Goal: Task Accomplishment & Management: Manage account settings

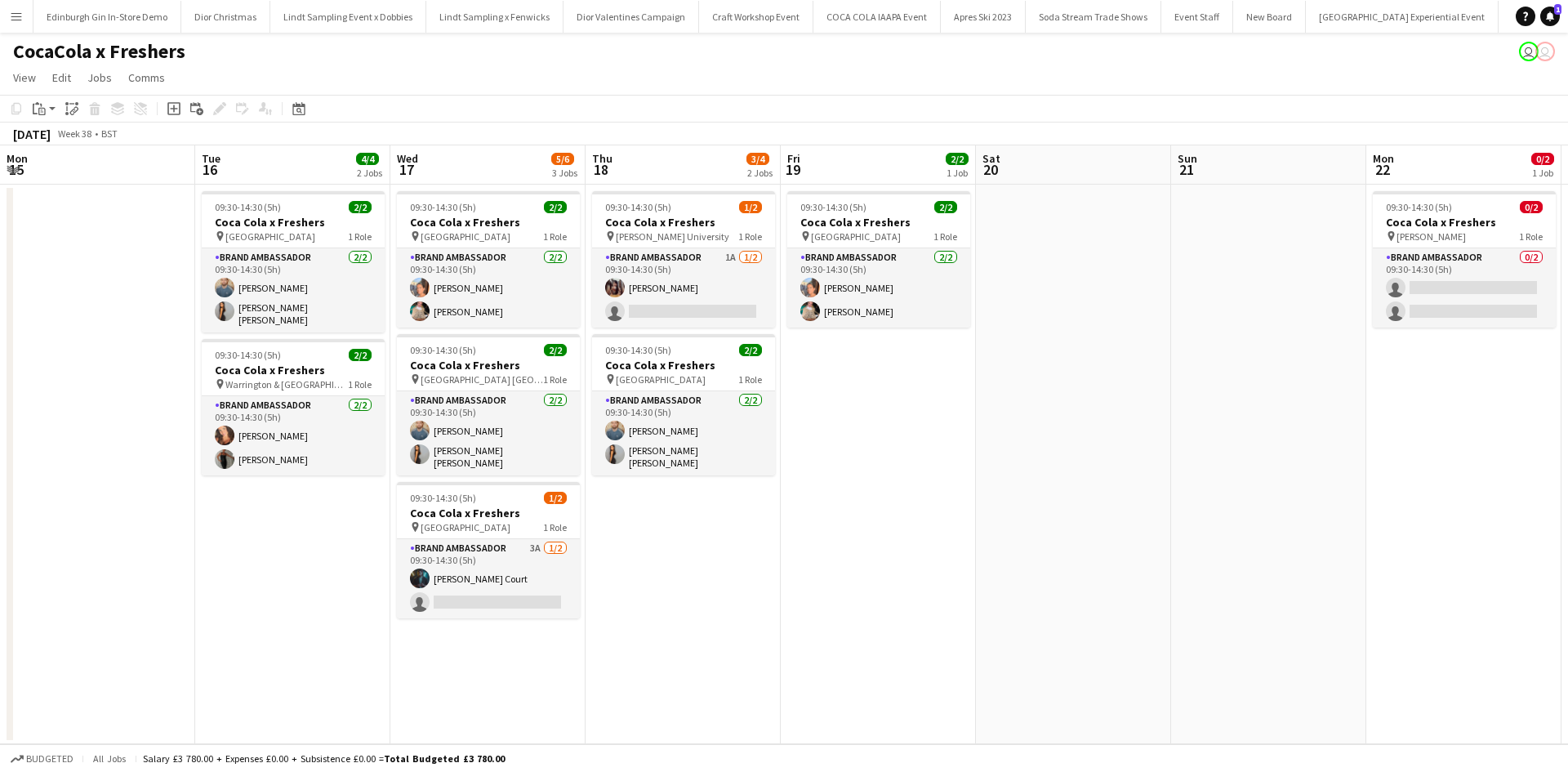
scroll to position [0, 790]
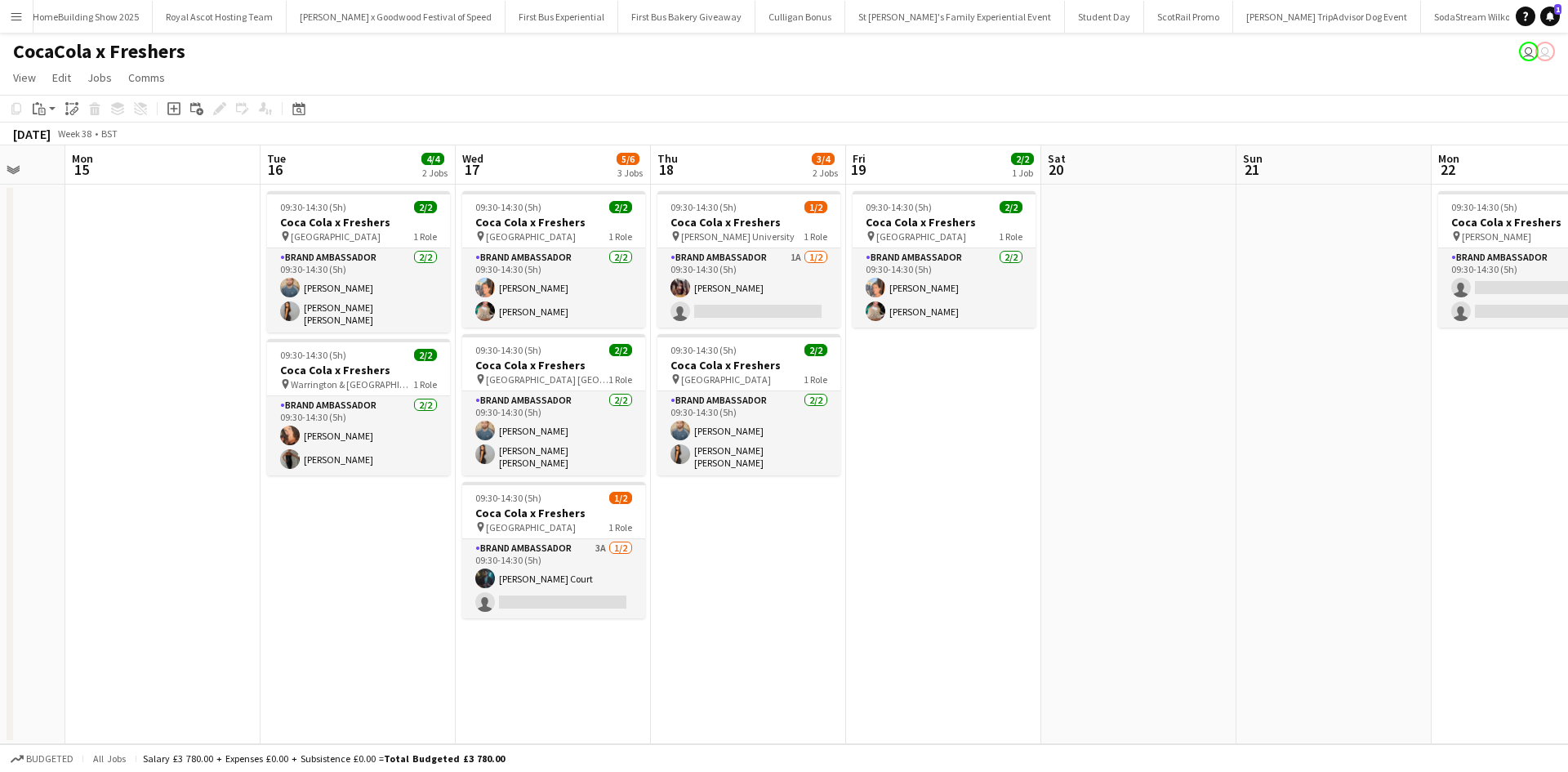
drag, startPoint x: 278, startPoint y: 499, endPoint x: 958, endPoint y: 486, distance: 680.1
click at [958, 486] on app-calendar-viewport "Sat 13 Sun 14 Mon 15 Tue 16 4/4 2 Jobs Wed 17 5/6 3 Jobs Thu 18 3/4 2 Jobs Fri …" at bounding box center [784, 444] width 1568 height 598
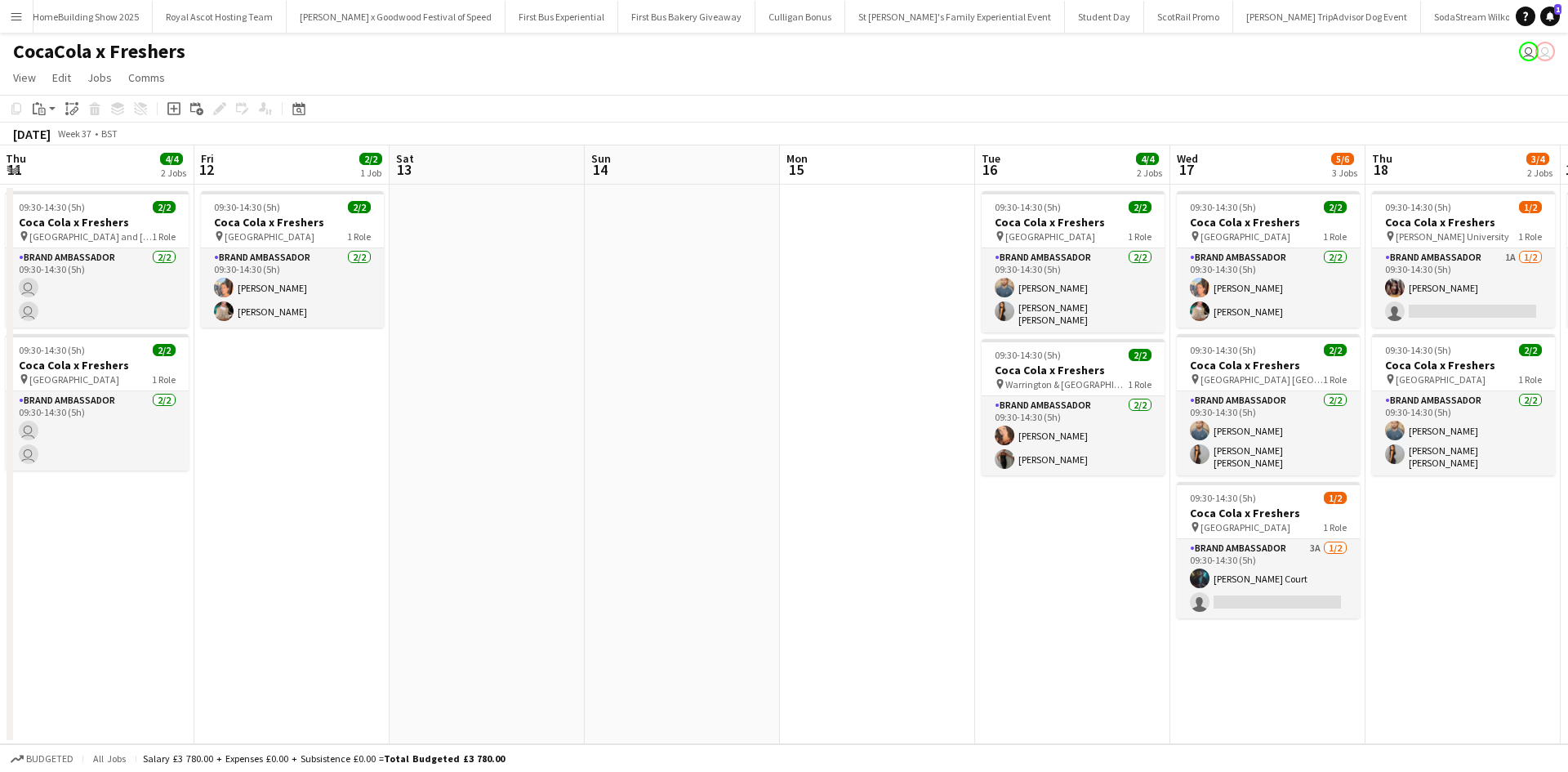
scroll to position [0, 493]
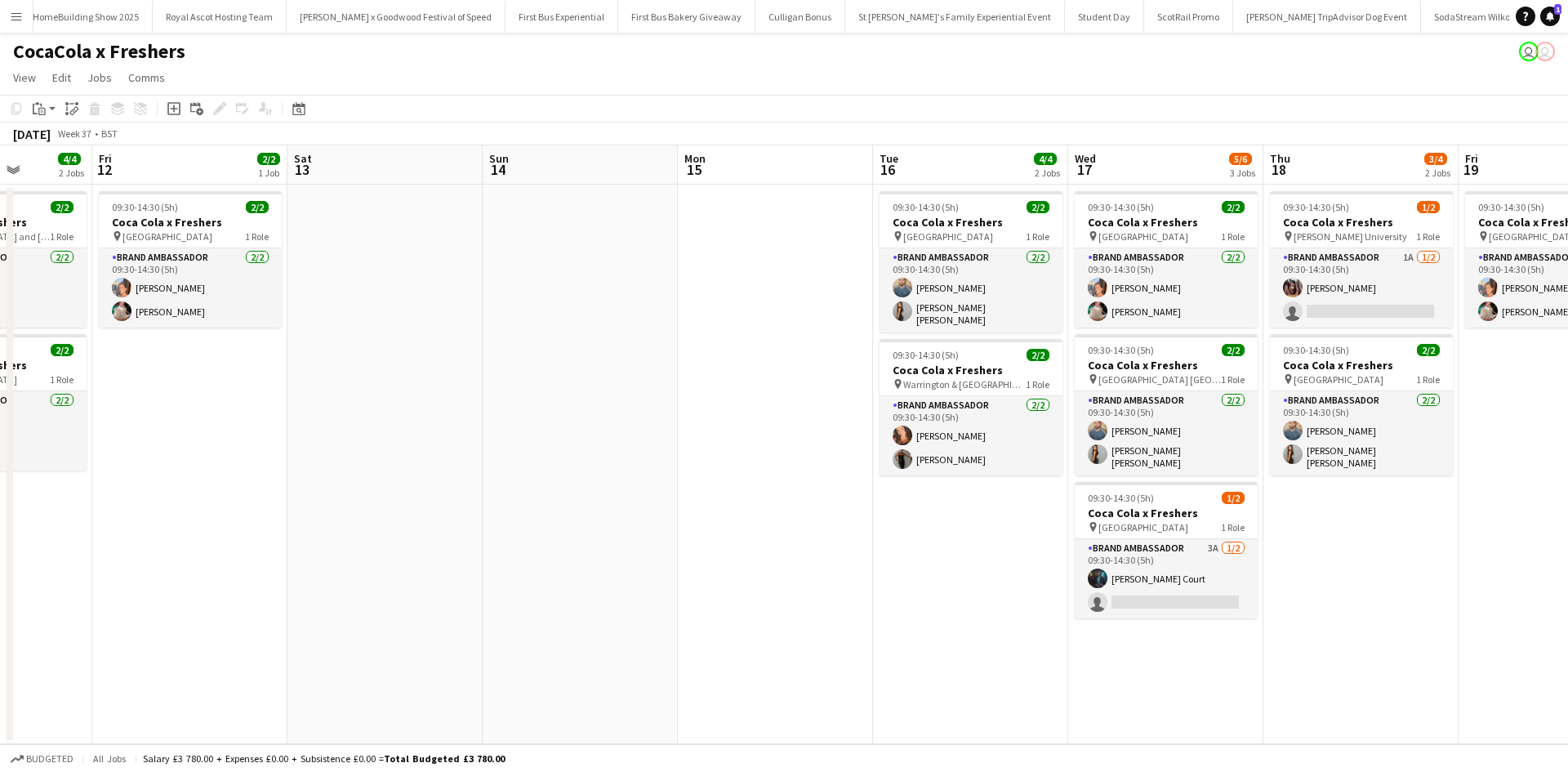
drag, startPoint x: 190, startPoint y: 663, endPoint x: 1367, endPoint y: 417, distance: 1202.4
click at [1367, 417] on app-calendar-viewport "Tue 9 Wed 10 2/2 1 Job Thu 11 4/4 2 Jobs Fri 12 2/2 1 Job Sat 13 Sun 14 Mon 15 …" at bounding box center [784, 444] width 1568 height 598
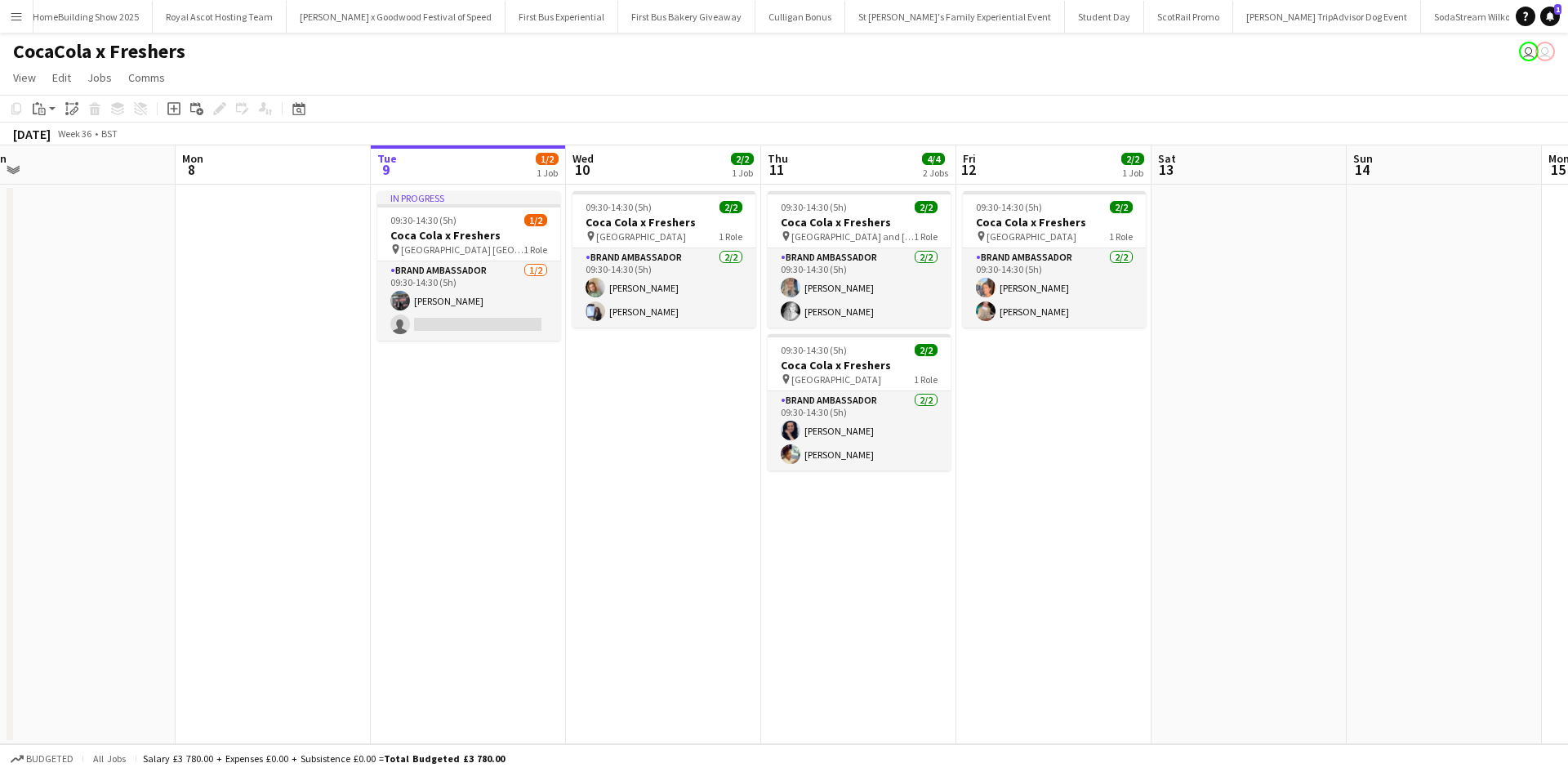
scroll to position [0, 437]
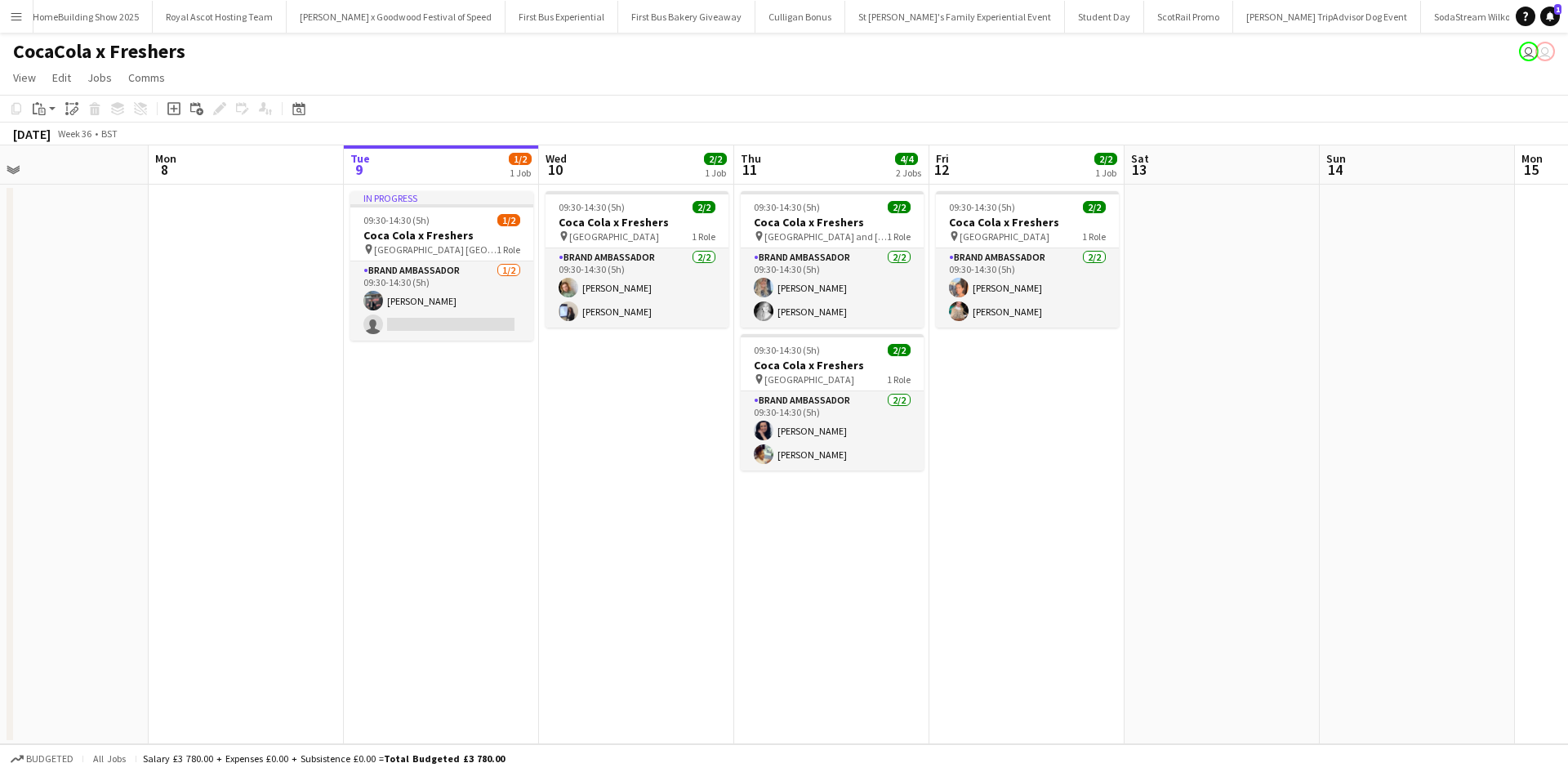
drag, startPoint x: 509, startPoint y: 593, endPoint x: 1156, endPoint y: 533, distance: 649.8
click at [1151, 535] on app-calendar-viewport "Fri 5 Sat 6 Sun 7 Mon 8 Tue 9 1/2 1 Job Wed 10 2/2 1 Job Thu 11 4/4 2 Jobs Fri …" at bounding box center [784, 444] width 1568 height 598
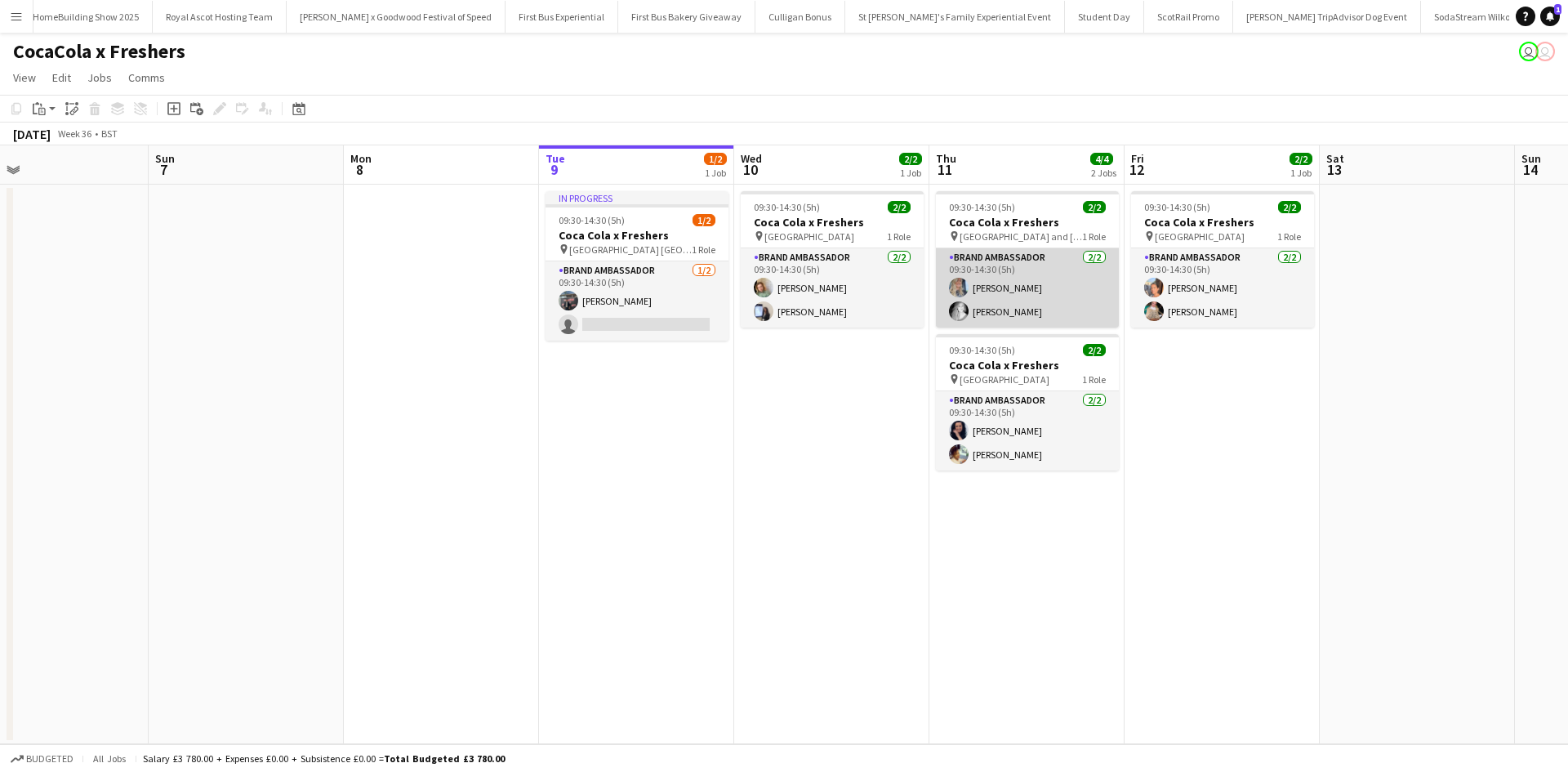
click at [1044, 298] on app-card-role "Brand Ambassador 2/2 09:30-14:30 (5h) Daniella Barnes Emily Buchanan" at bounding box center [1027, 288] width 183 height 80
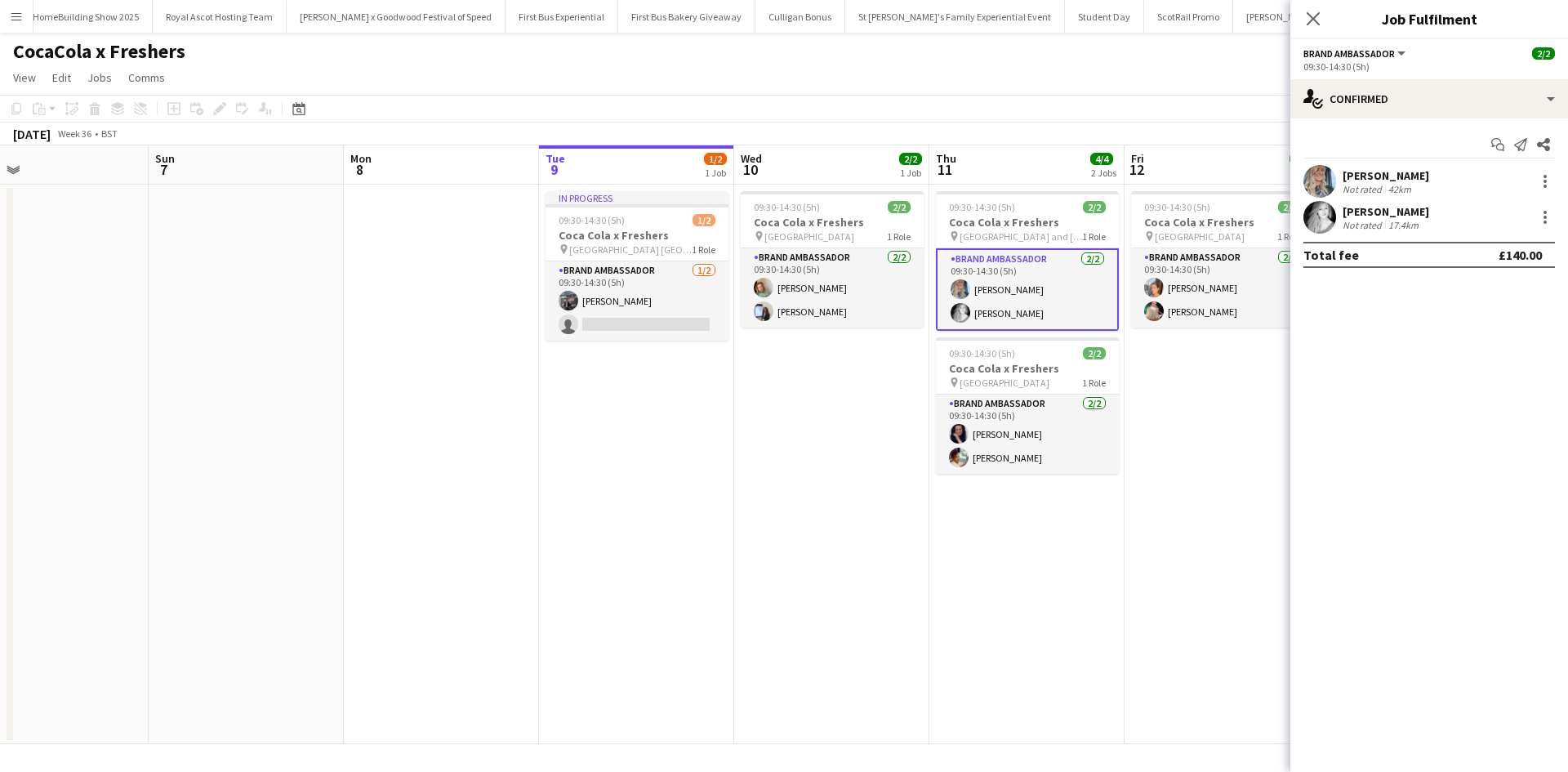
click at [1363, 178] on div "Daniella Barnes" at bounding box center [1385, 175] width 86 height 14
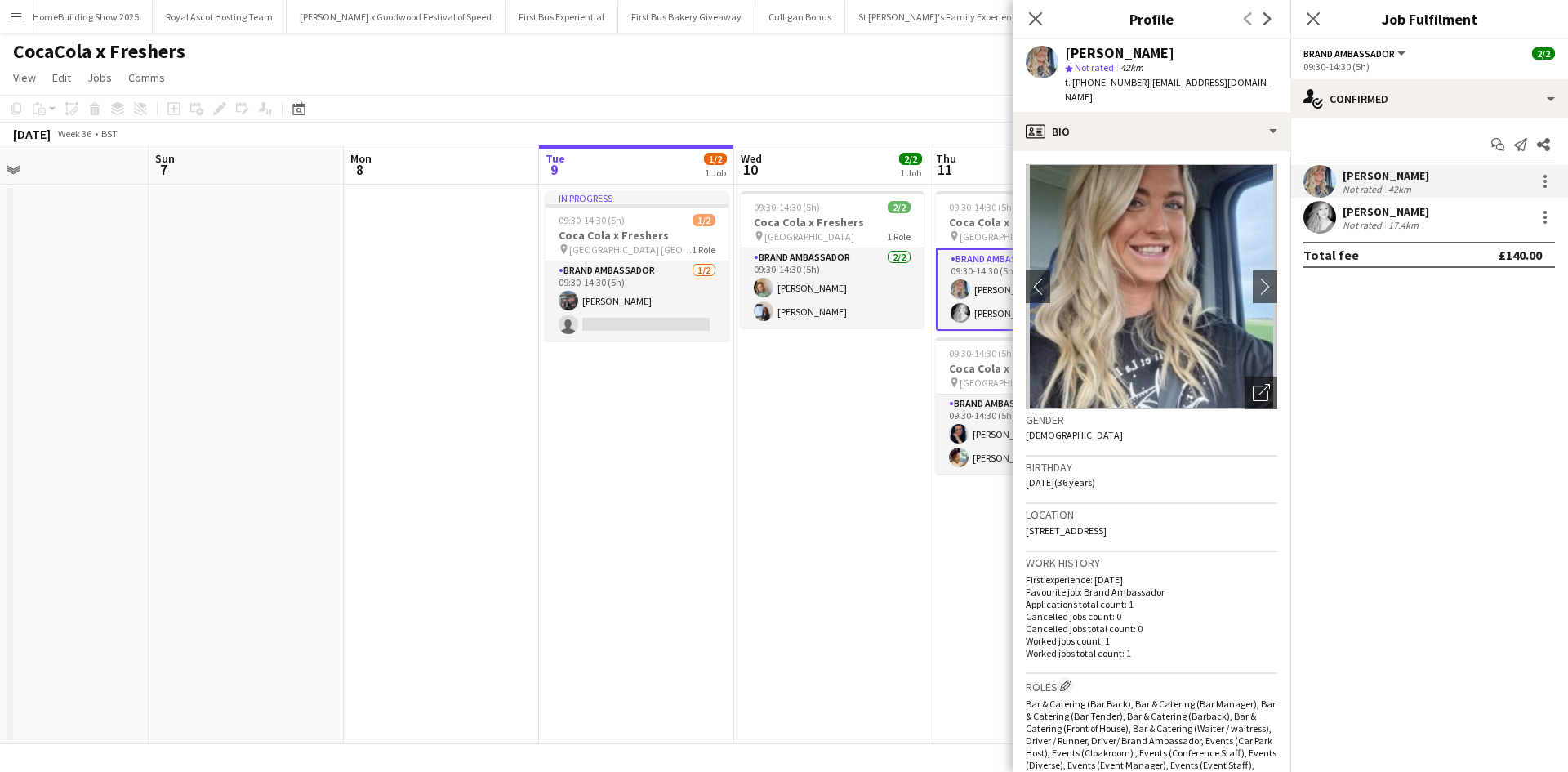
drag, startPoint x: 1143, startPoint y: 84, endPoint x: 1279, endPoint y: 82, distance: 136.0
click at [1279, 82] on div "Daniella Barnes star Not rated 42km t. +447752047903 | daniellabarnes@hotmail.c…" at bounding box center [1151, 75] width 278 height 73
copy span "daniellabarnes@hotmail.co.uk"
click at [808, 413] on app-date-cell "09:30-14:30 (5h) 2/2 Coca Cola x Freshers pin Oldham 6th form College 1 Role Br…" at bounding box center [831, 464] width 195 height 560
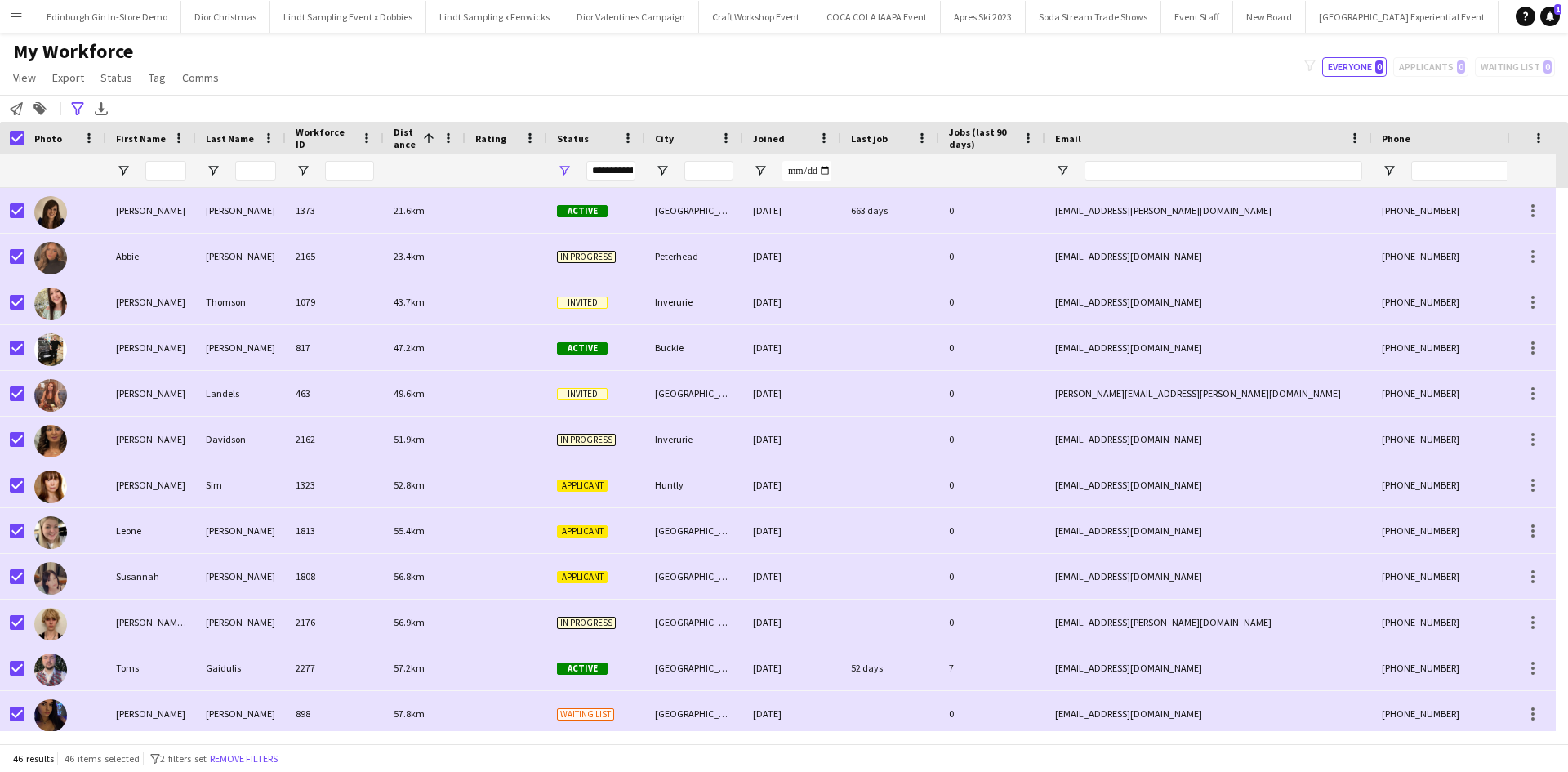
click at [13, 25] on button "Menu" at bounding box center [16, 16] width 33 height 33
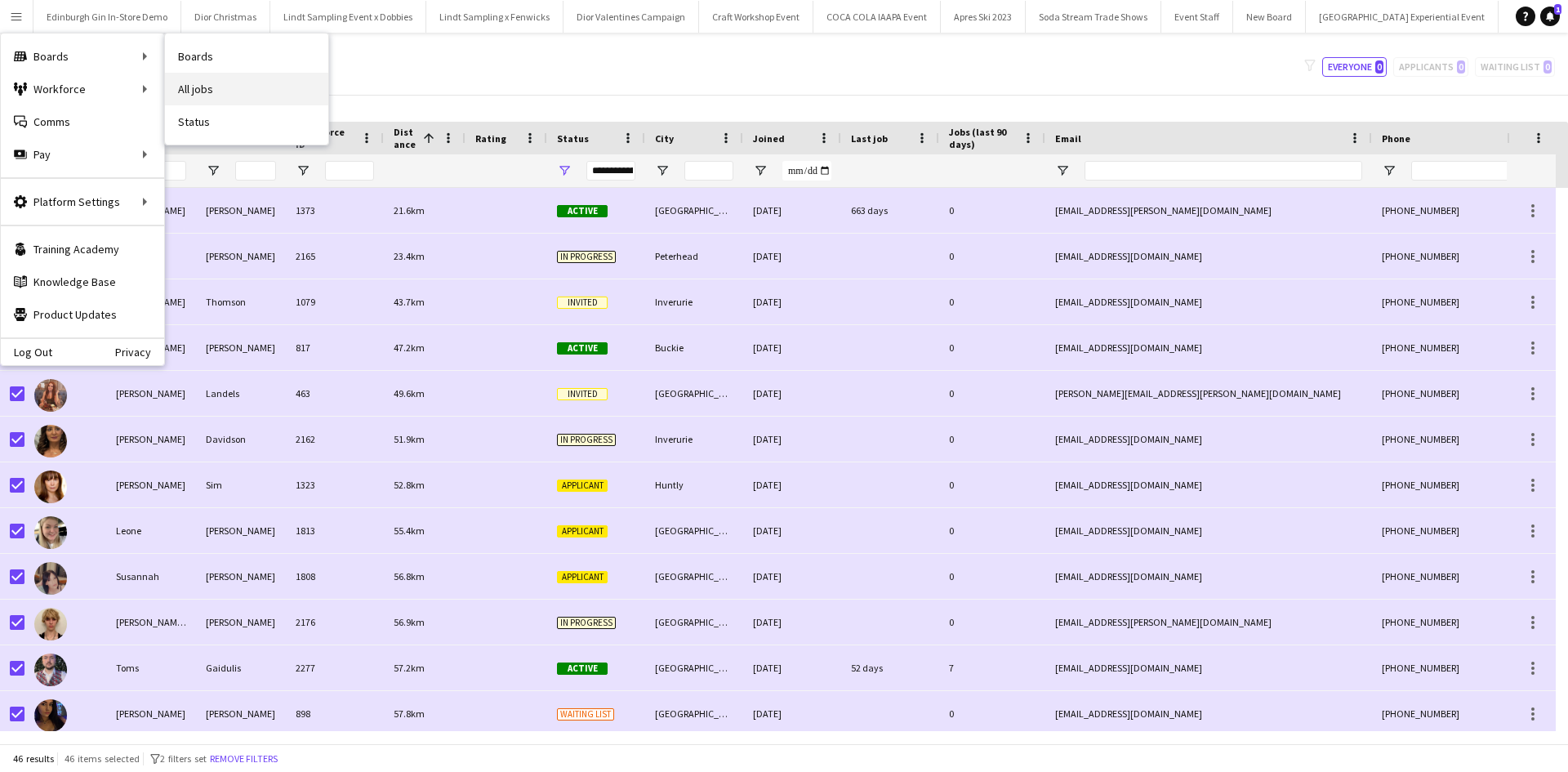
click at [229, 84] on link "All jobs" at bounding box center [246, 89] width 163 height 33
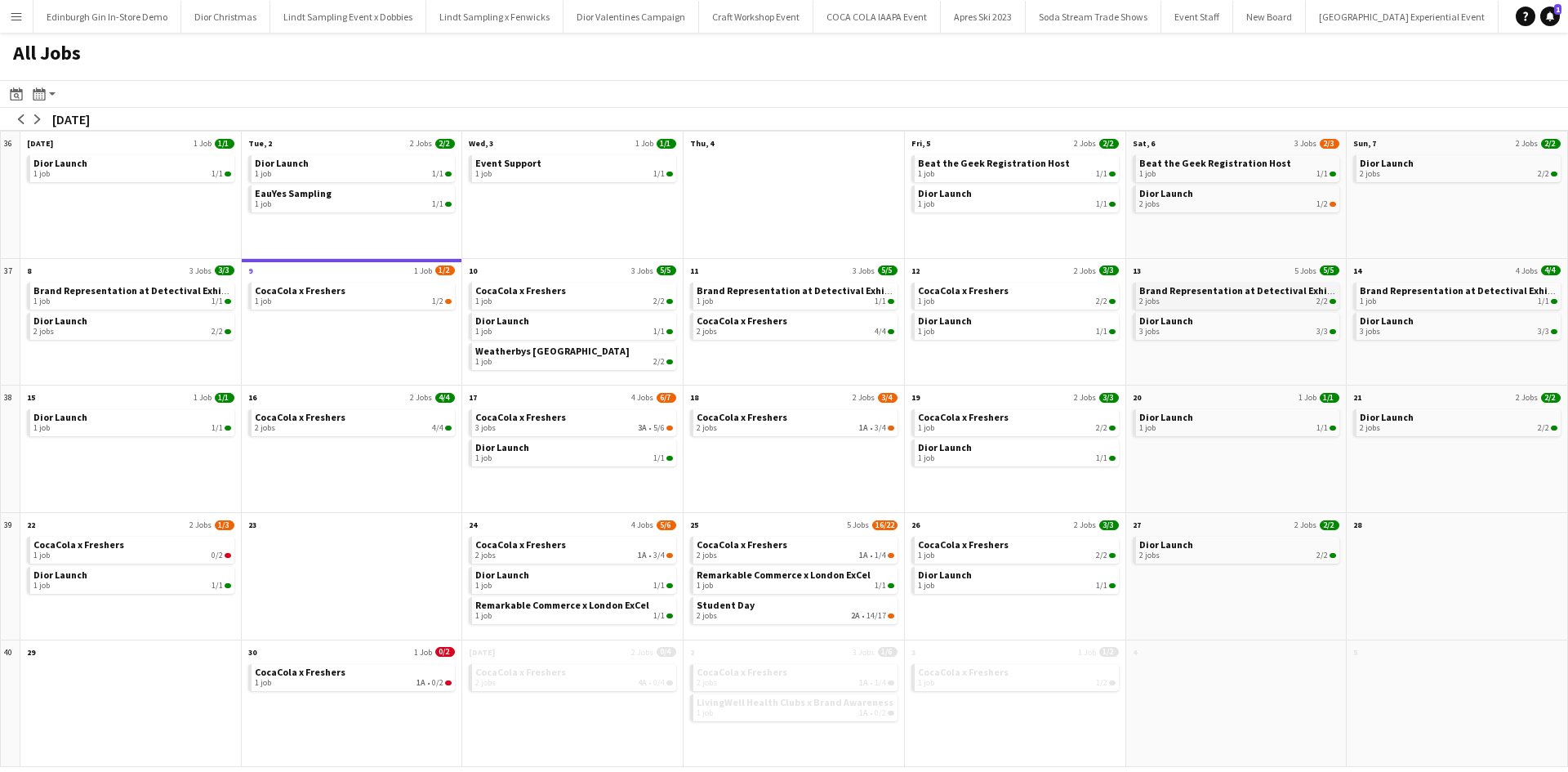
click at [1213, 295] on span "Brand Representation at Detectival Exhibition" at bounding box center [1247, 290] width 217 height 12
click at [763, 422] on span "CocaCola x Freshers" at bounding box center [741, 416] width 91 height 12
click at [559, 361] on div "1 job 2/2" at bounding box center [575, 362] width 198 height 10
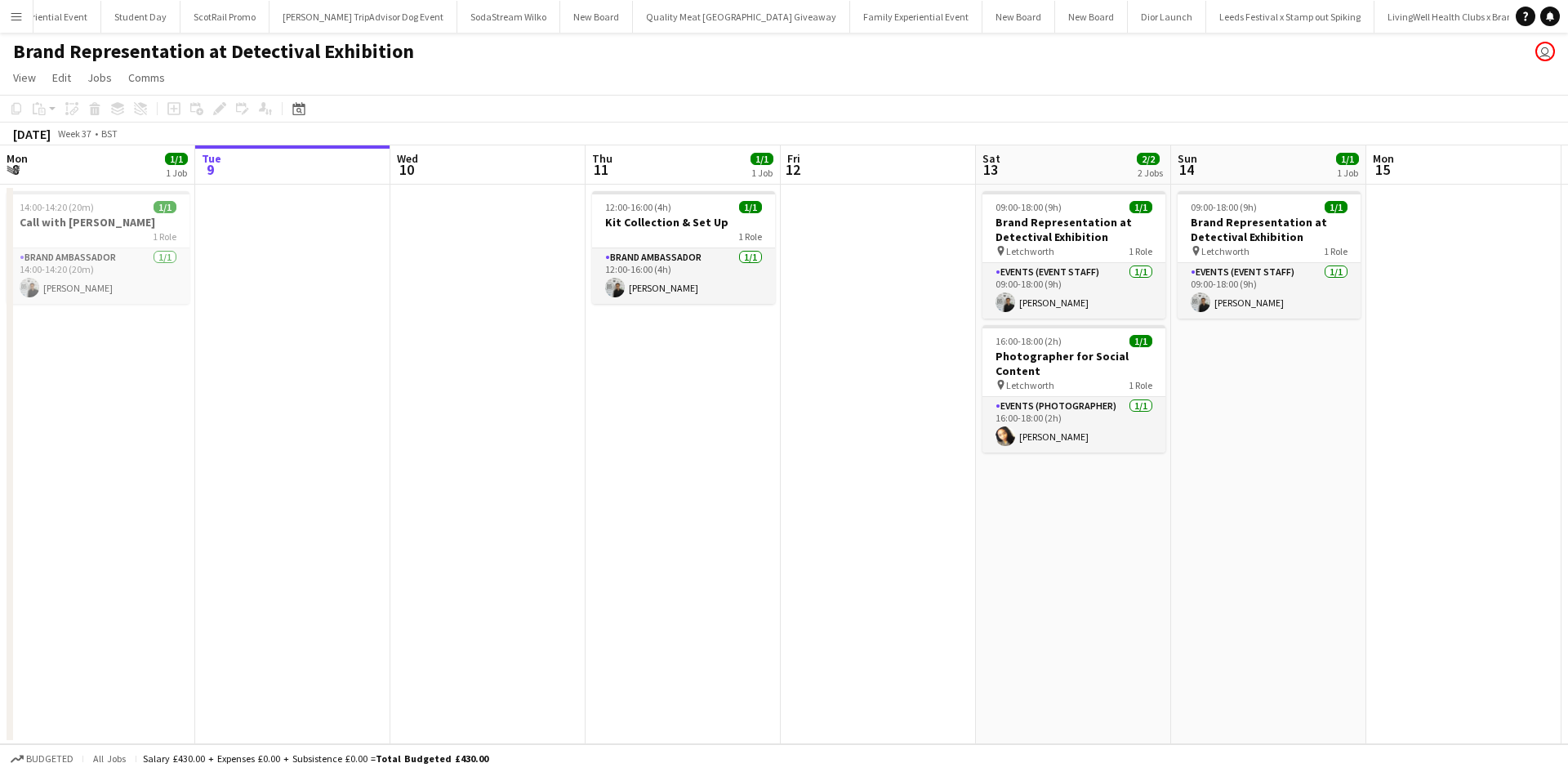
scroll to position [0, 17318]
click at [680, 286] on app-card-role "Brand Ambassador 1/1 12:00-16:00 (4h) Sunsik Cha" at bounding box center [684, 276] width 183 height 56
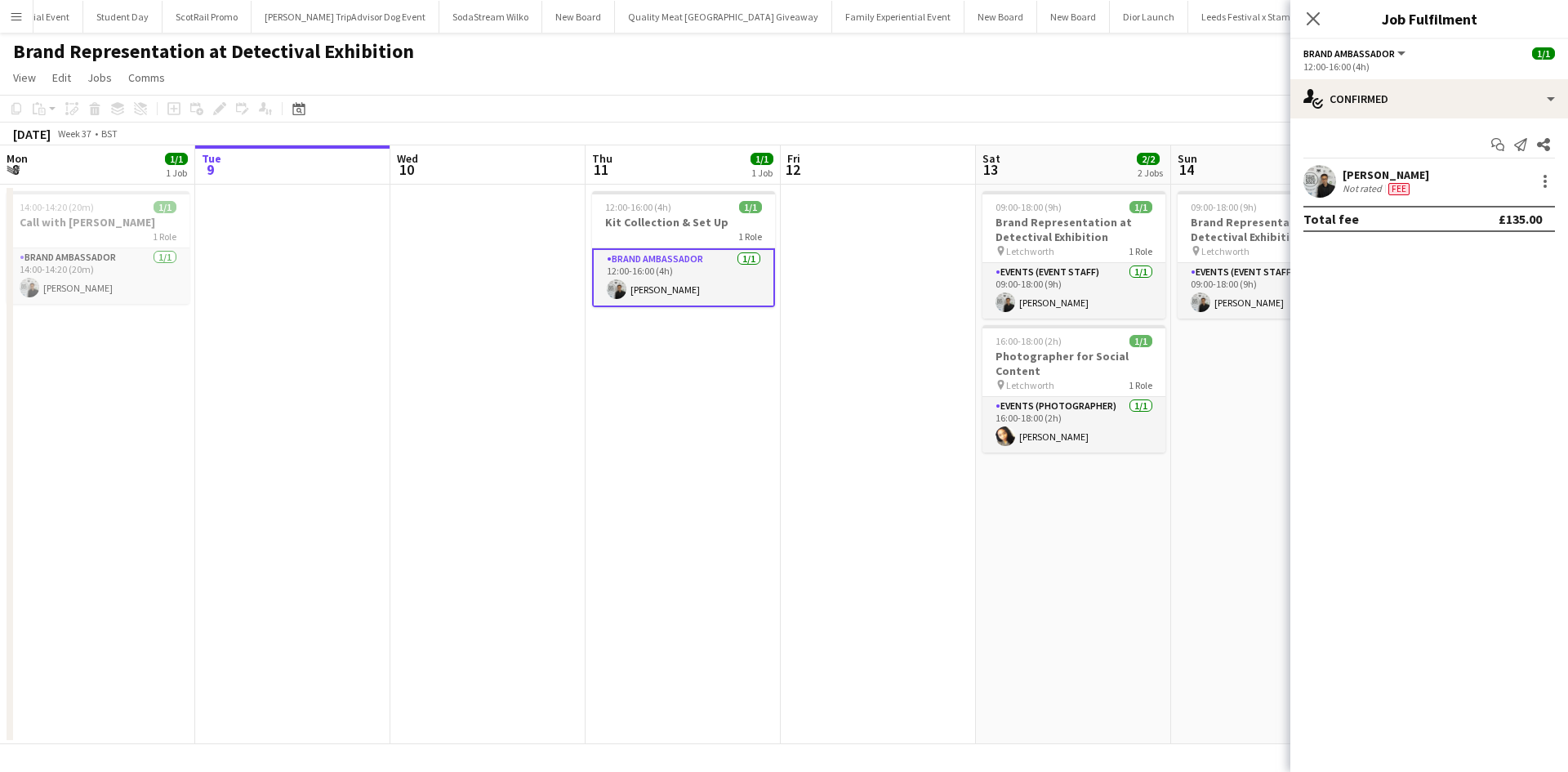
click at [1367, 170] on div "Sunsik Cha" at bounding box center [1385, 174] width 86 height 14
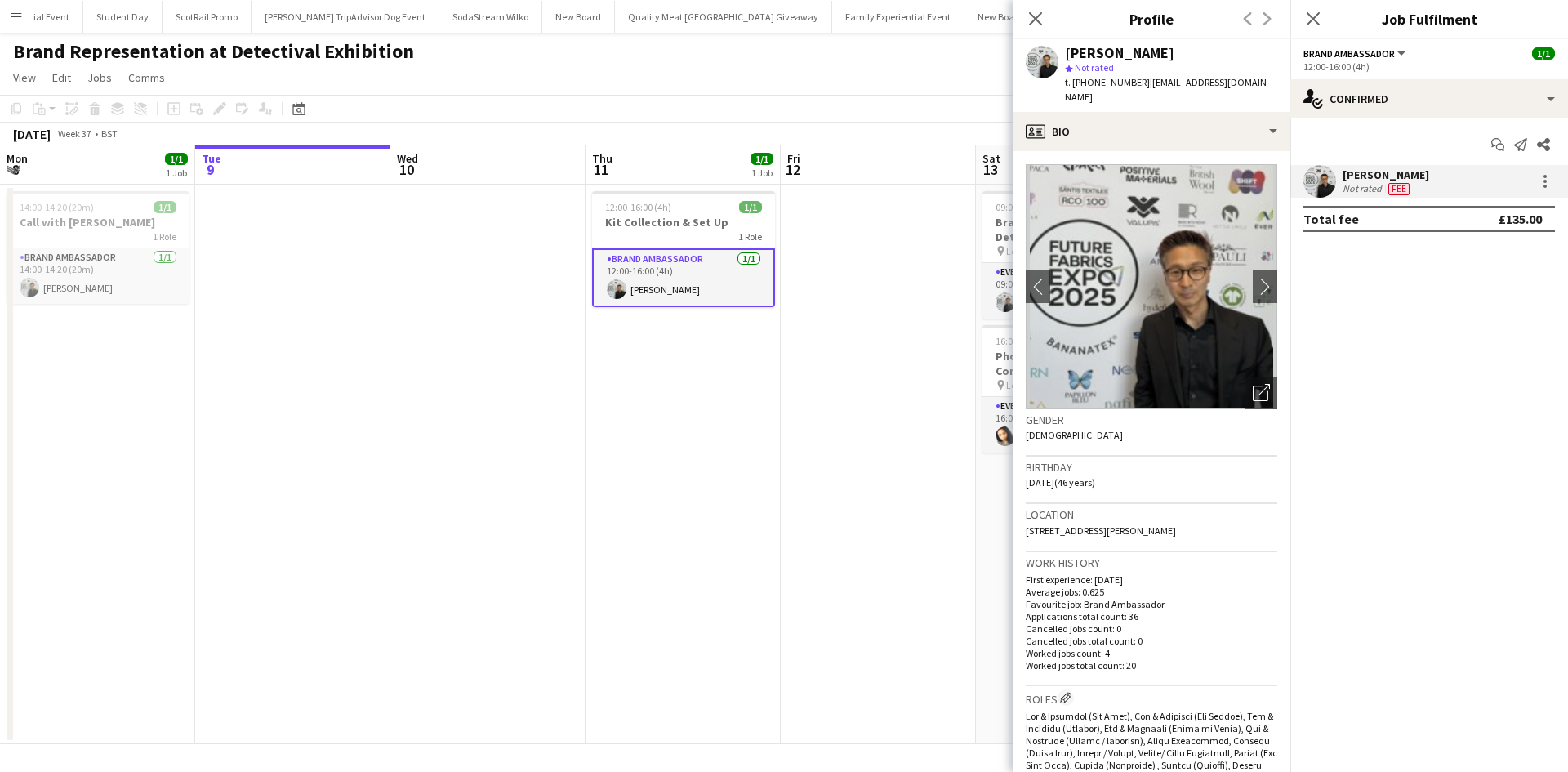
drag, startPoint x: 1205, startPoint y: 516, endPoint x: 1240, endPoint y: 516, distance: 35.0
click at [1240, 516] on div "Location 5 St. Andrews Close, Thames Ditton, Surrey, KT7 0AF" at bounding box center [1151, 527] width 251 height 47
copy span "KT7 0AF"
click at [1170, 524] on span "5 St. Andrews Close, Thames Ditton, Surrey, KT7 0AF" at bounding box center [1101, 530] width 151 height 12
drag, startPoint x: 1207, startPoint y: 515, endPoint x: 1239, endPoint y: 515, distance: 32.0
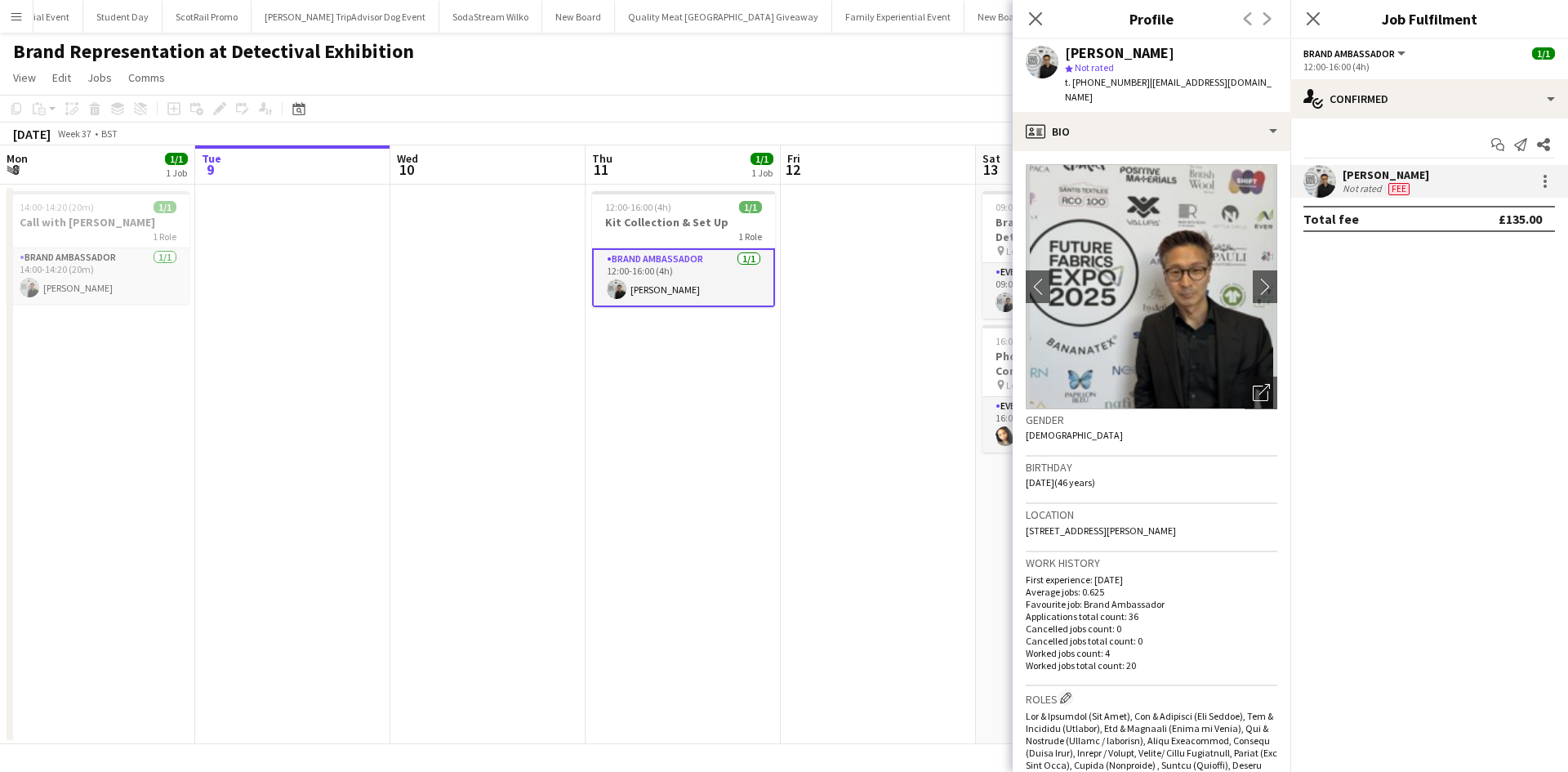
click at [1239, 515] on div "Location 5 St. Andrews Close, Thames Ditton, Surrey, KT7 0AF" at bounding box center [1151, 527] width 251 height 47
copy span "KT7 0AF"
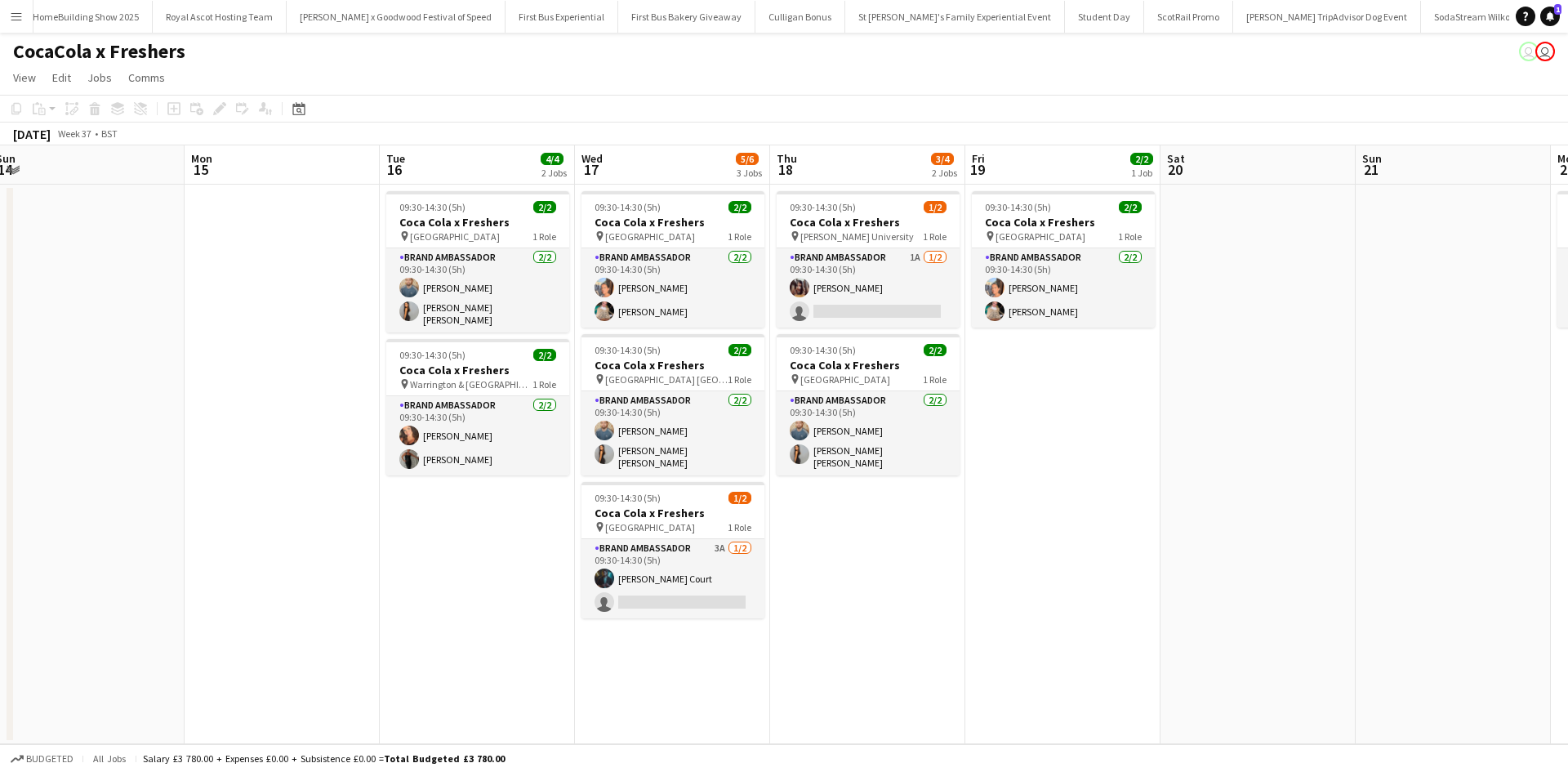
scroll to position [0, 338]
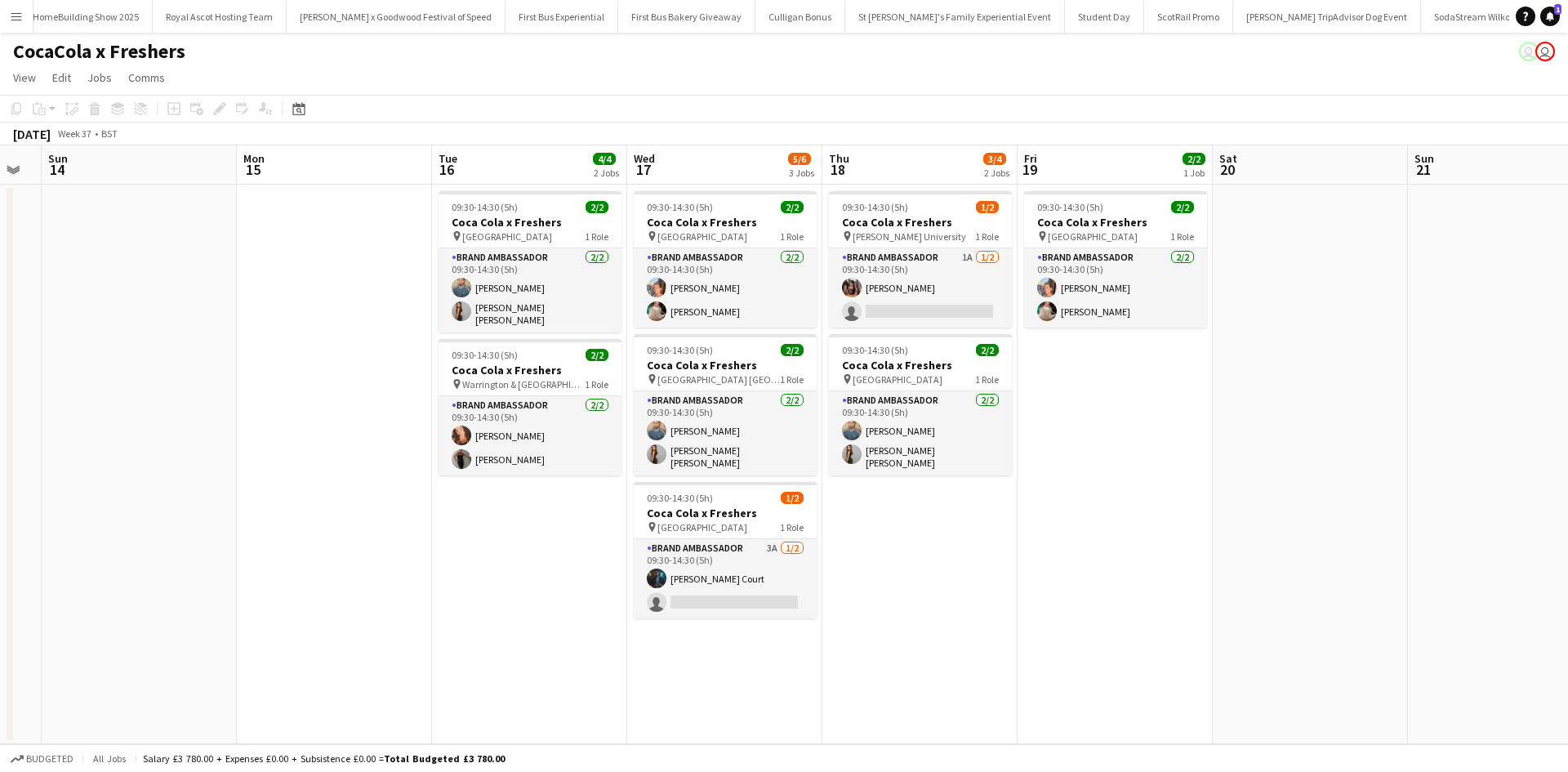
drag, startPoint x: 0, startPoint y: 0, endPoint x: 1293, endPoint y: 563, distance: 1410.3
click at [1293, 563] on app-calendar-viewport "Fri 12 2/2 1 Job Sat 13 Sun 14 Mon 15 Tue 16 4/4 2 Jobs Wed 17 5/6 3 Jobs Thu 1…" at bounding box center [784, 444] width 1568 height 598
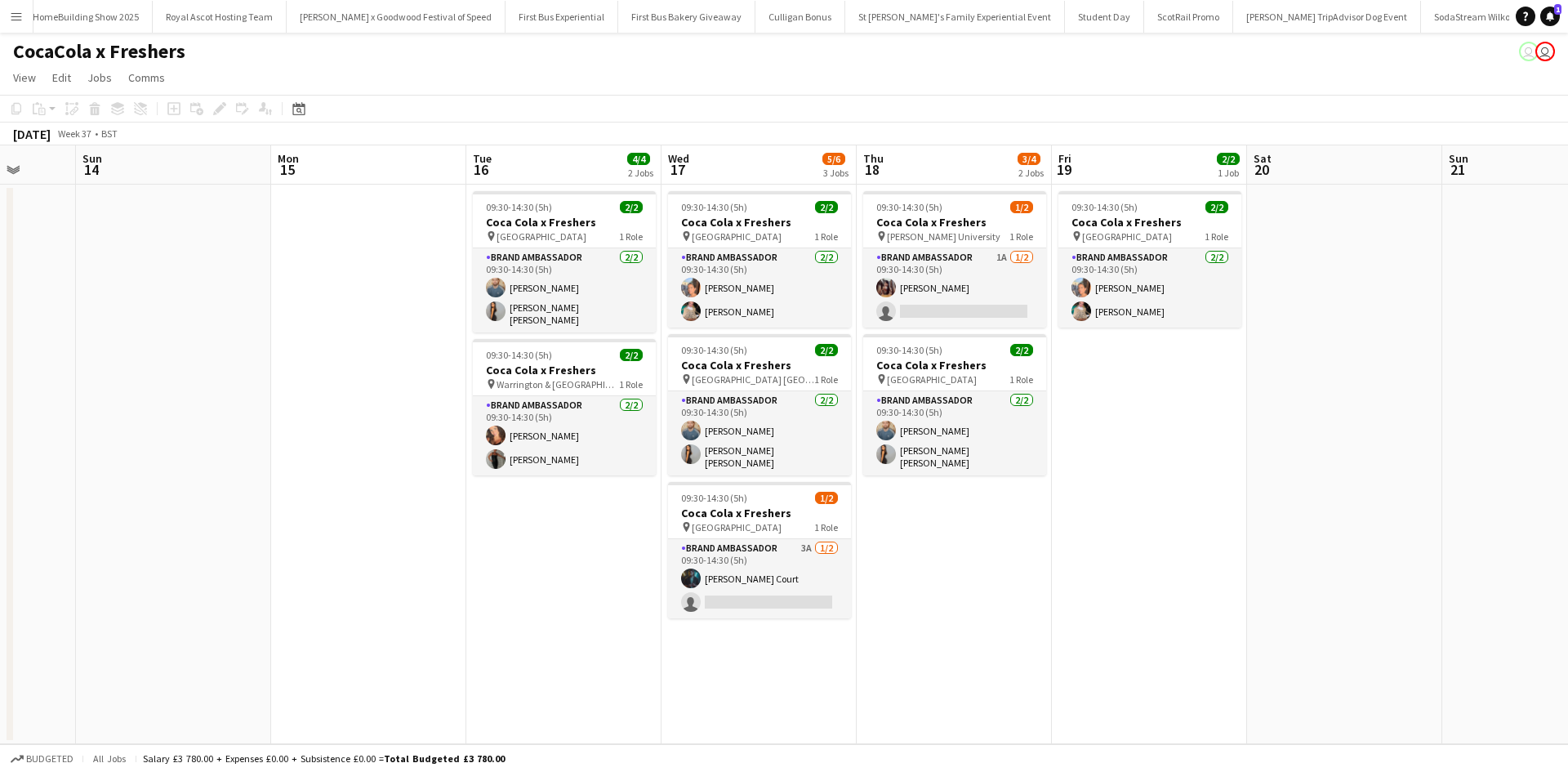
scroll to position [0, 507]
drag, startPoint x: 1259, startPoint y: 521, endPoint x: 1091, endPoint y: 508, distance: 168.5
click at [1091, 508] on app-calendar-viewport "Thu 11 4/4 2 Jobs Fri 12 2/2 1 Job Sat 13 Sun 14 Mon 15 Tue 16 4/4 2 Jobs Wed 1…" at bounding box center [784, 444] width 1568 height 598
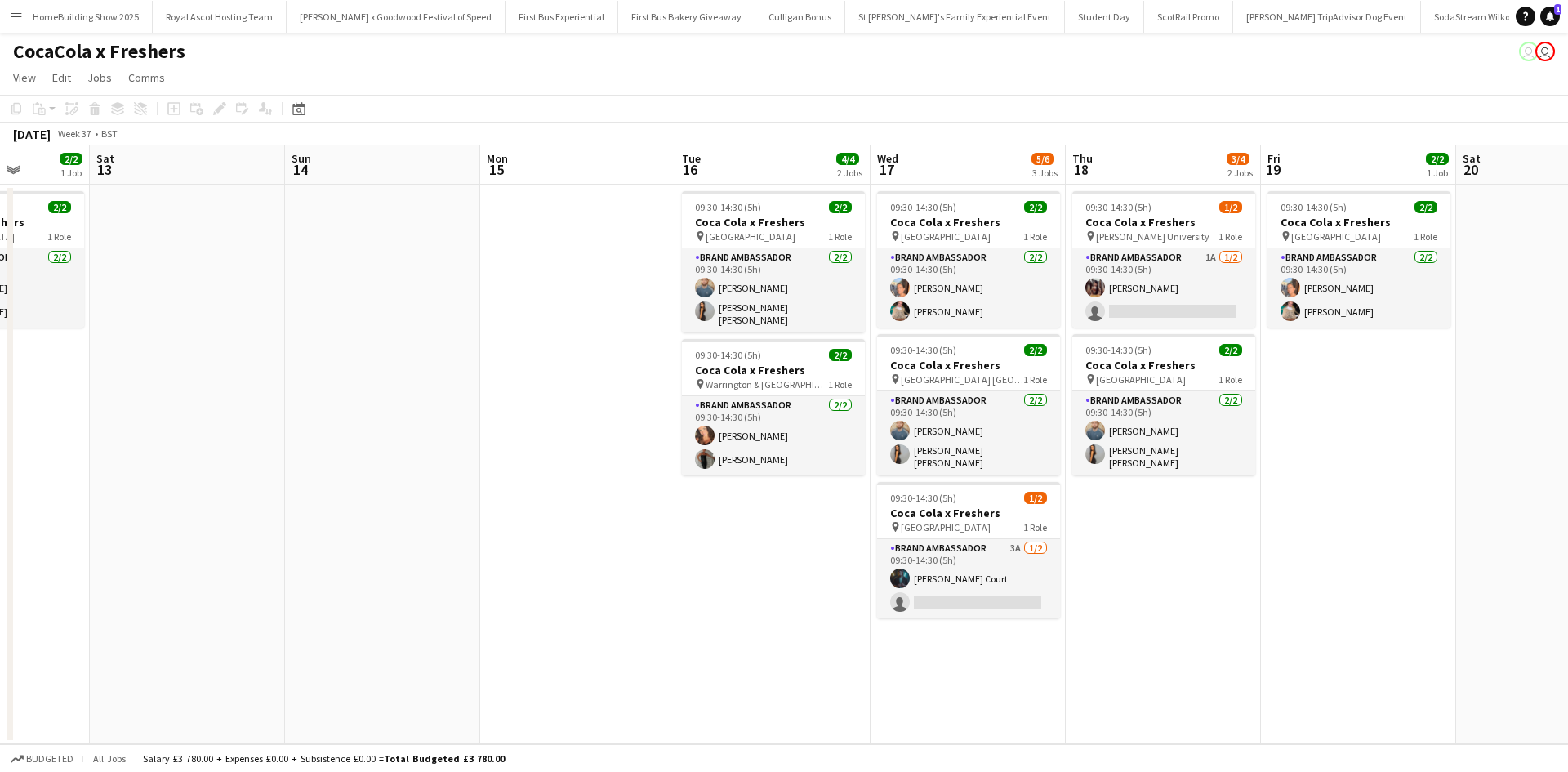
scroll to position [0, 495]
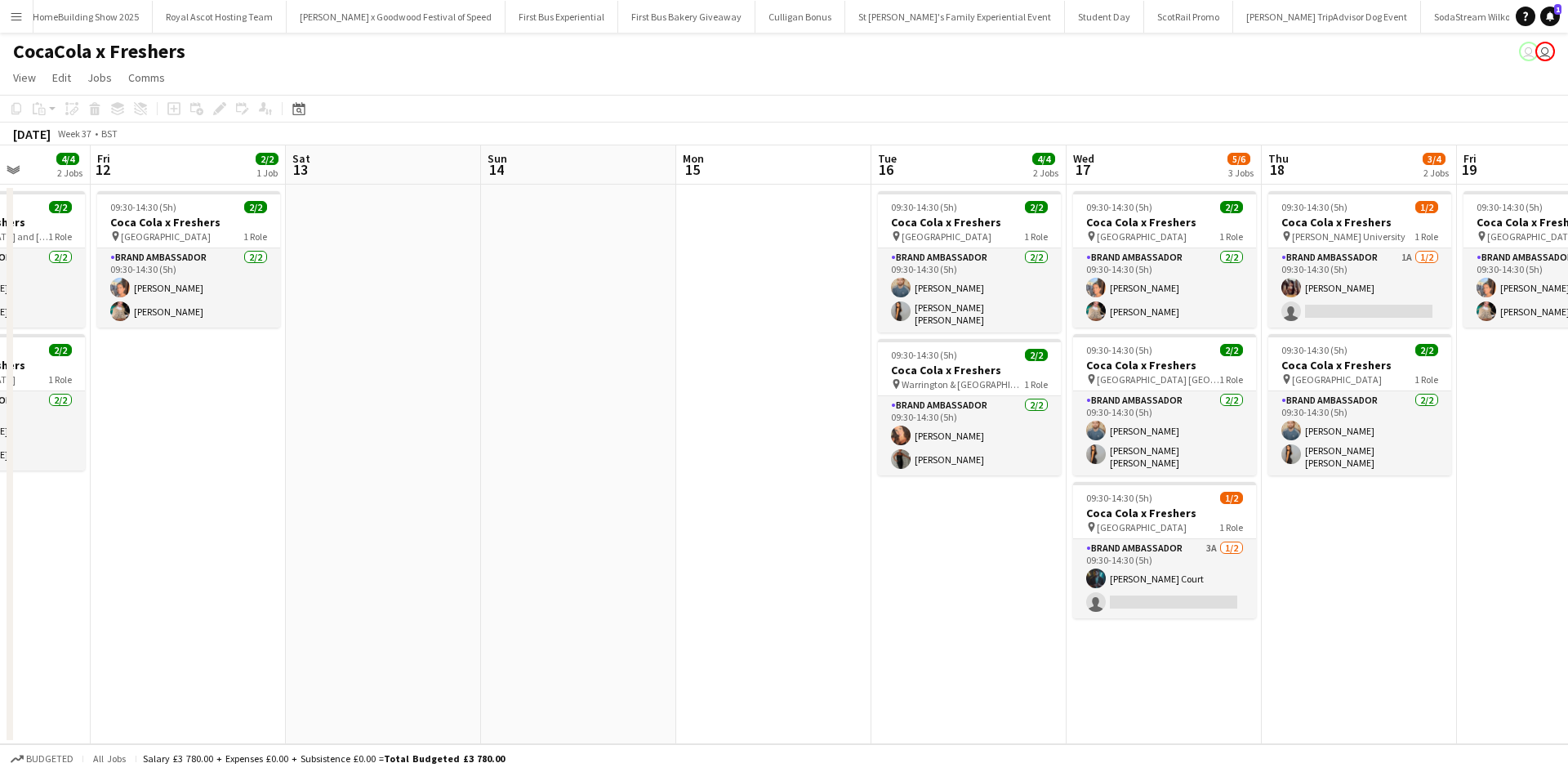
drag, startPoint x: 1021, startPoint y: 588, endPoint x: 1423, endPoint y: 568, distance: 402.5
click at [1423, 568] on app-calendar-viewport "Tue 9 1/2 1 Job Wed 10 2/2 1 Job Thu 11 4/4 2 Jobs Fri 12 2/2 1 Job Sat 13 Sun …" at bounding box center [784, 444] width 1568 height 598
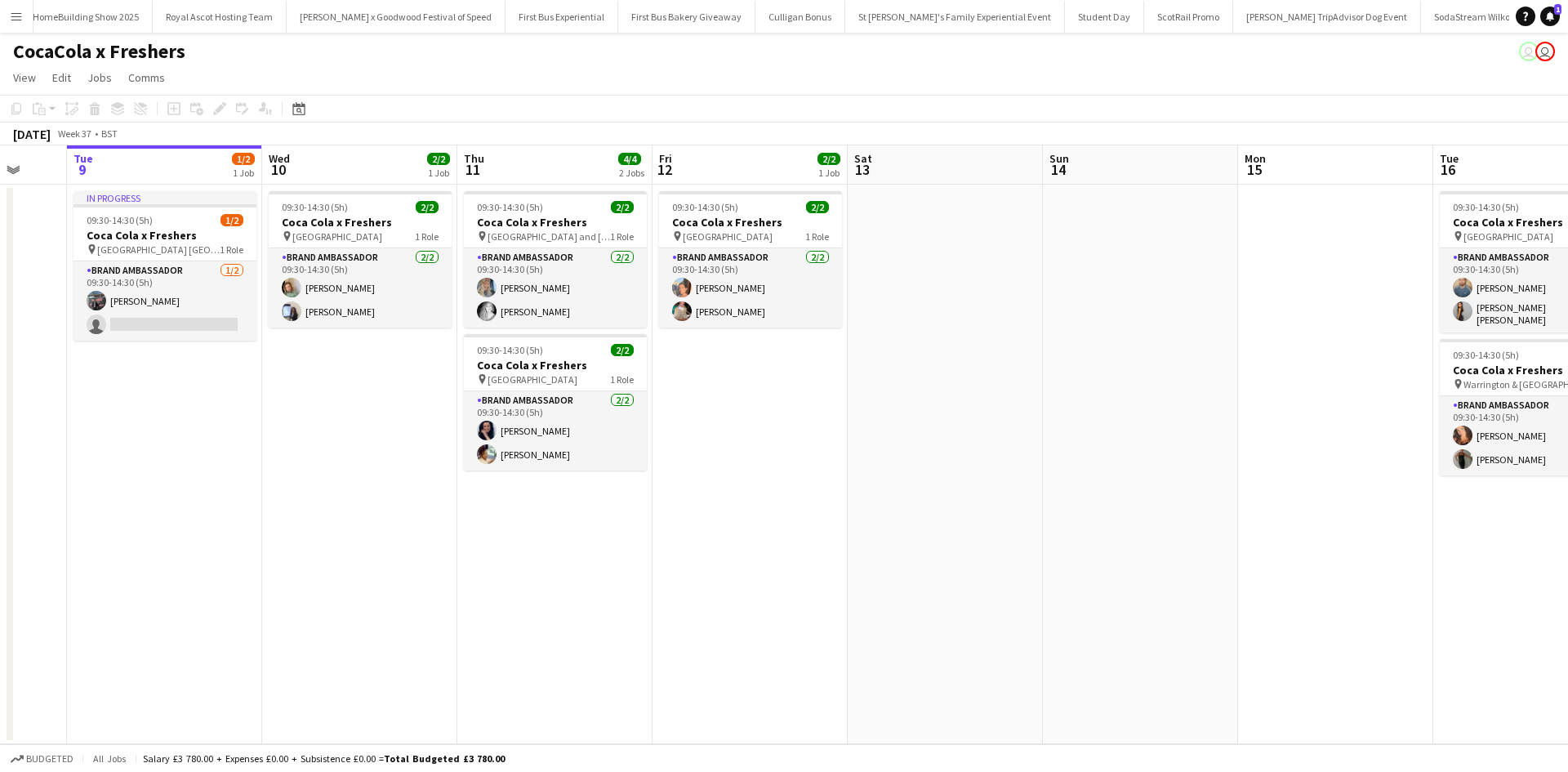
scroll to position [0, 446]
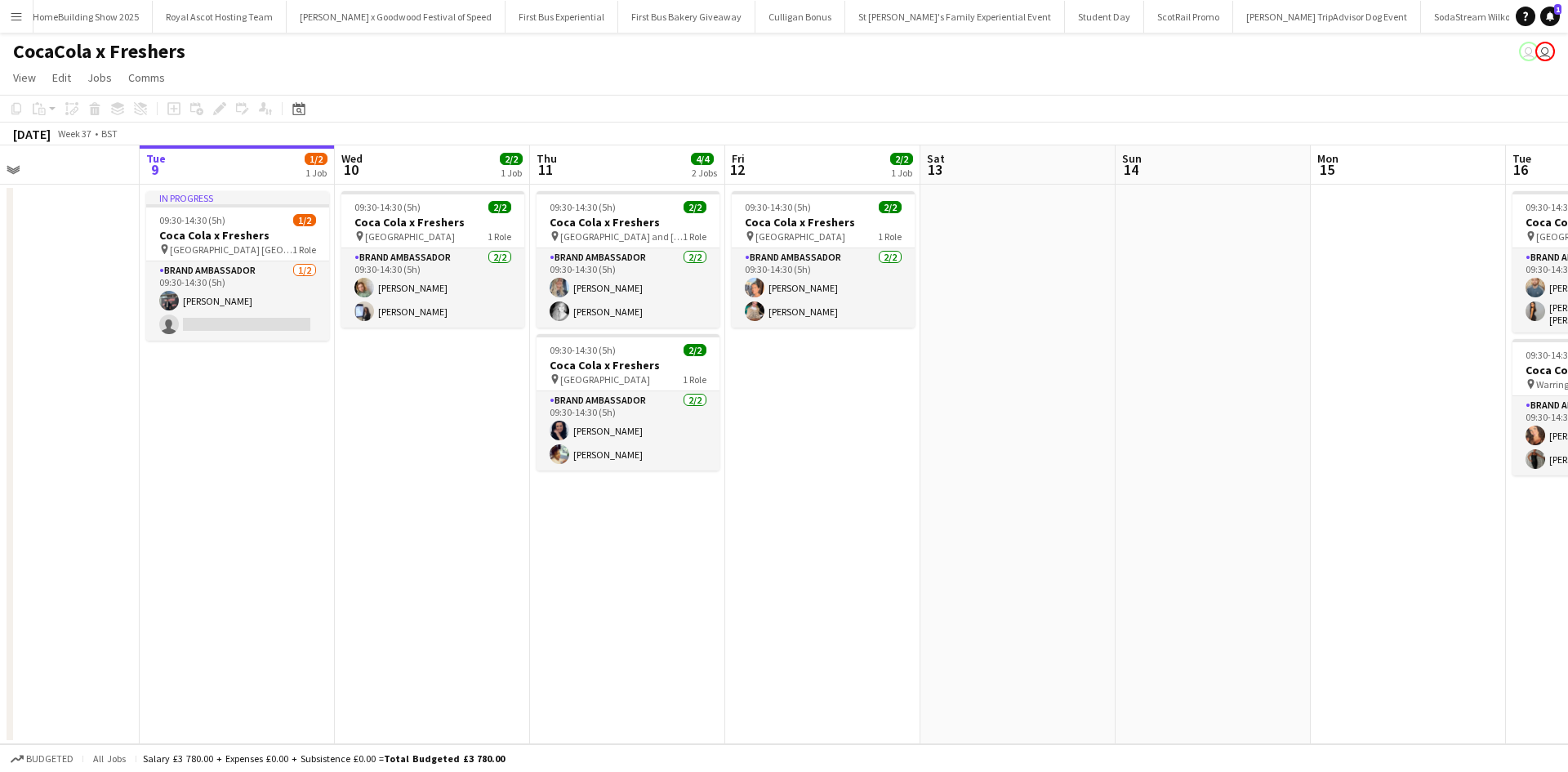
drag, startPoint x: 398, startPoint y: 628, endPoint x: 1032, endPoint y: 572, distance: 636.5
click at [1032, 572] on app-calendar-viewport "Sat 6 Sun 7 Mon 8 Tue 9 1/2 1 Job Wed 10 2/2 1 Job Thu 11 4/4 2 Jobs Fri 12 2/2…" at bounding box center [784, 444] width 1568 height 598
click at [799, 291] on app-card-role "Brand Ambassador 2/2 09:30-14:30 (5h) Aisha Patel Viktorija Zlatkute" at bounding box center [823, 288] width 183 height 80
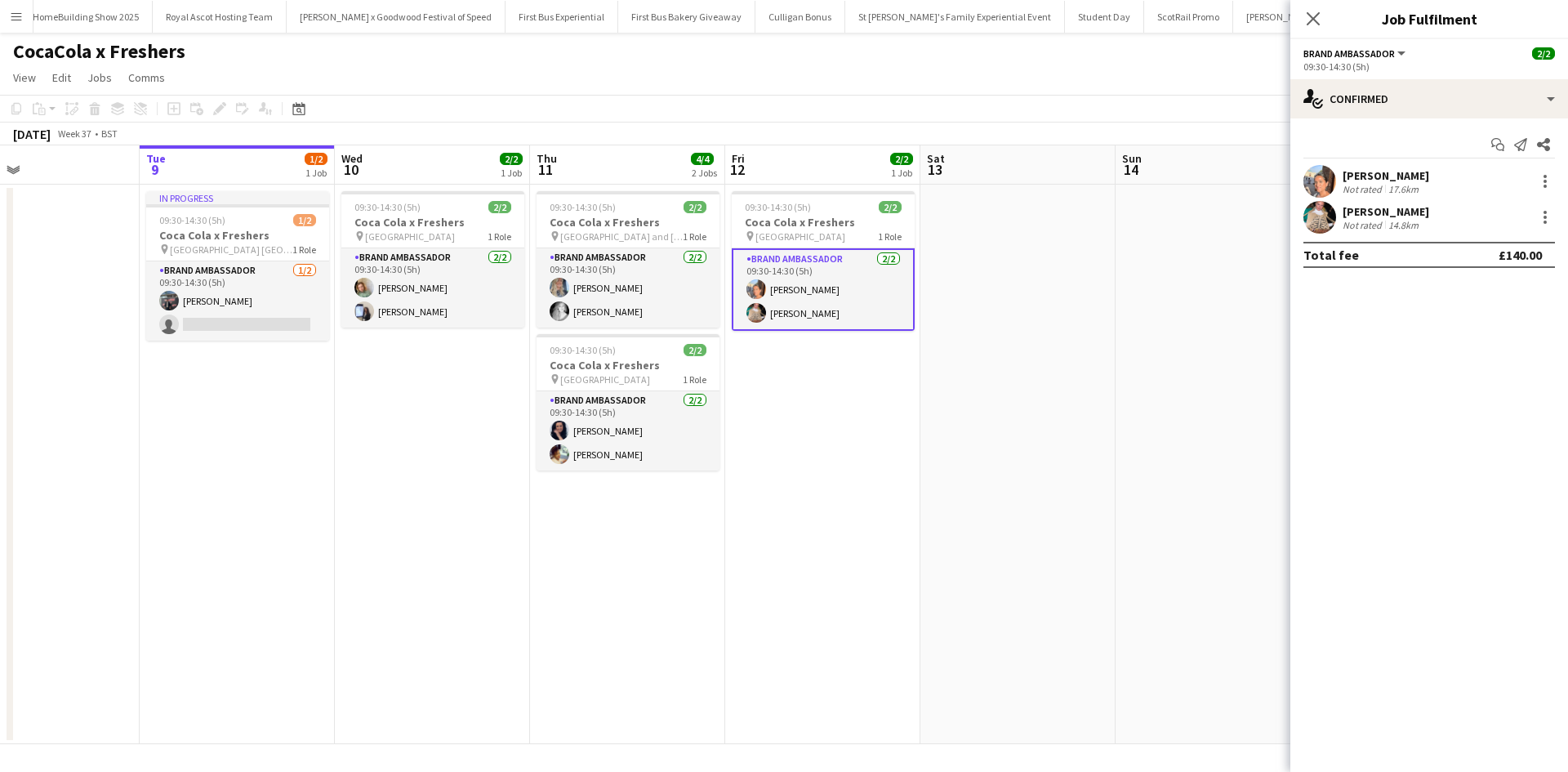
click at [1366, 180] on div "Aisha Patel" at bounding box center [1385, 175] width 86 height 14
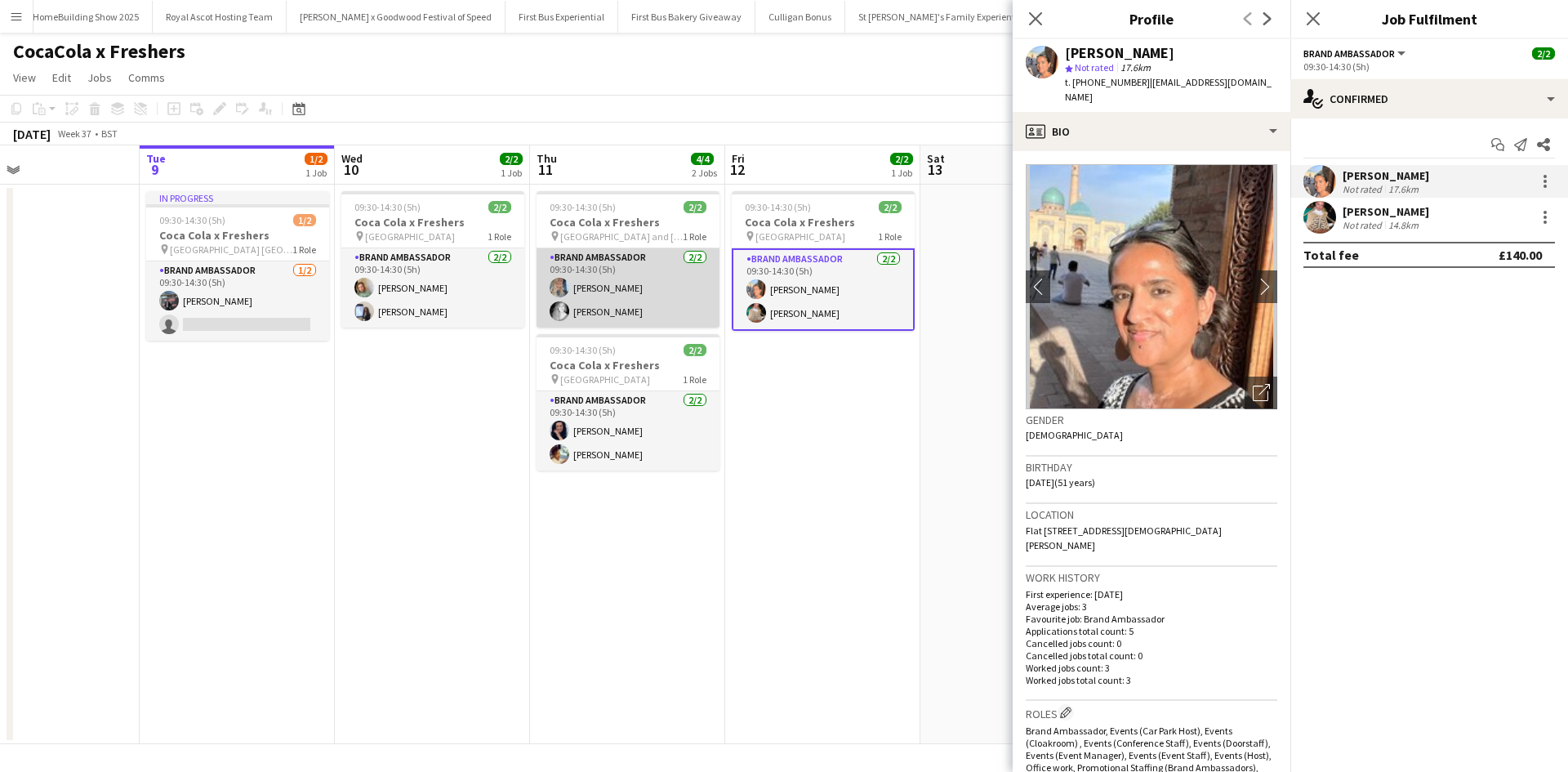
click at [599, 285] on app-card-role "Brand Ambassador 2/2 09:30-14:30 (5h) Daniella Barnes Emily Buchanan" at bounding box center [628, 288] width 183 height 80
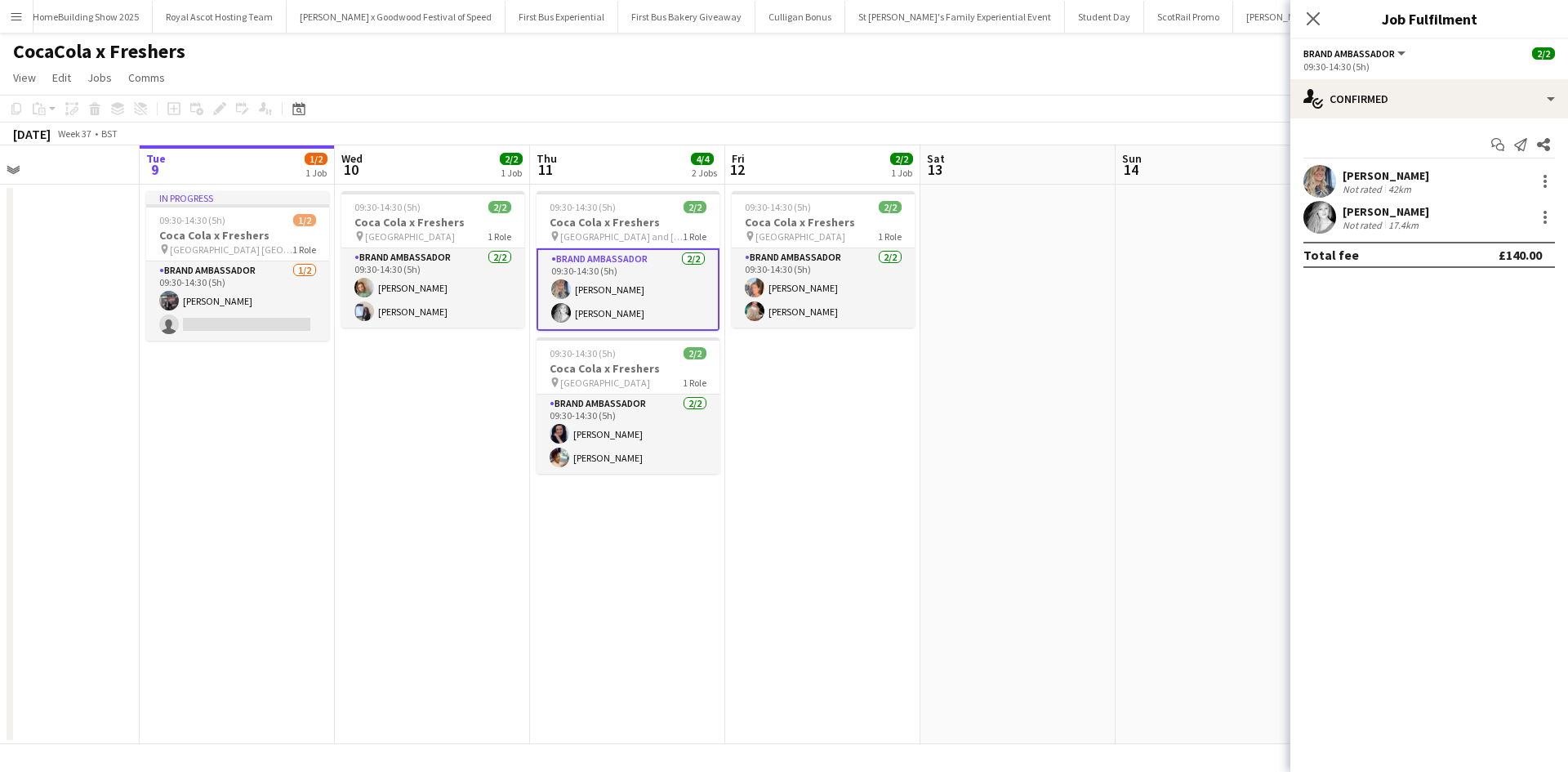
click at [1390, 175] on div "Daniella Barnes" at bounding box center [1385, 175] width 86 height 14
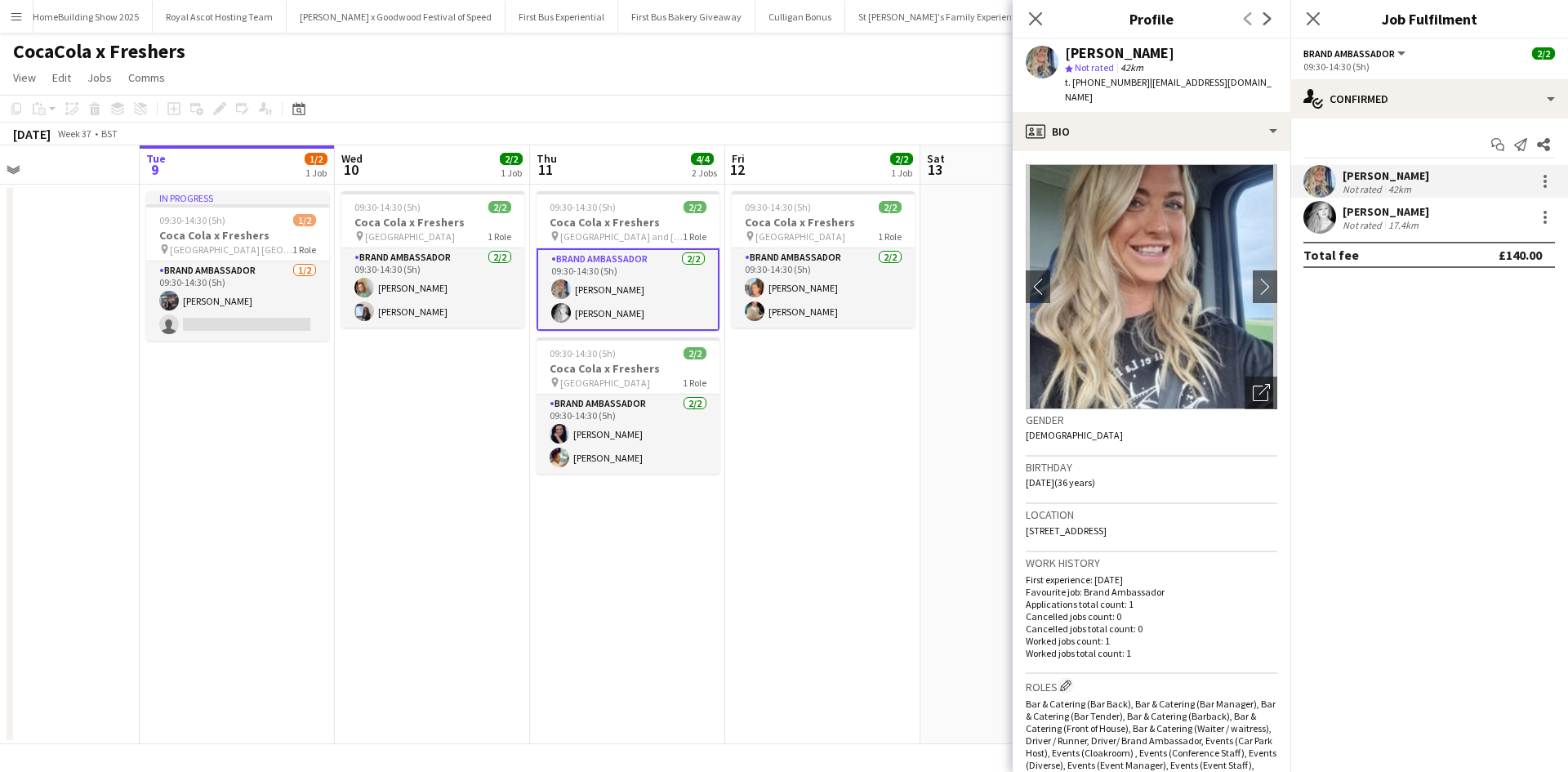
click at [860, 564] on app-date-cell "09:30-14:30 (5h) 2/2 Coca Cola x Freshers pin Greenwich University 1 Role Brand…" at bounding box center [823, 464] width 195 height 560
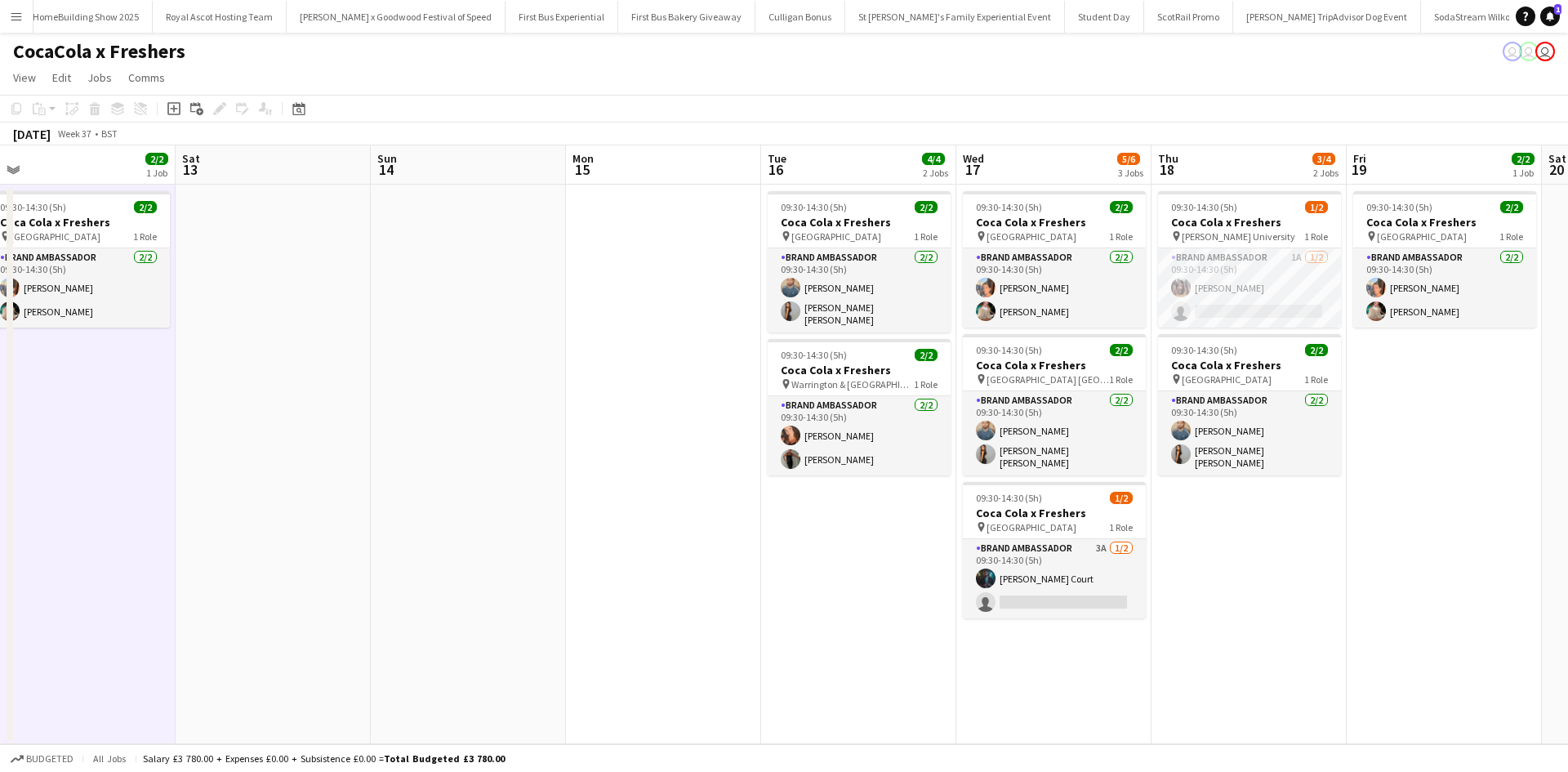
drag, startPoint x: 1125, startPoint y: 467, endPoint x: 377, endPoint y: 433, distance: 748.8
click at [377, 433] on app-calendar-viewport "Mon 8 Tue 9 1/2 1 Job Wed 10 2/2 1 Job Thu 11 4/4 2 Jobs Fri 12 2/2 1 Job Sat 1…" at bounding box center [784, 444] width 1568 height 598
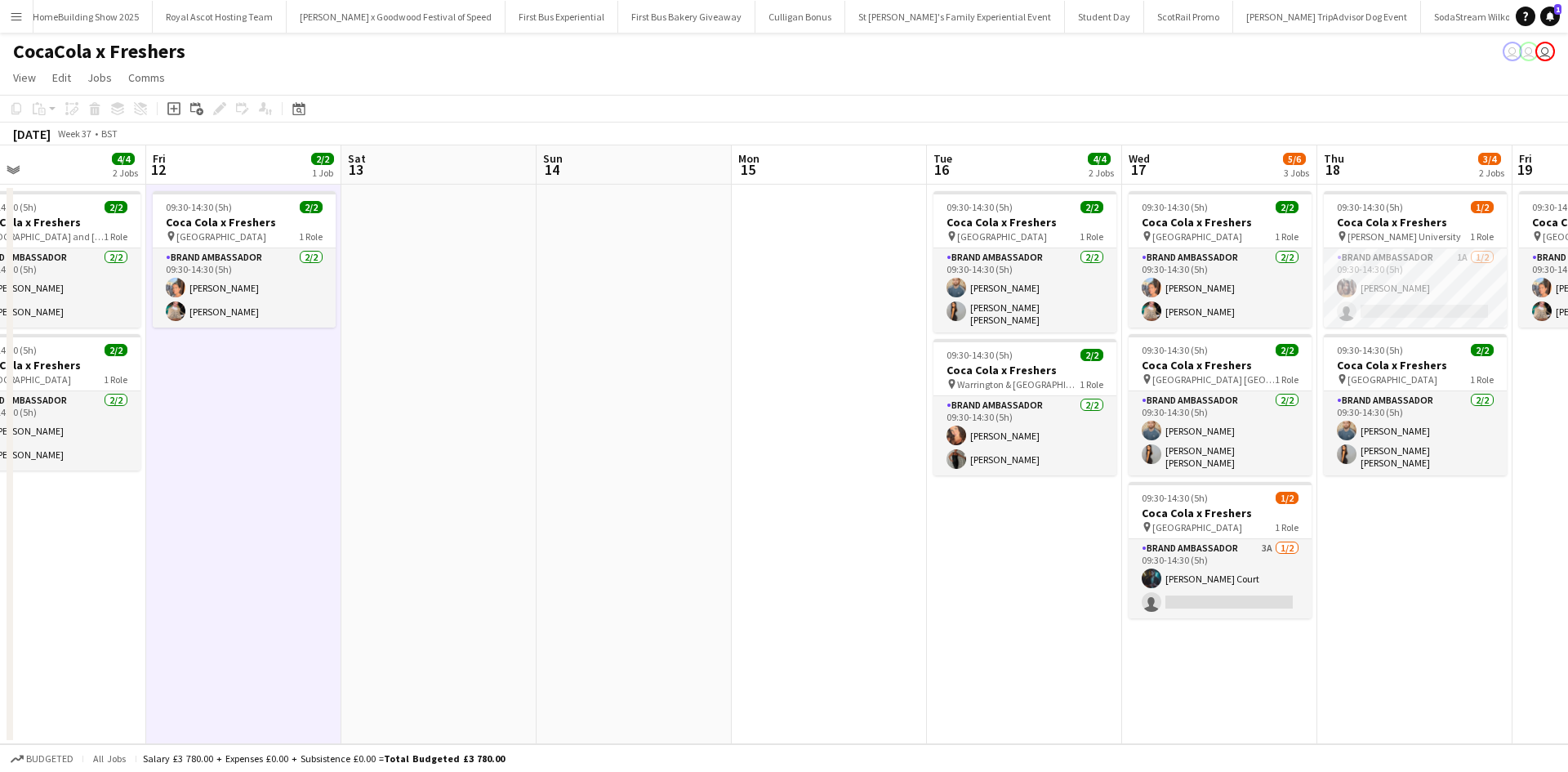
scroll to position [0, 568]
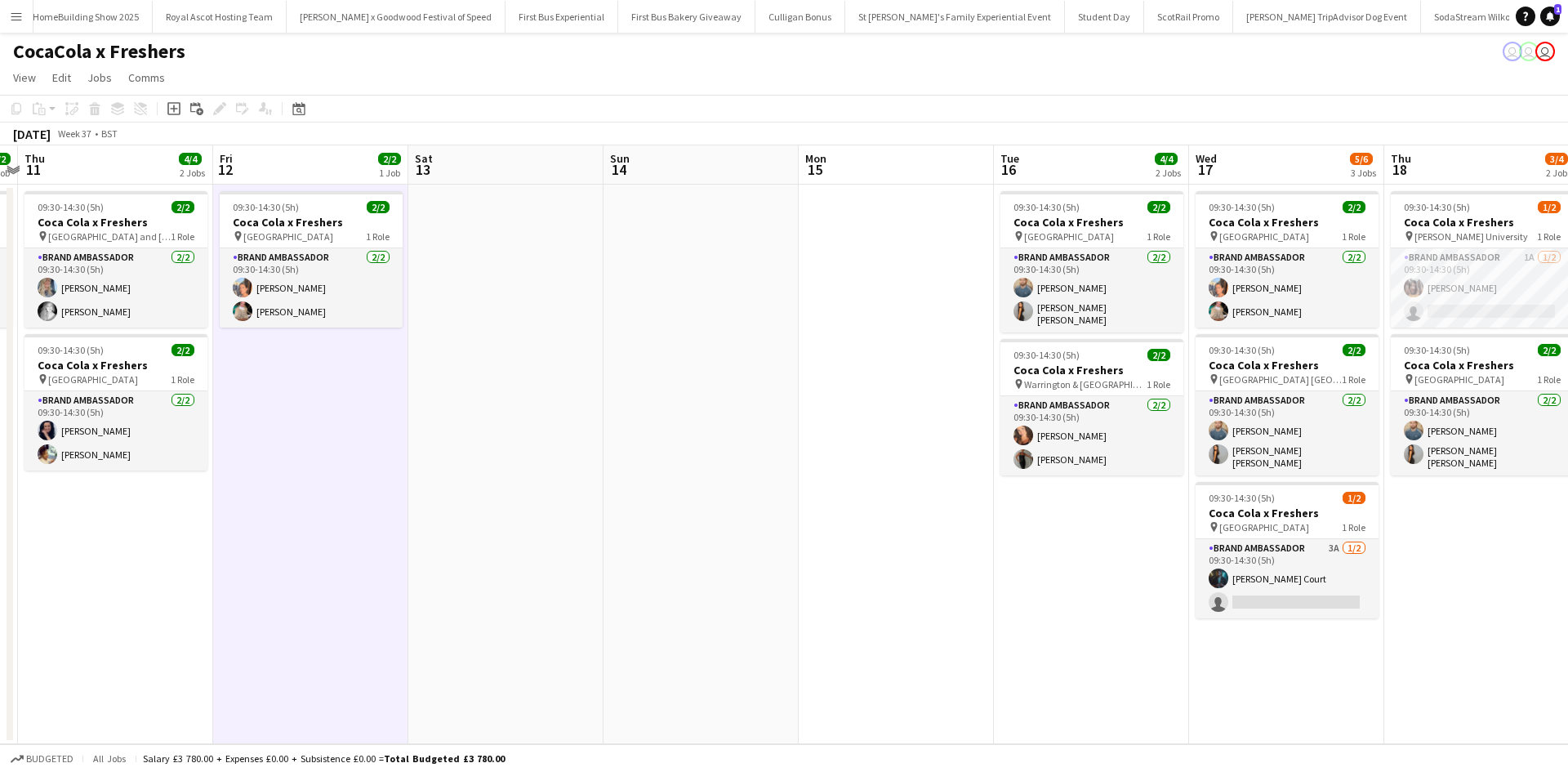
drag, startPoint x: 583, startPoint y: 404, endPoint x: 807, endPoint y: 404, distance: 224.0
click at [807, 404] on app-calendar-viewport "Mon 8 Tue 9 1/2 1 Job Wed 10 2/2 1 Job Thu 11 4/4 2 Jobs Fri 12 2/2 1 Job Sat 1…" at bounding box center [784, 444] width 1568 height 598
click at [291, 314] on app-card-role "Brand Ambassador 2/2 09:30-14:30 (5h) Aisha Patel Viktorija Zlatkute" at bounding box center [311, 288] width 183 height 80
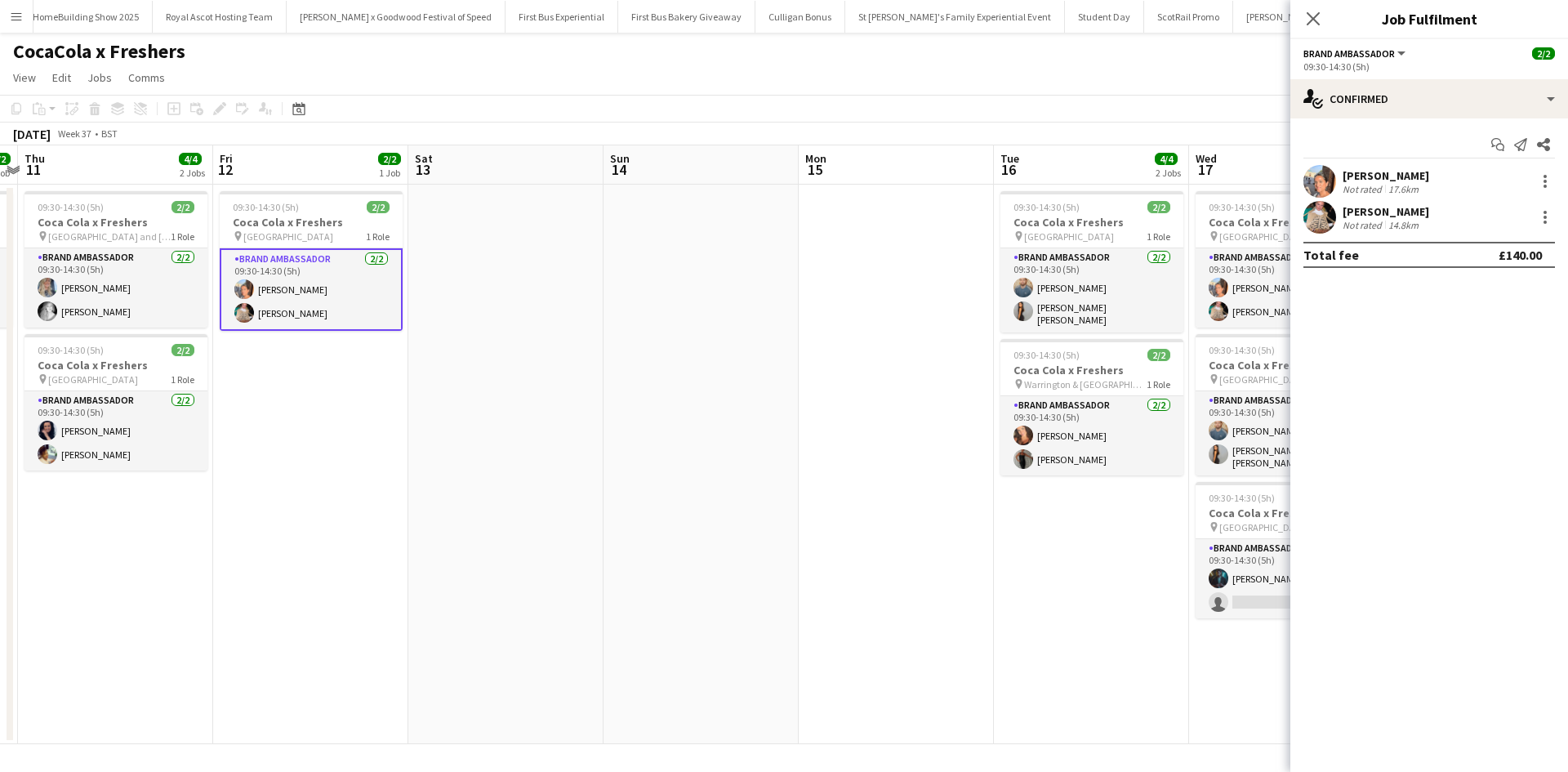
click at [1406, 212] on div "[PERSON_NAME]" at bounding box center [1385, 211] width 86 height 14
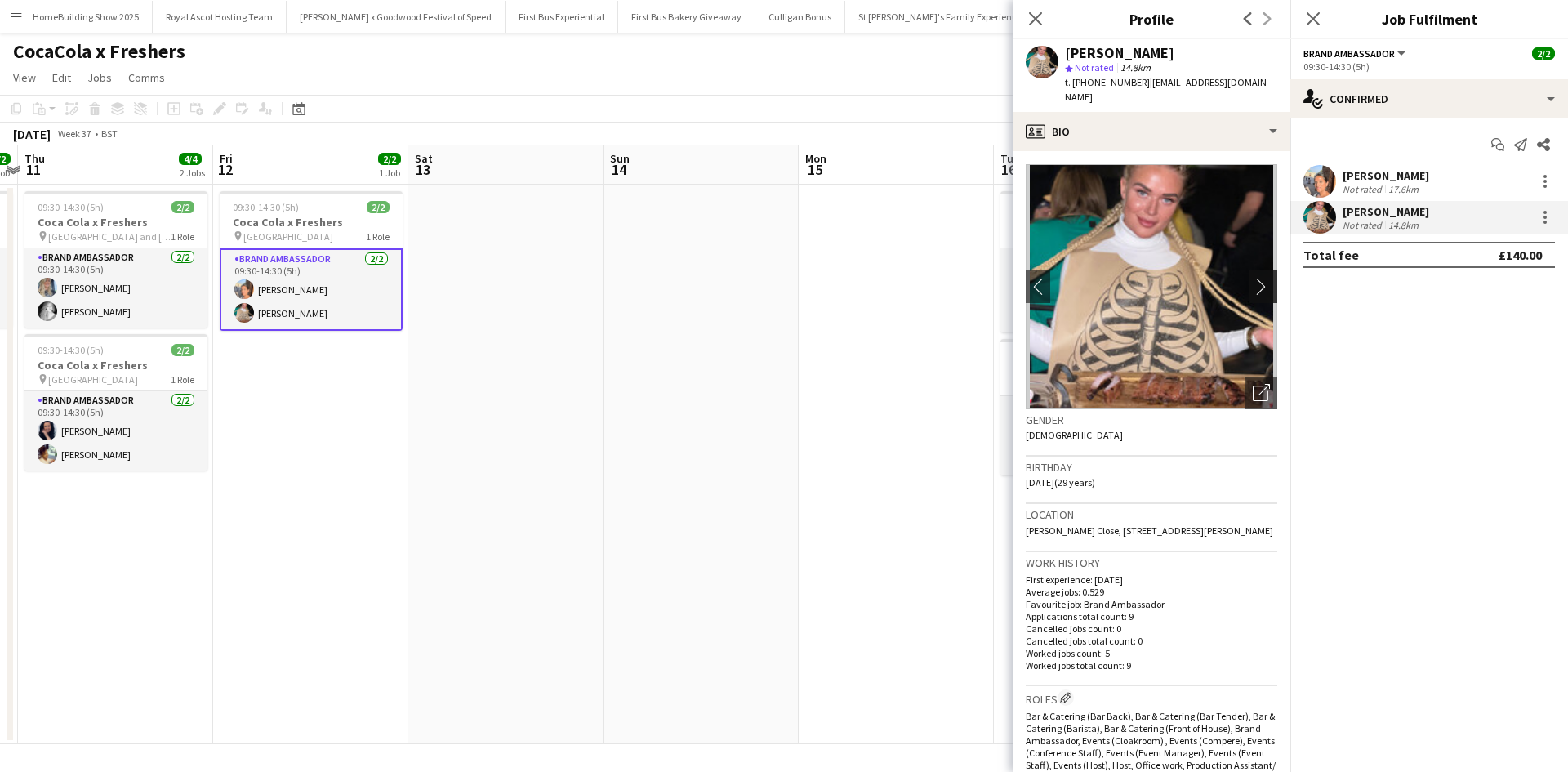
click at [1253, 278] on app-icon "chevron-right" at bounding box center [1265, 286] width 25 height 17
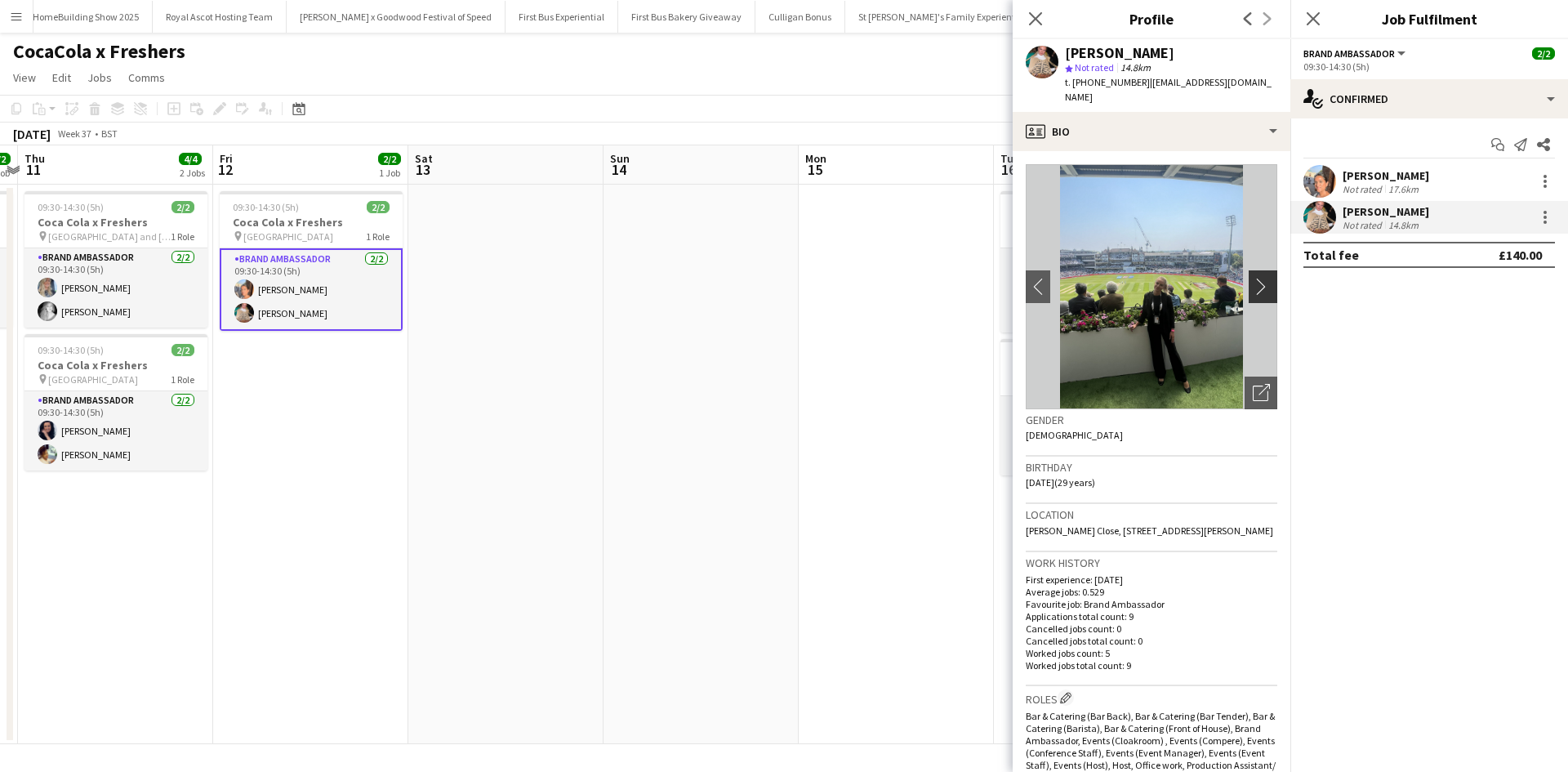
click at [1253, 278] on app-icon "chevron-right" at bounding box center [1265, 286] width 25 height 17
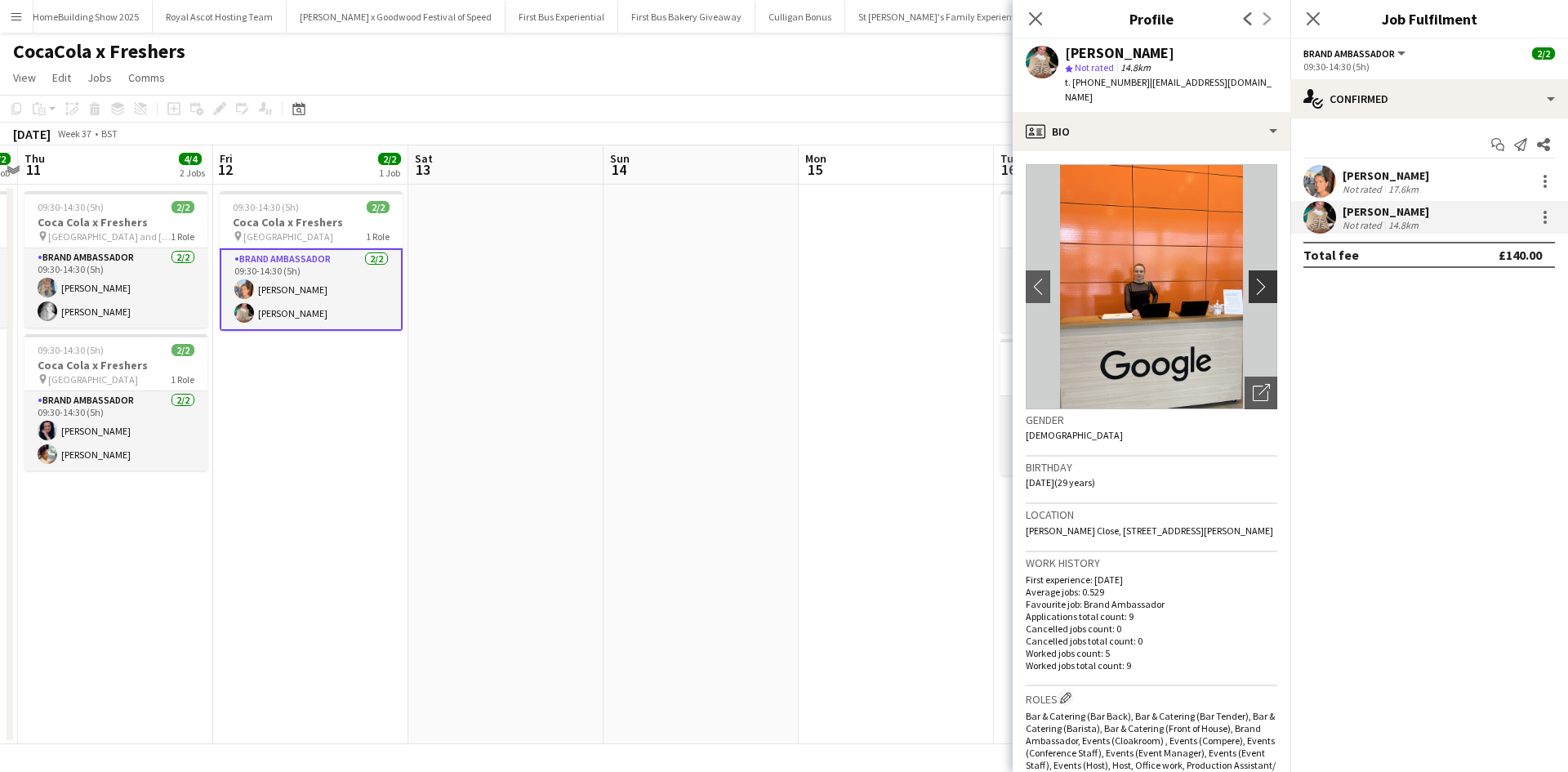
click at [1253, 278] on app-icon "chevron-right" at bounding box center [1265, 286] width 25 height 17
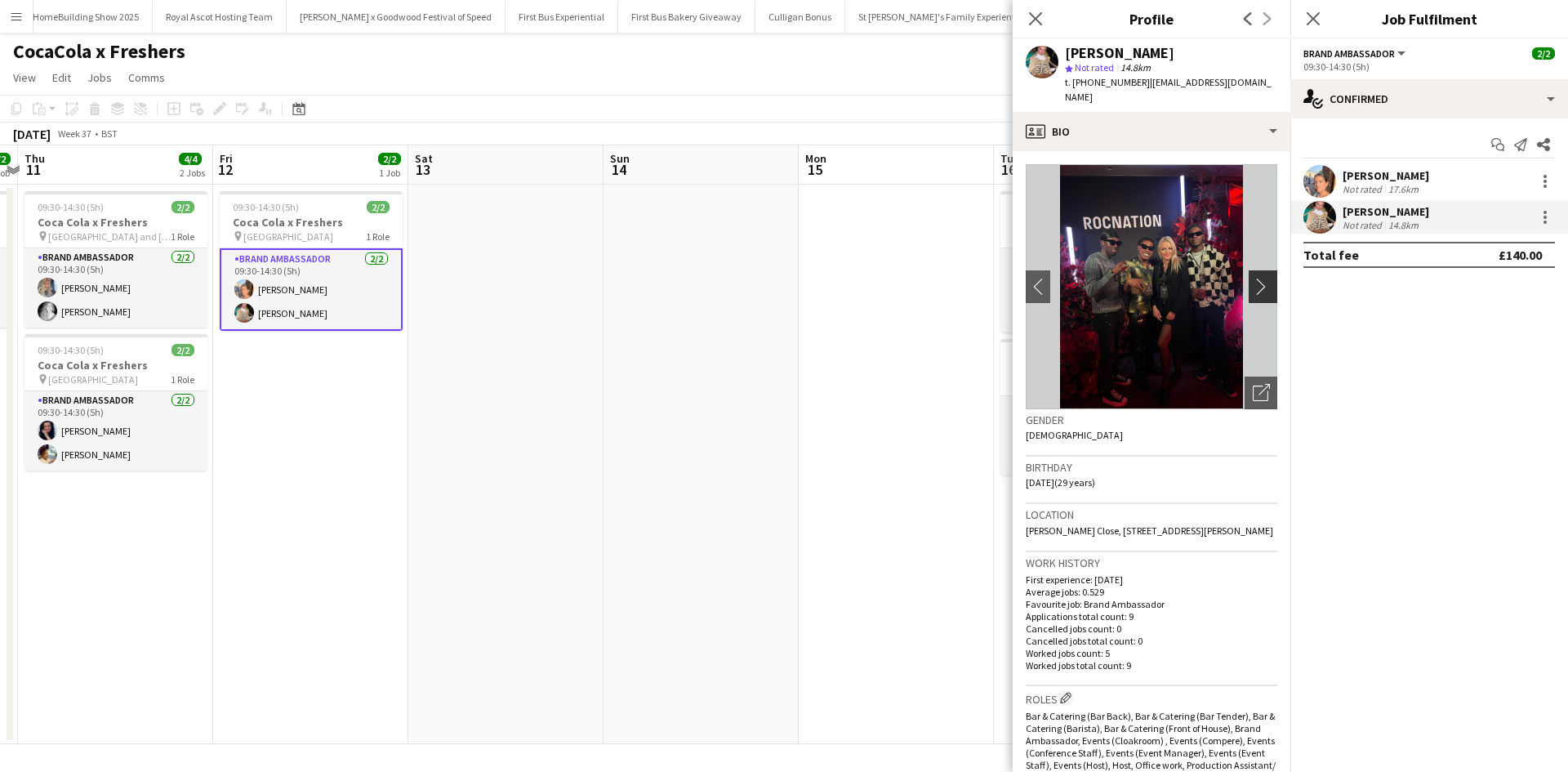
click at [1253, 278] on app-icon "chevron-right" at bounding box center [1265, 286] width 25 height 17
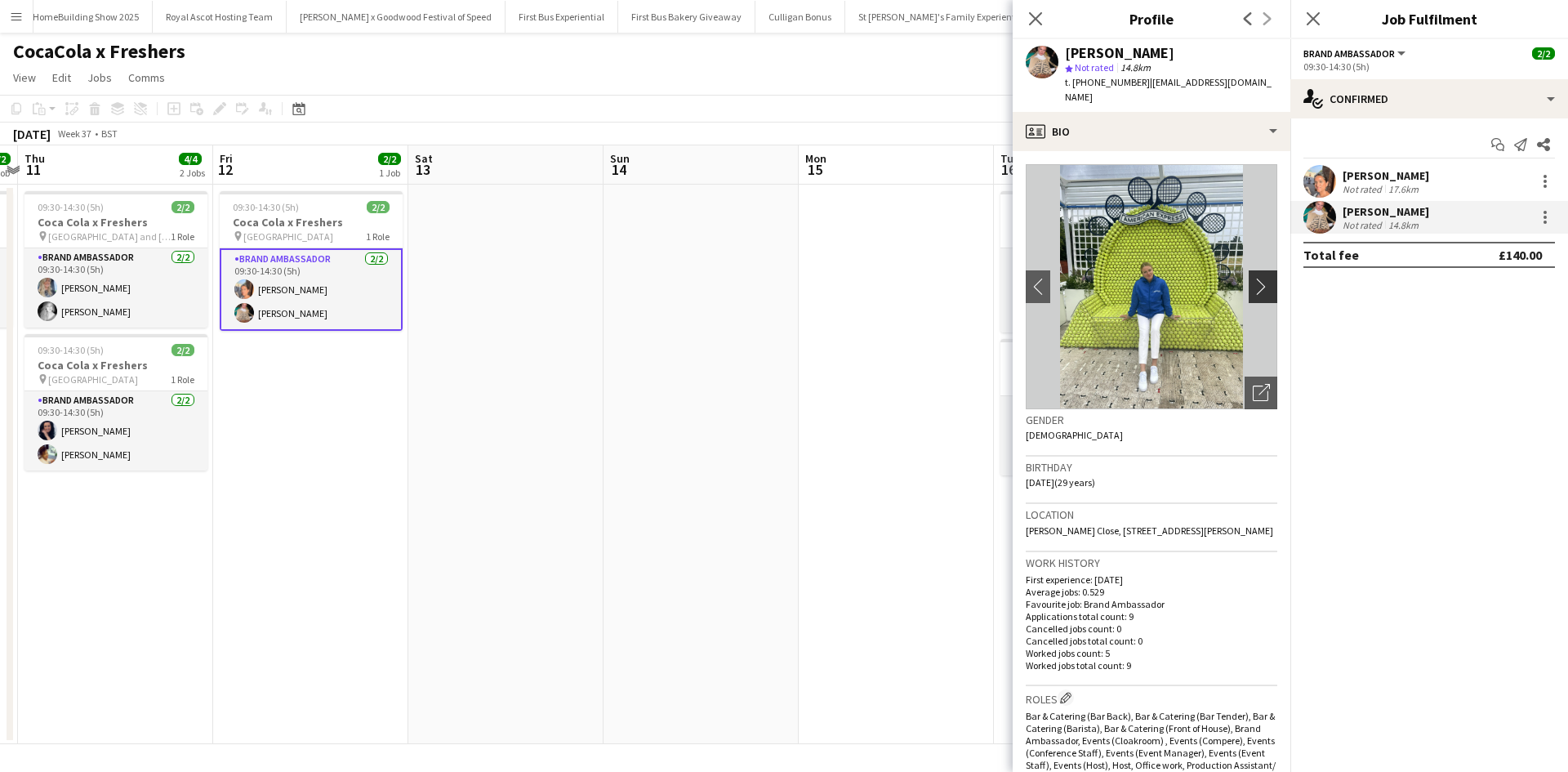
click at [1253, 278] on app-icon "chevron-right" at bounding box center [1265, 286] width 25 height 17
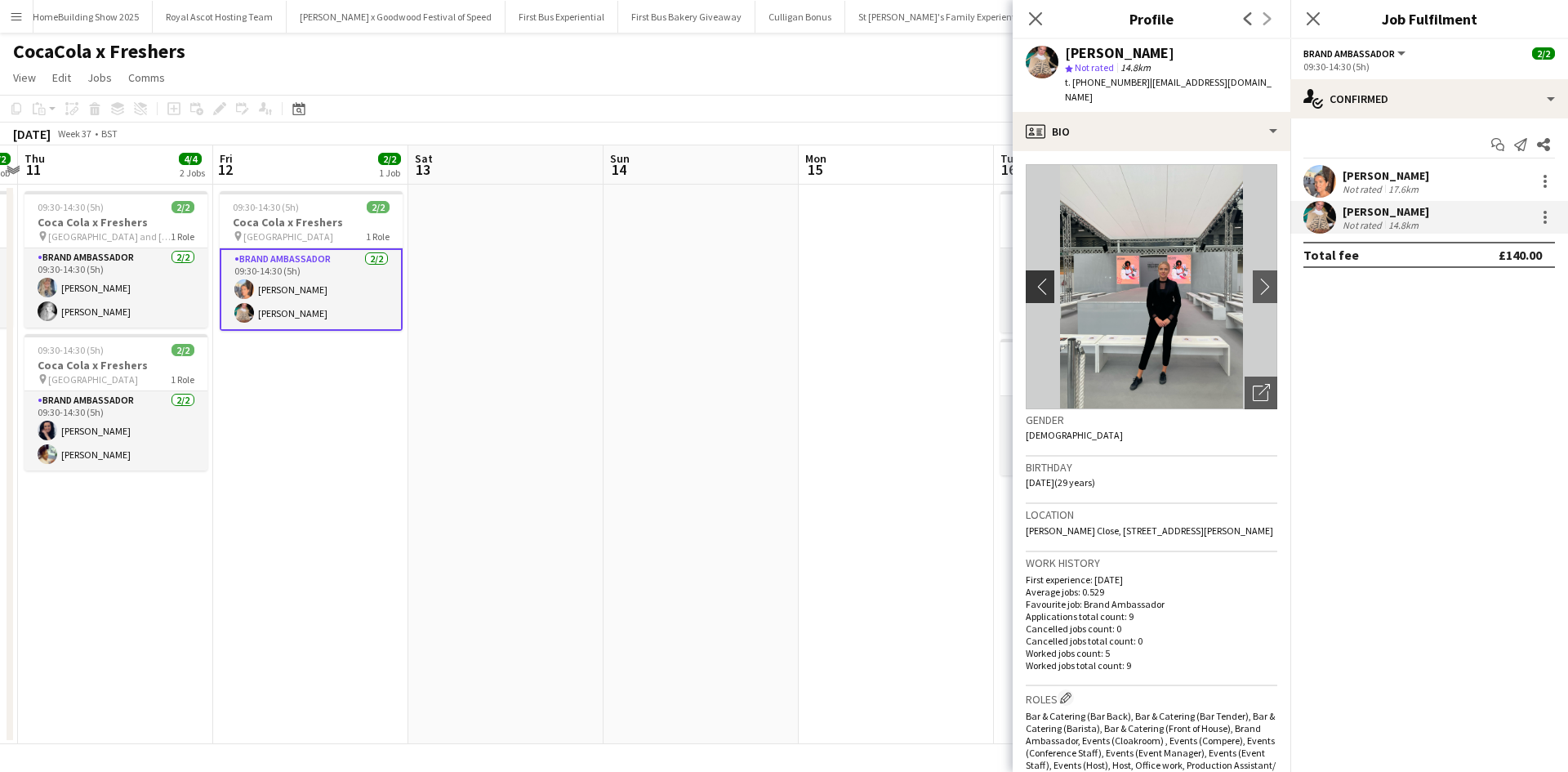
click at [1029, 278] on app-icon "chevron-left" at bounding box center [1038, 286] width 25 height 17
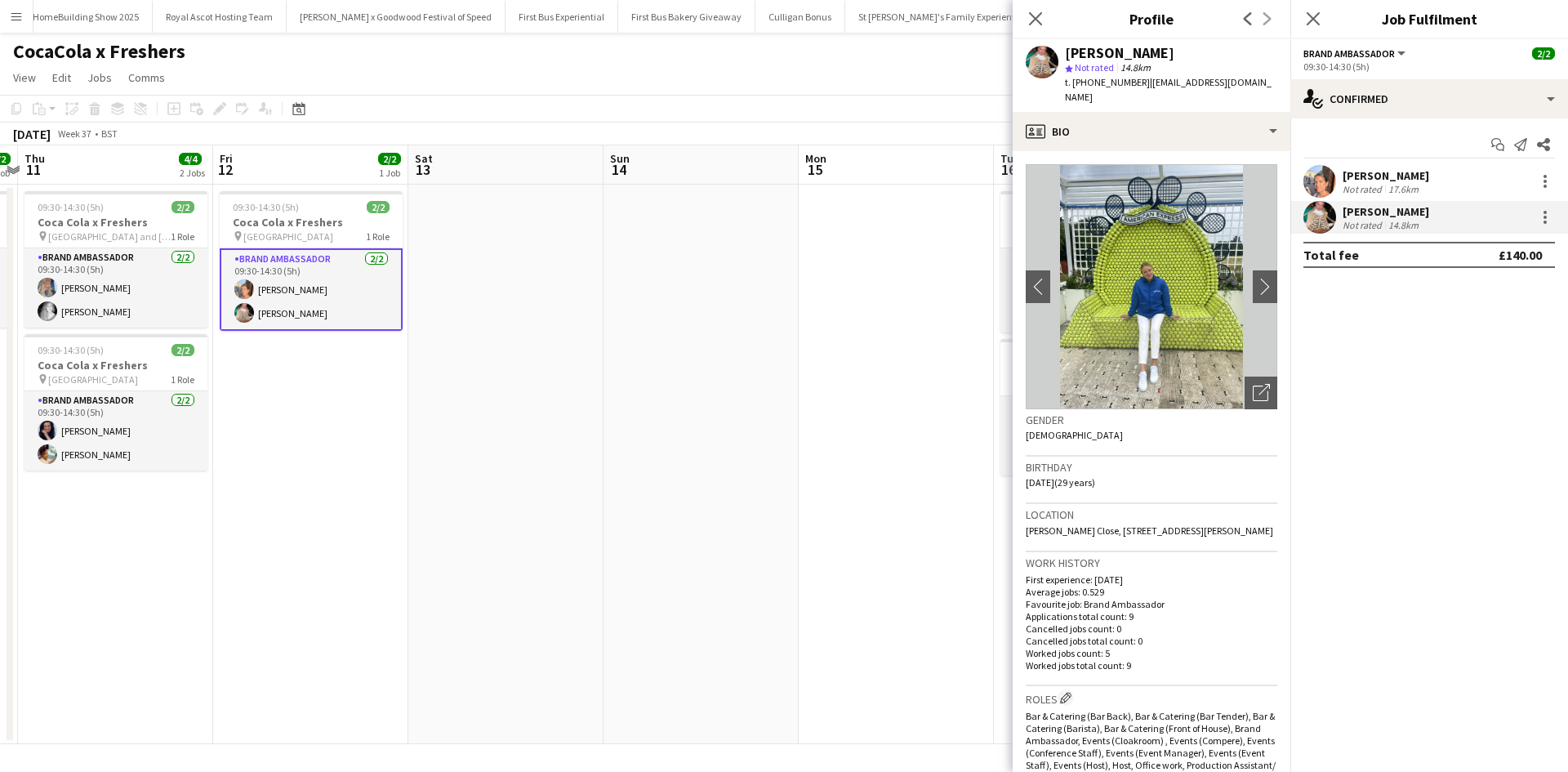
drag, startPoint x: 1066, startPoint y: 50, endPoint x: 1192, endPoint y: 48, distance: 126.0
click at [1192, 48] on div "[PERSON_NAME]" at bounding box center [1170, 52] width 212 height 14
copy div "[PERSON_NAME]"
click at [823, 363] on app-date-cell at bounding box center [896, 464] width 195 height 560
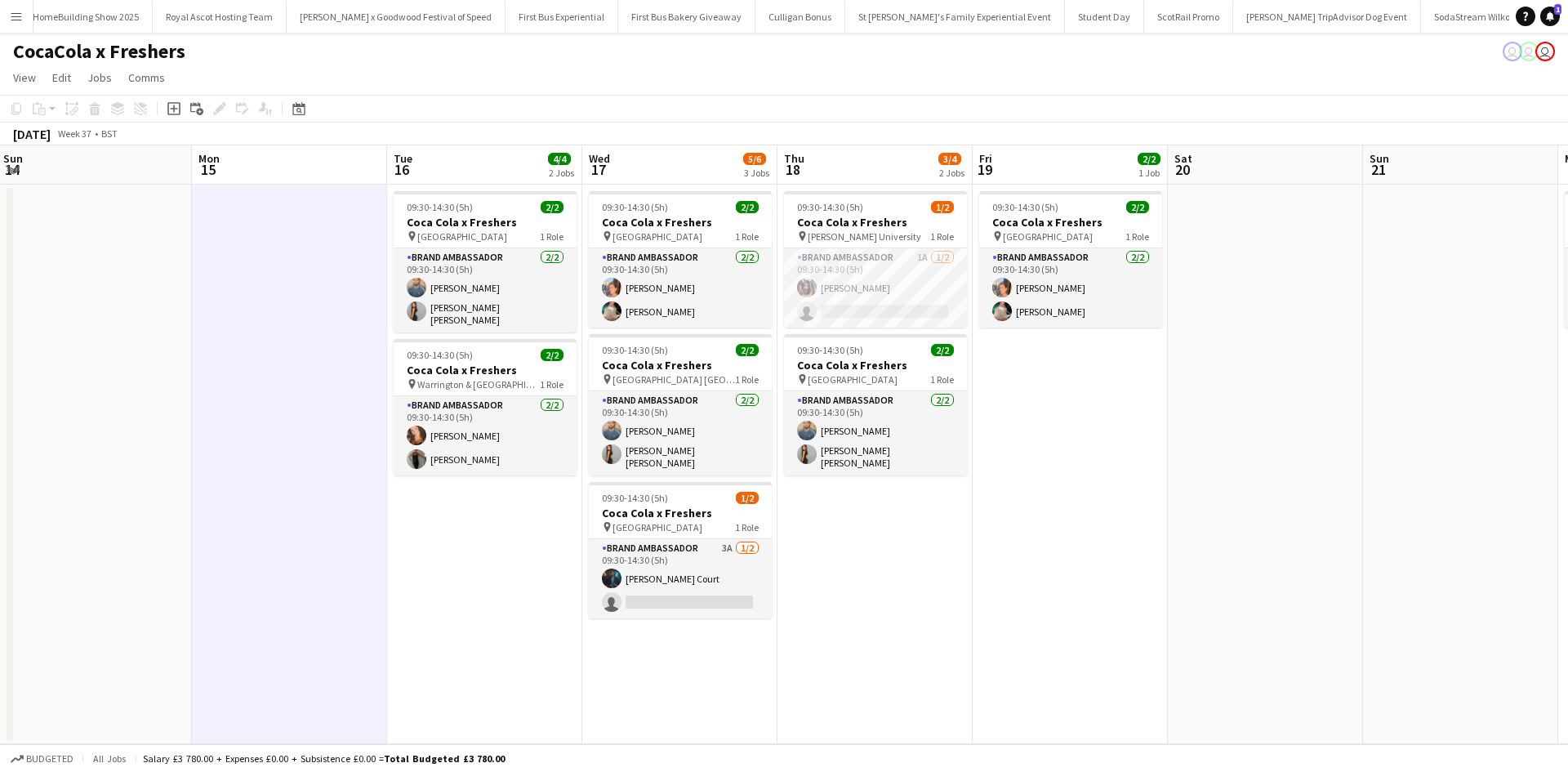
drag, startPoint x: 899, startPoint y: 541, endPoint x: 340, endPoint y: 485, distance: 561.8
click at [344, 485] on app-calendar-viewport "Wed 10 2/2 1 Job Thu 11 4/4 2 Jobs Fri 12 2/2 1 Job Sat 13 Sun 14 Mon 15 Tue 16…" at bounding box center [784, 444] width 1568 height 598
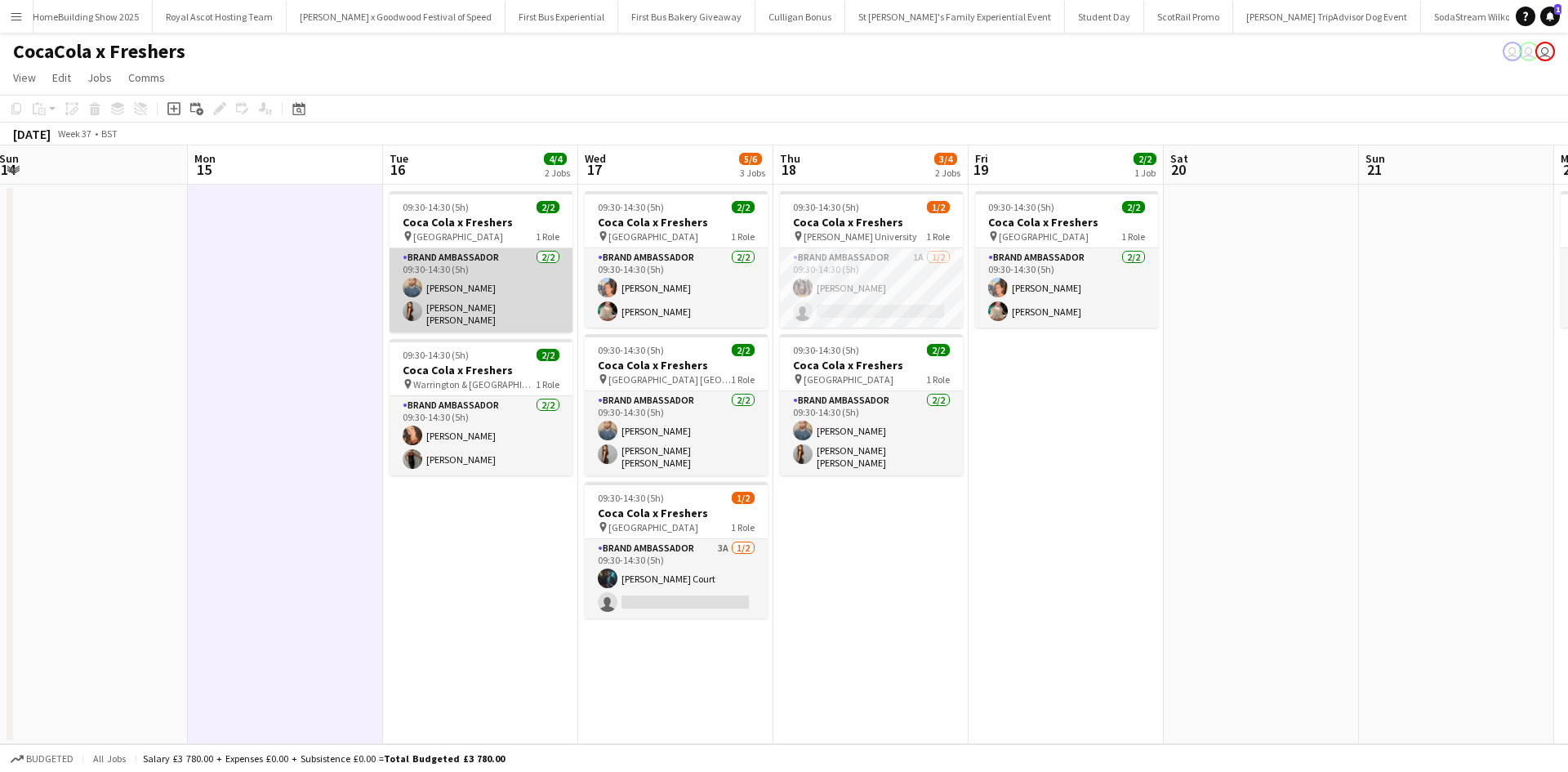
click at [476, 287] on app-card-role "Brand Ambassador 2/2 09:30-14:30 (5h) Jake Fitzpatrick Maryam ida Haji nasiri" at bounding box center [481, 290] width 183 height 84
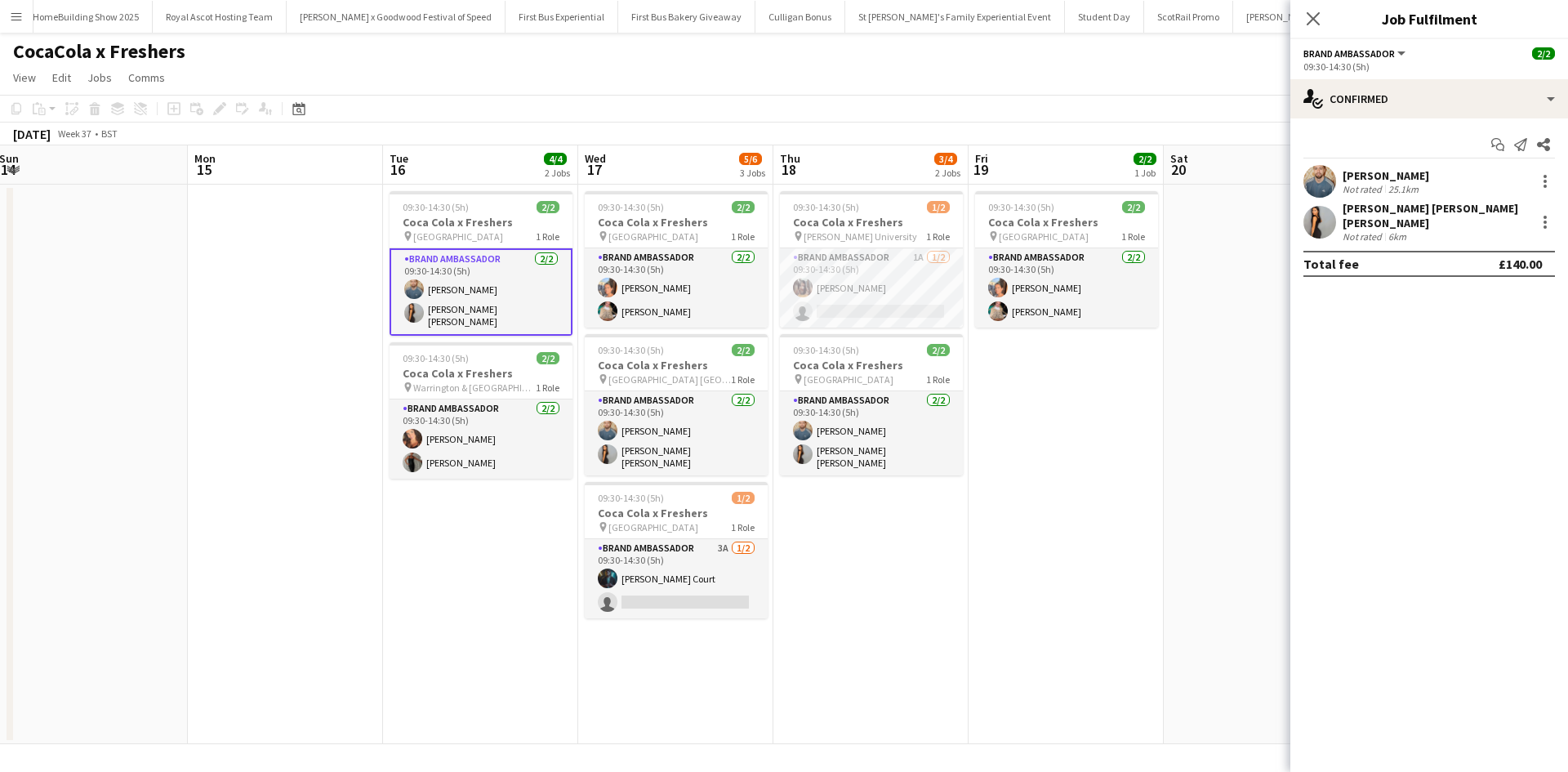
click at [1381, 173] on div "[PERSON_NAME]" at bounding box center [1385, 175] width 86 height 14
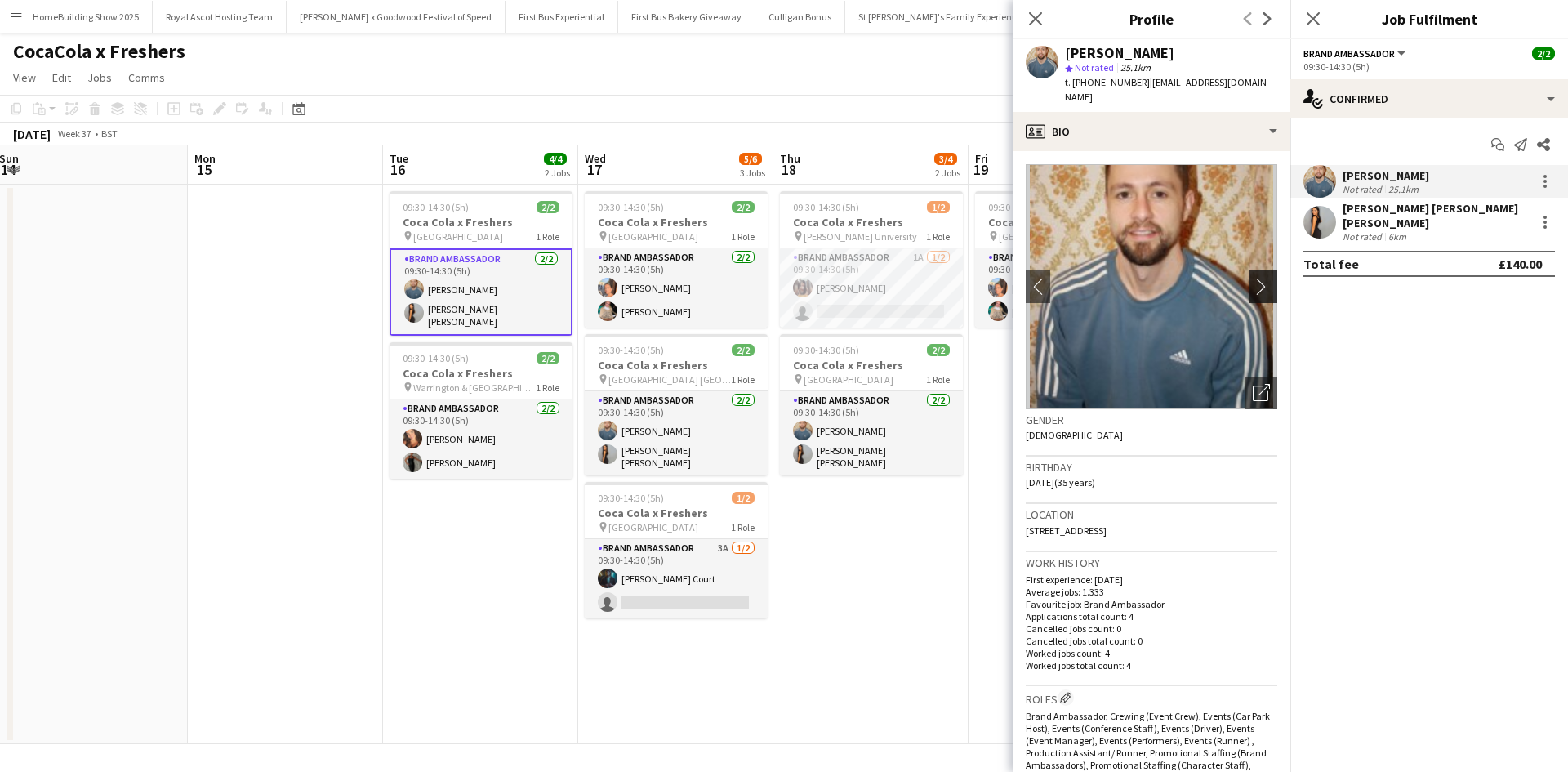
click at [1252, 278] on app-icon "chevron-right" at bounding box center [1265, 286] width 25 height 17
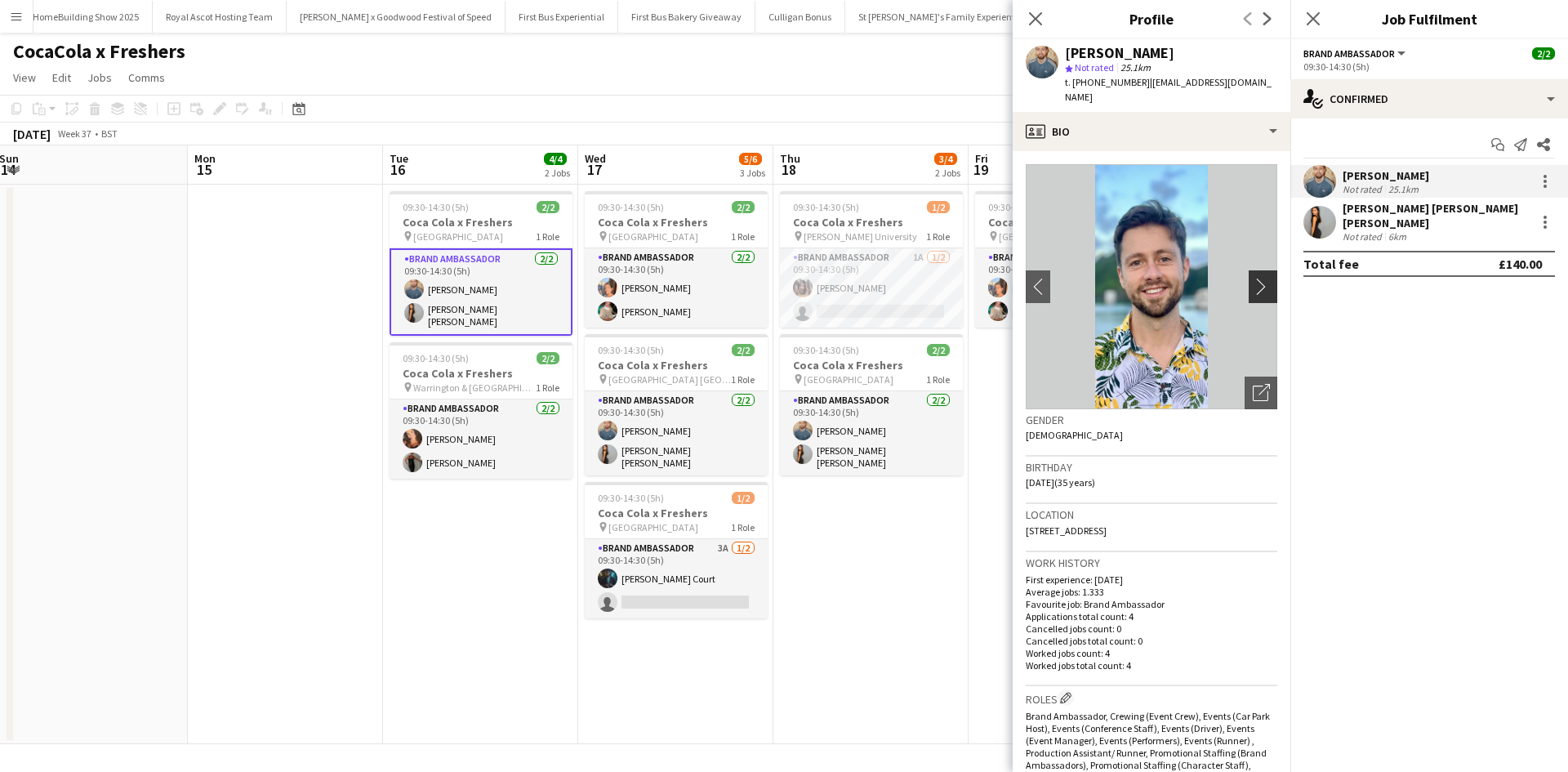
click at [1252, 278] on app-icon "chevron-right" at bounding box center [1265, 286] width 25 height 17
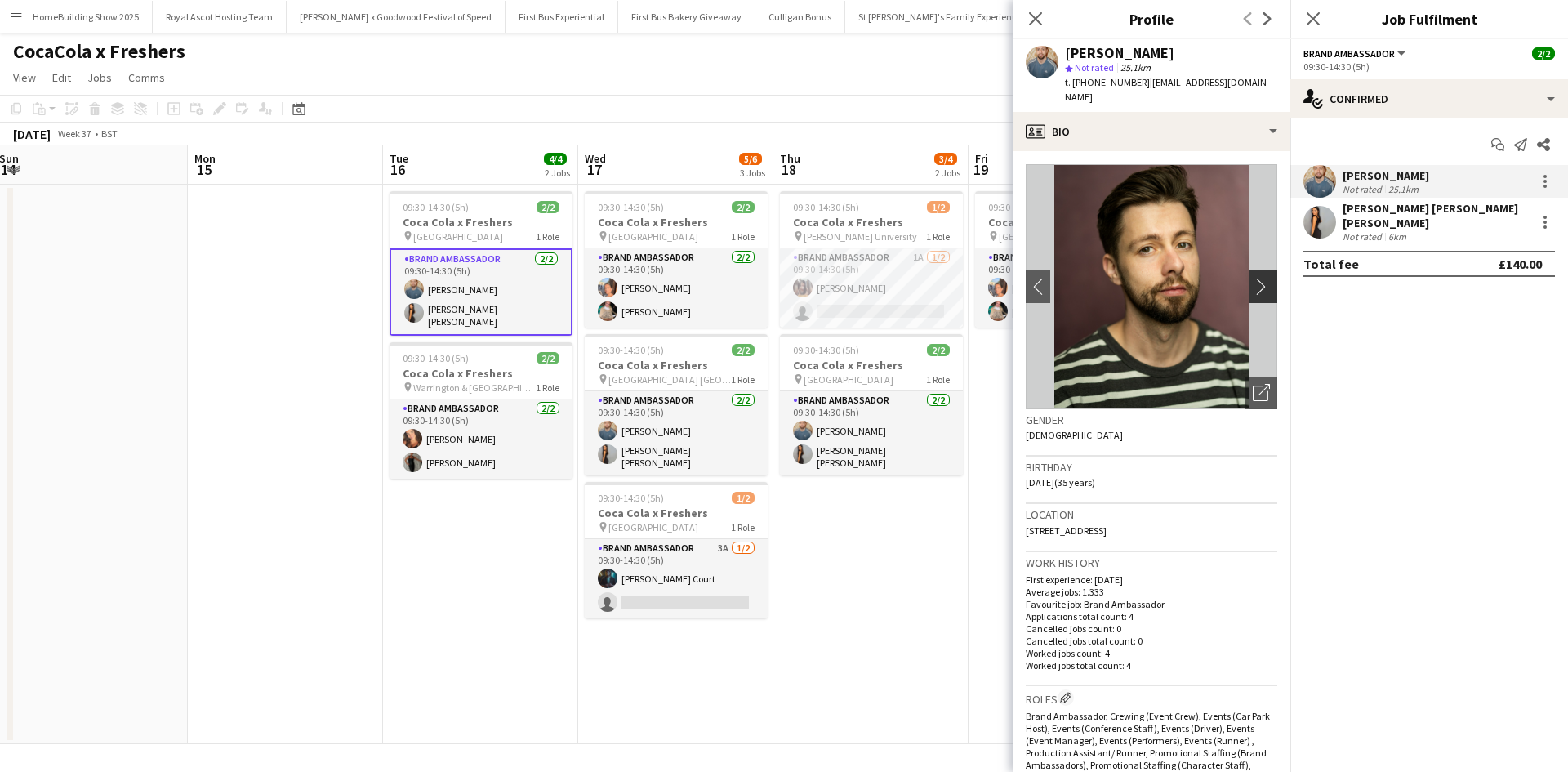
click at [1252, 278] on app-icon "chevron-right" at bounding box center [1265, 286] width 25 height 17
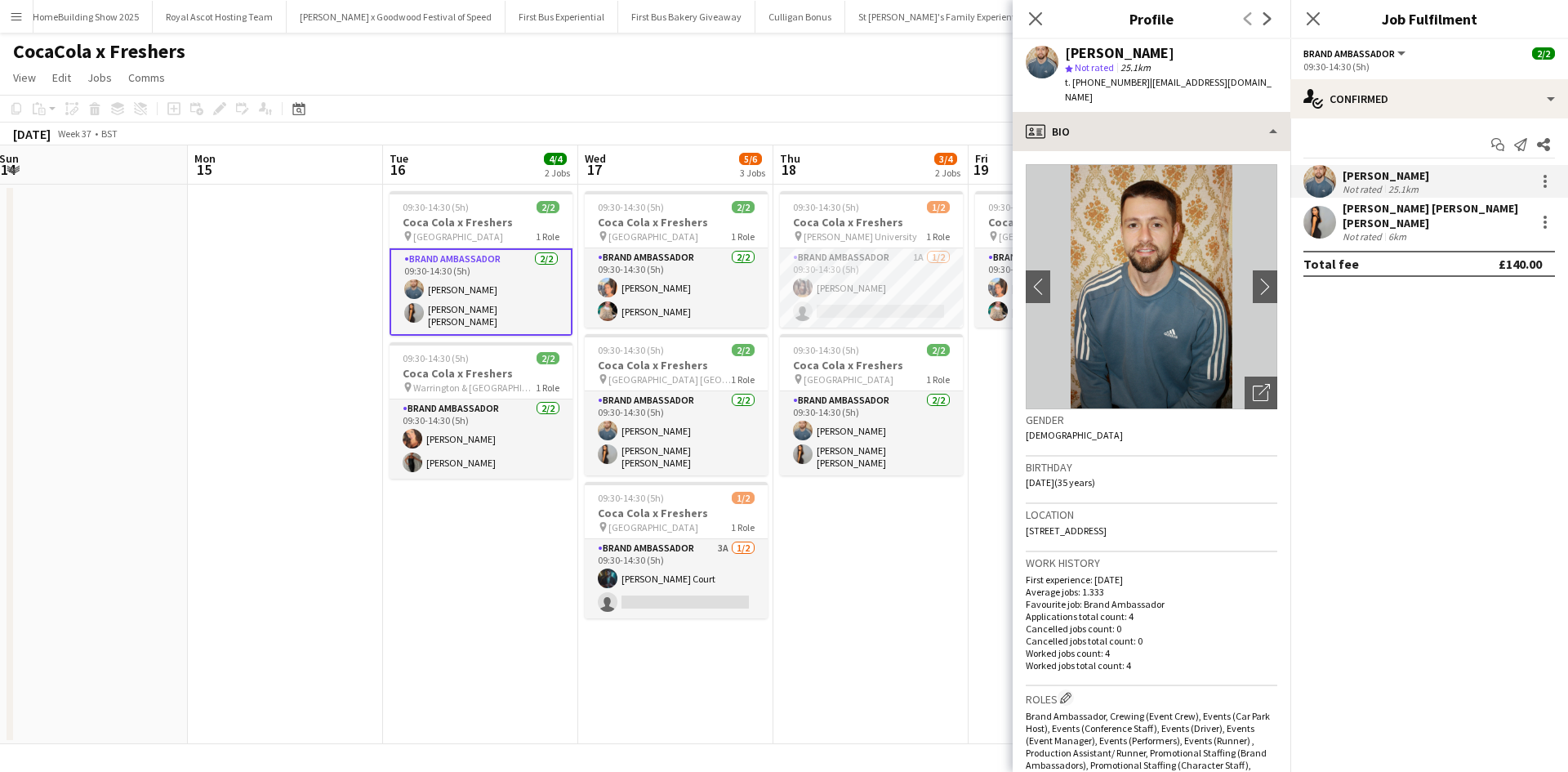
click at [1143, 94] on div "Jake Fitzpatrick star Not rated 25.1km t. +447738491752 | jakefitzpatrick90@gma…" at bounding box center [1151, 75] width 278 height 73
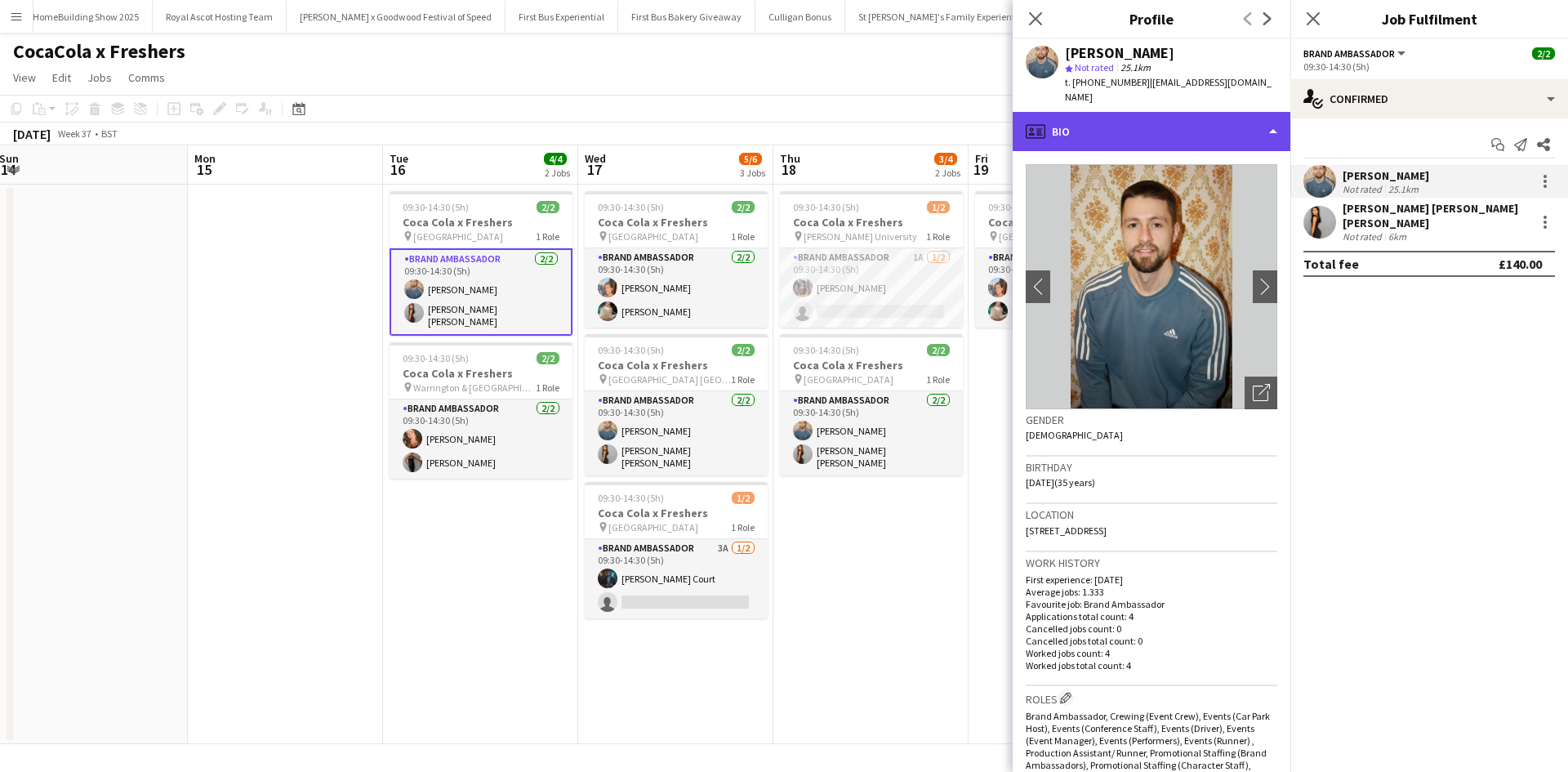
click at [1152, 119] on div "profile Bio" at bounding box center [1151, 131] width 278 height 39
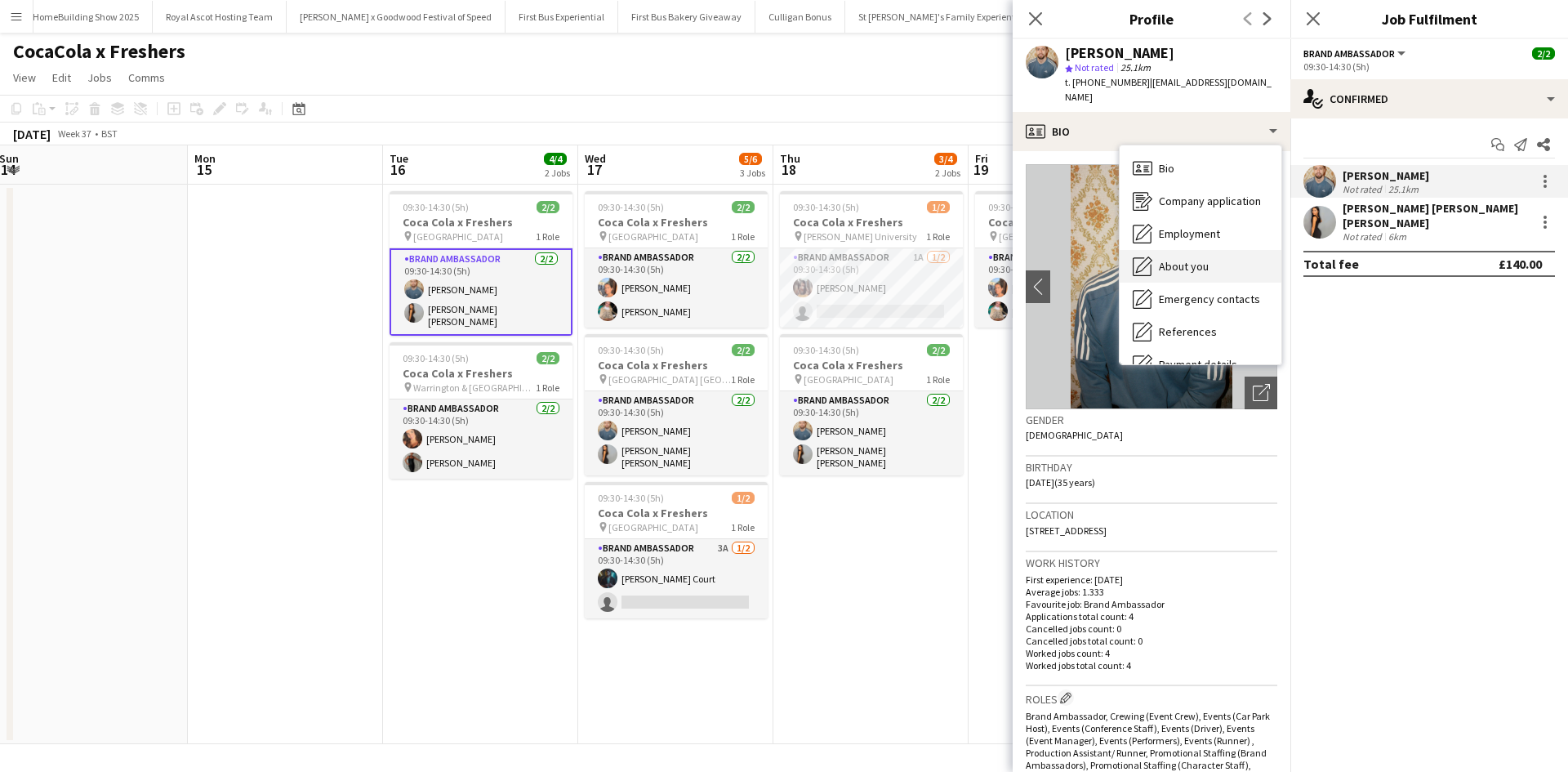
click at [1202, 250] on div "About you About you" at bounding box center [1200, 266] width 162 height 33
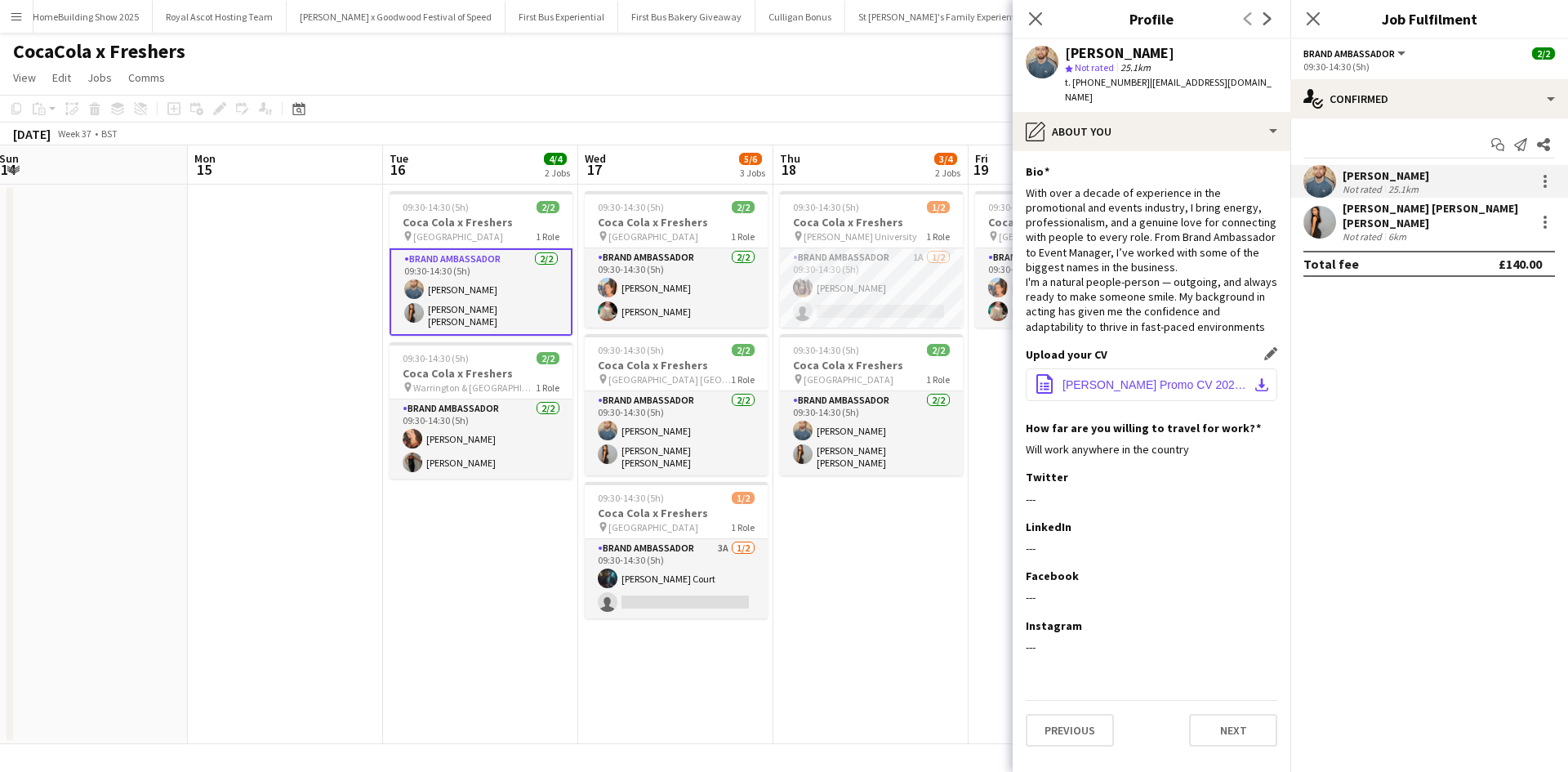
click at [1165, 383] on span "Jake Fitzpatrick Promo CV 2024.docx" at bounding box center [1154, 384] width 184 height 13
click at [497, 312] on app-card-role "Brand Ambassador 2/2 09:30-14:30 (5h) Jake Fitzpatrick Maryam ida Haji nasiri" at bounding box center [481, 291] width 183 height 87
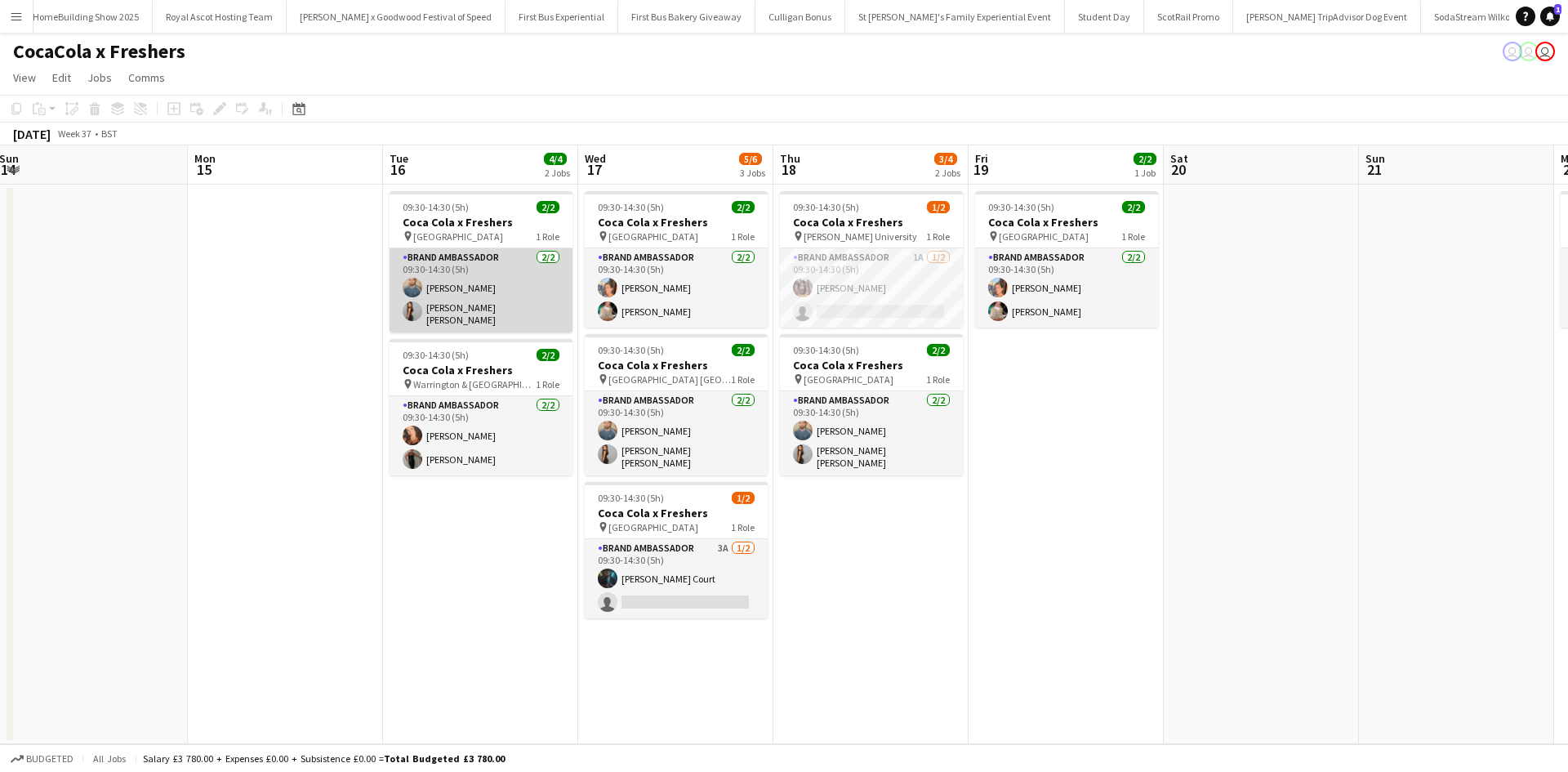
click at [497, 312] on app-card-role "Brand Ambassador 2/2 09:30-14:30 (5h) Jake Fitzpatrick Maryam ida Haji nasiri" at bounding box center [481, 290] width 183 height 84
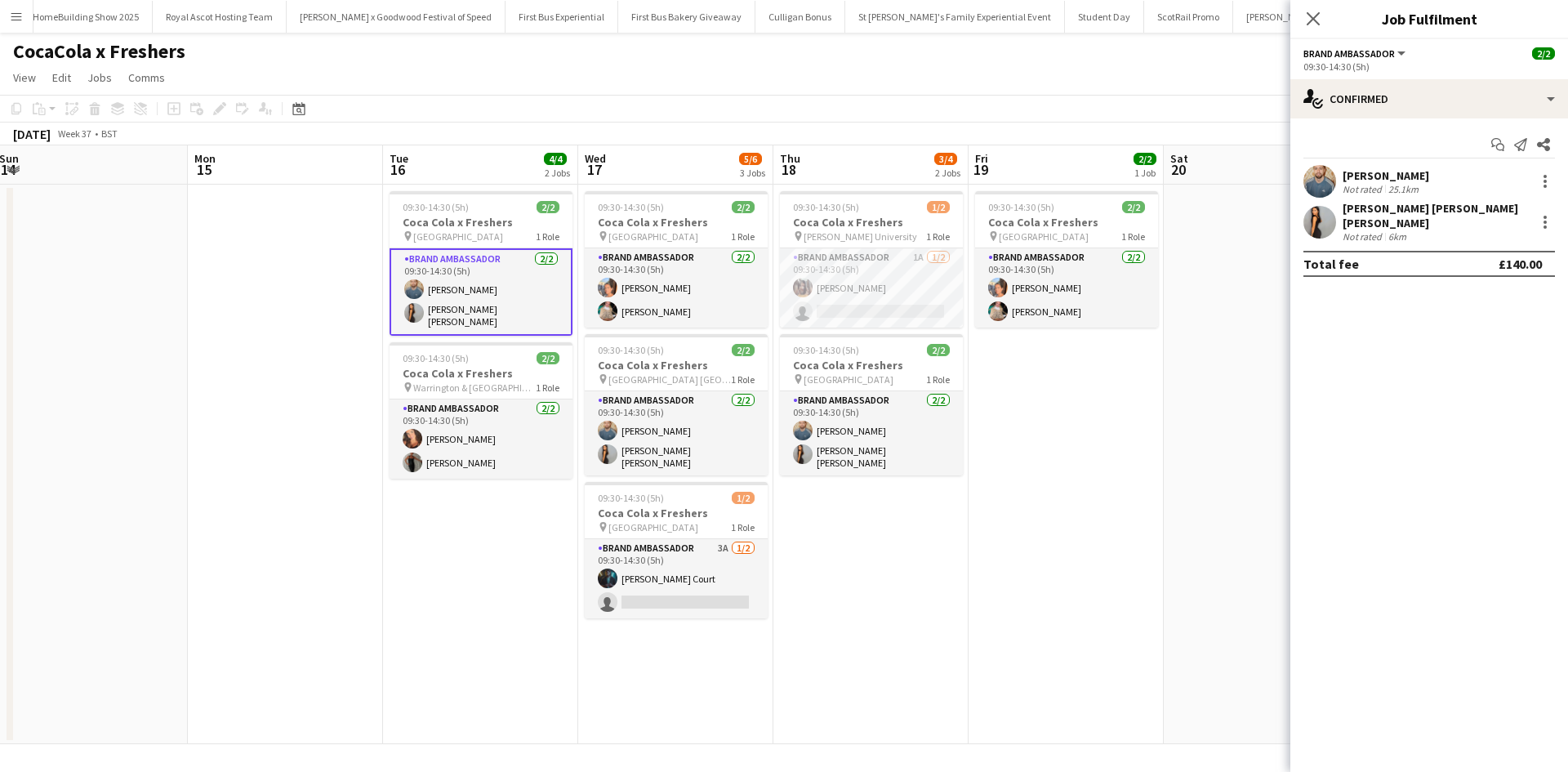
click at [1441, 214] on div "Maryam ida Haji nasiri" at bounding box center [1435, 215] width 186 height 30
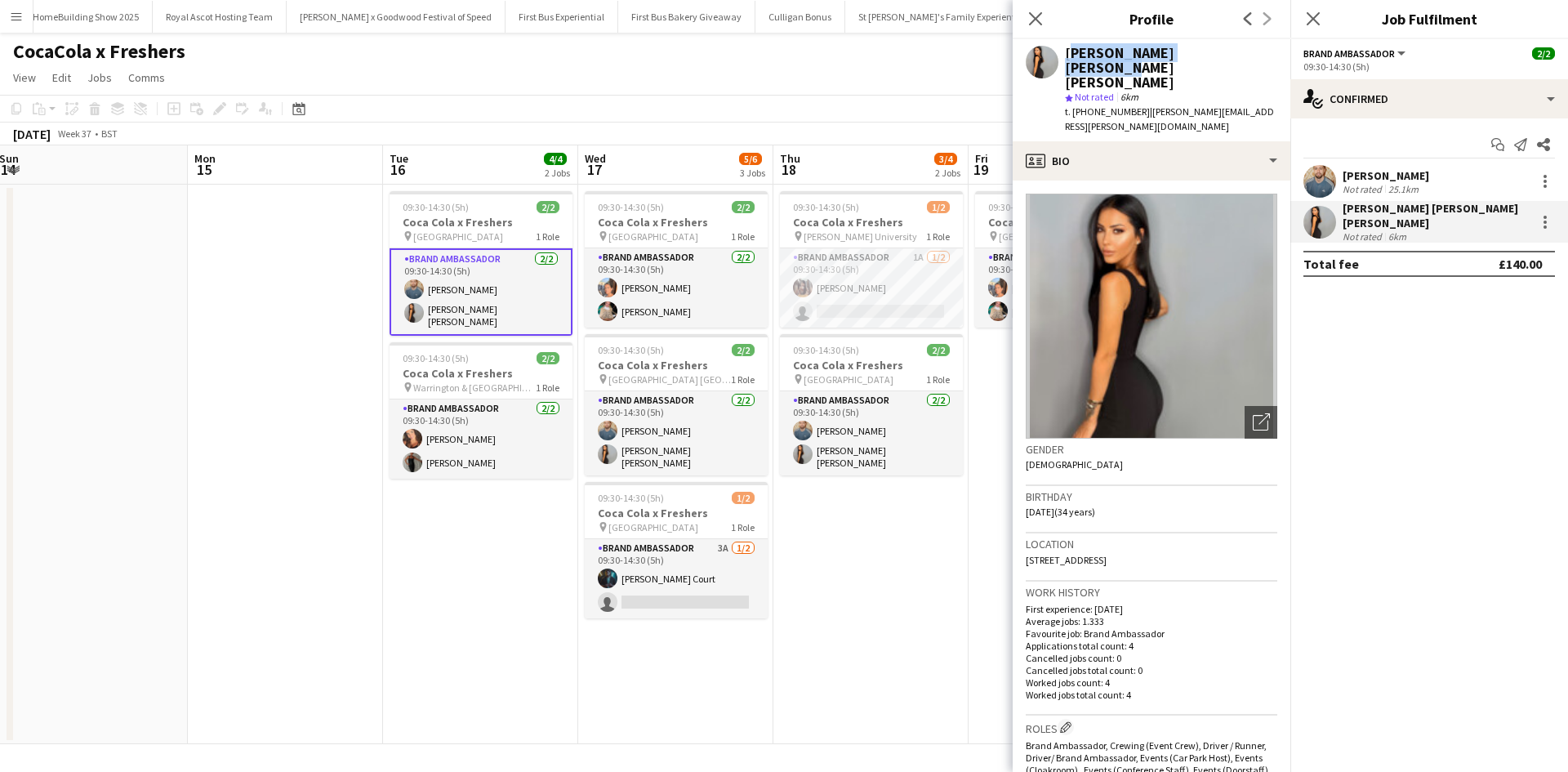
drag, startPoint x: 1065, startPoint y: 50, endPoint x: 1208, endPoint y: 51, distance: 143.0
click at [1208, 51] on div "Maryam ida Haji nasiri" at bounding box center [1170, 68] width 212 height 44
drag, startPoint x: 1187, startPoint y: 52, endPoint x: 1156, endPoint y: 55, distance: 31.1
click at [1156, 55] on div "Maryam ida Haji nasiri" at bounding box center [1170, 68] width 212 height 44
drag, startPoint x: 1175, startPoint y: 50, endPoint x: 1219, endPoint y: 52, distance: 44.0
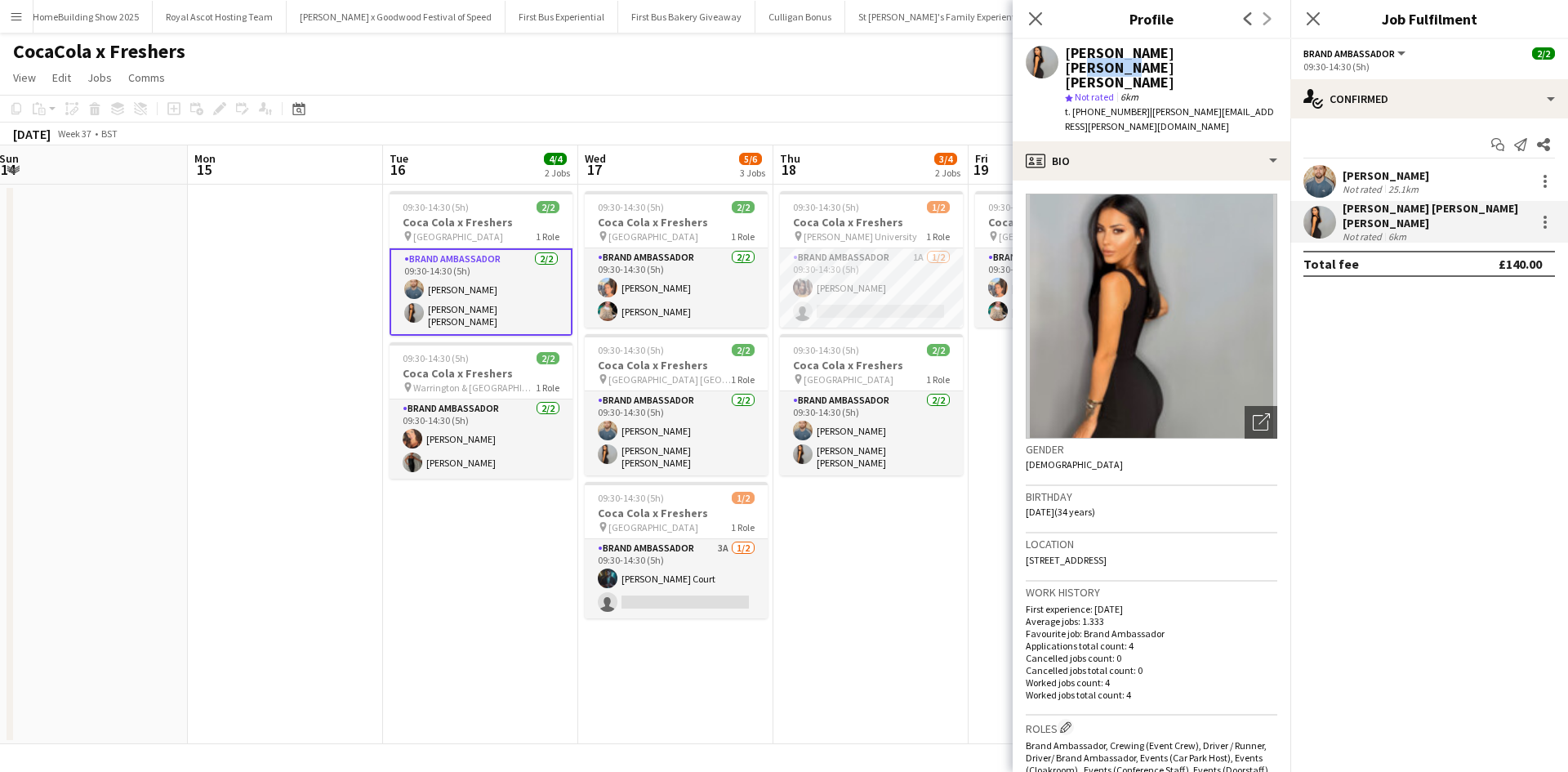
click at [1219, 52] on div "Maryam ida Haji nasiri" at bounding box center [1170, 68] width 212 height 44
click at [476, 433] on app-card-role "Brand Ambassador 2/2 09:30-14:30 (5h) Hayley Whittaker Jodi Evans" at bounding box center [481, 439] width 183 height 80
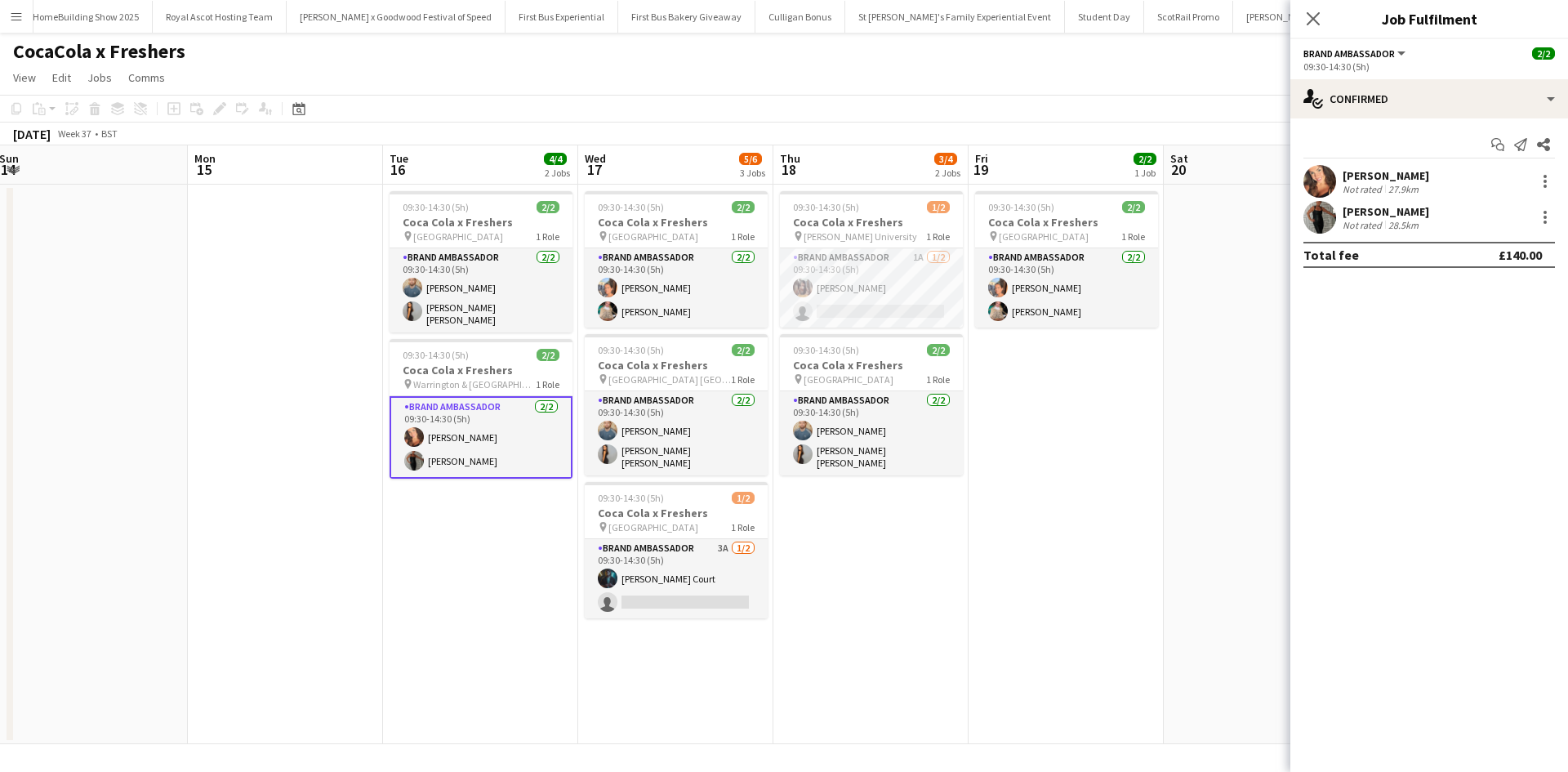
click at [476, 433] on app-card-role "Brand Ambassador 2/2 09:30-14:30 (5h) Hayley Whittaker Jodi Evans" at bounding box center [481, 437] width 183 height 82
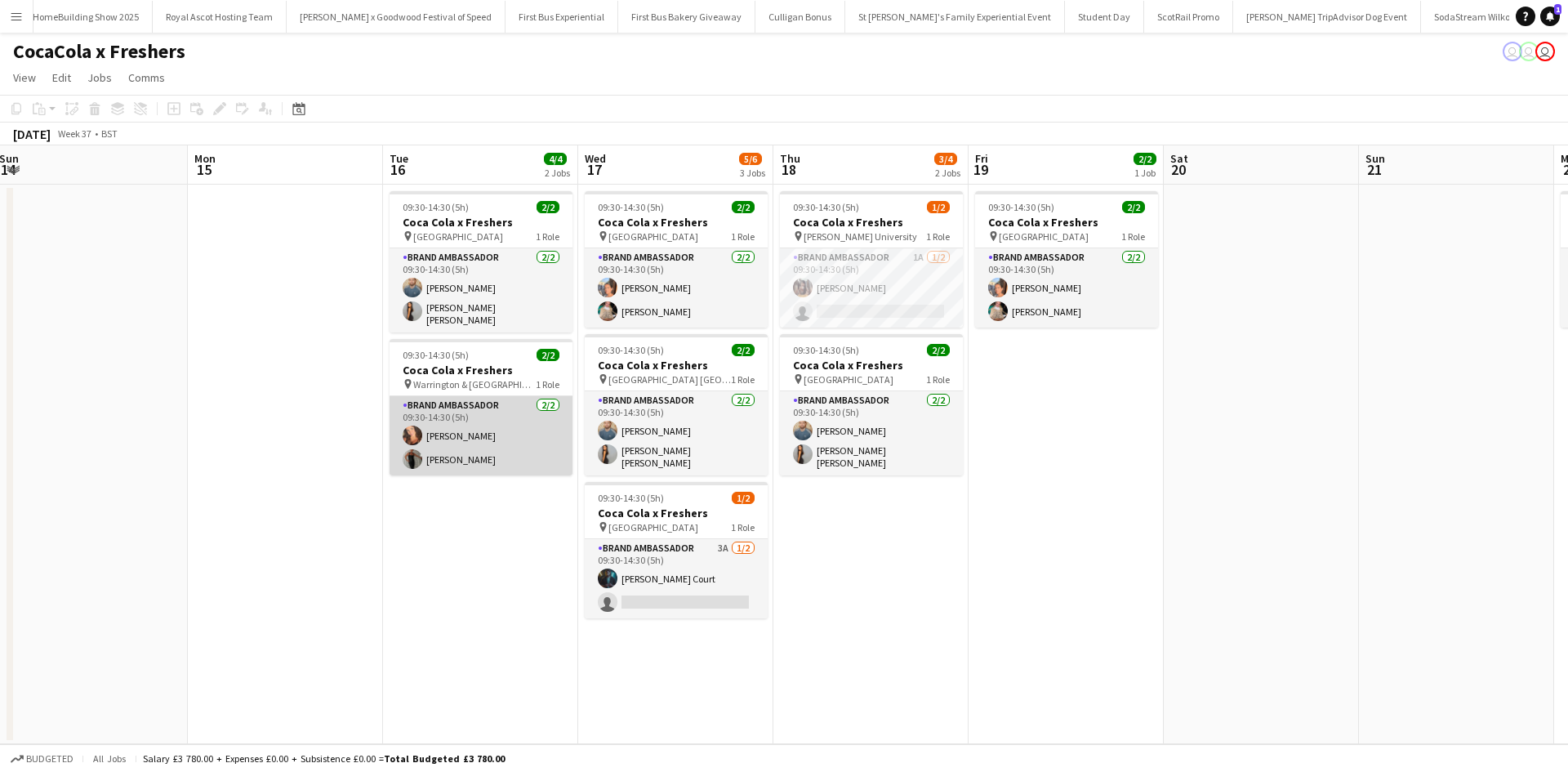
click at [476, 433] on app-card-role "Brand Ambassador 2/2 09:30-14:30 (5h) Hayley Whittaker Jodi Evans" at bounding box center [481, 436] width 183 height 80
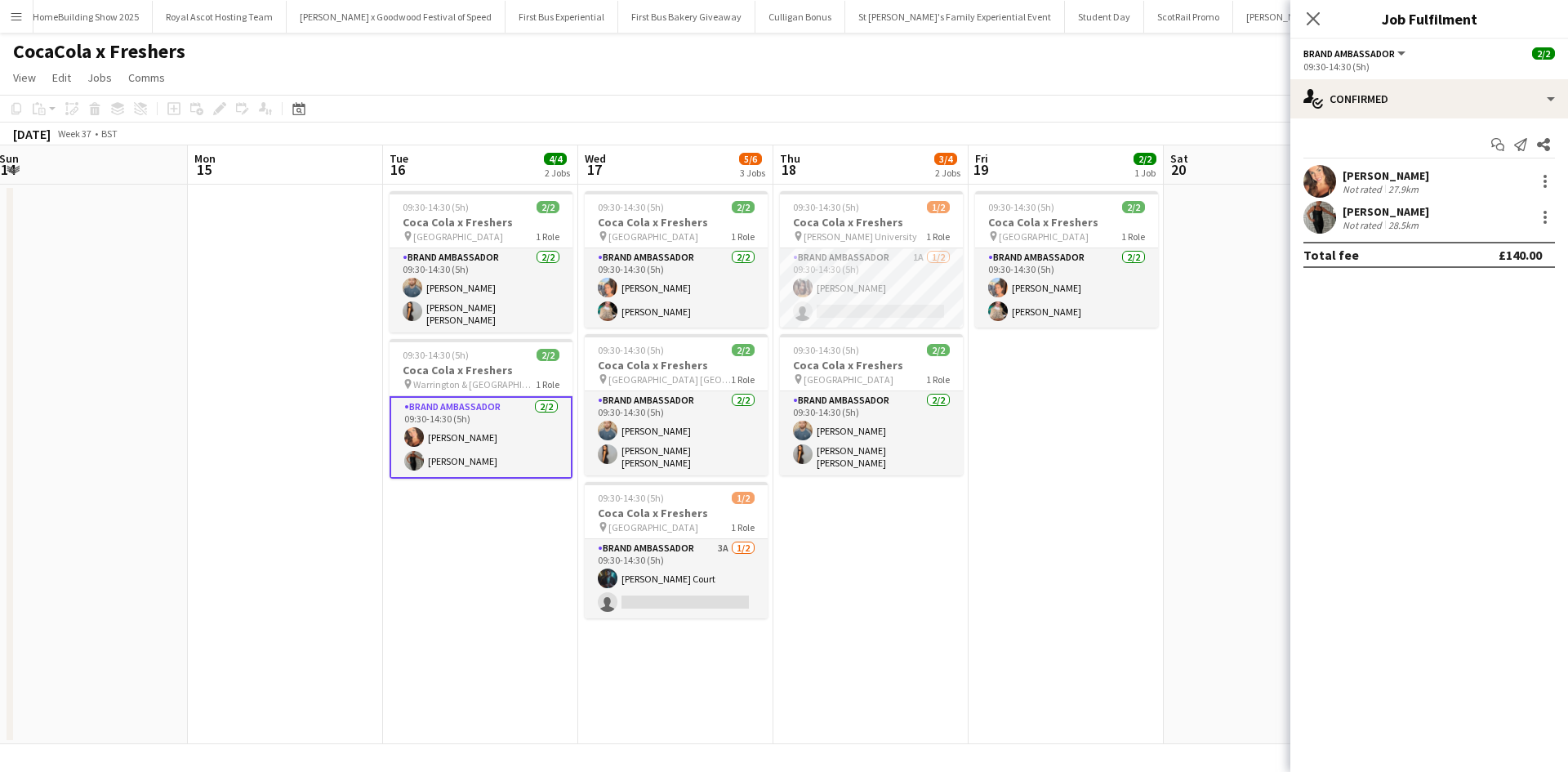
click at [1370, 173] on div "Hayley Whittaker" at bounding box center [1385, 175] width 86 height 14
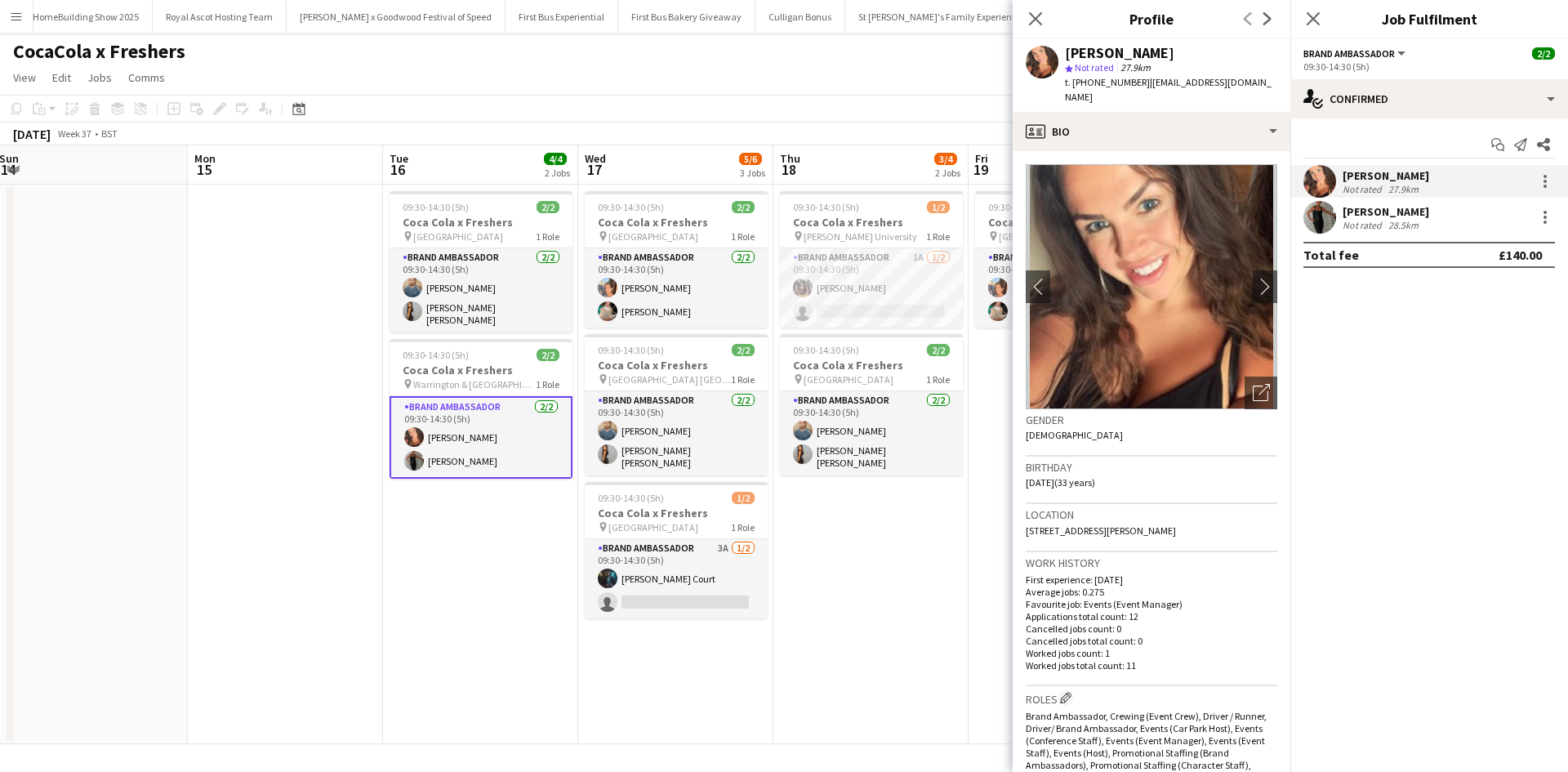
click at [1391, 209] on div "Jodi Evans" at bounding box center [1385, 211] width 86 height 14
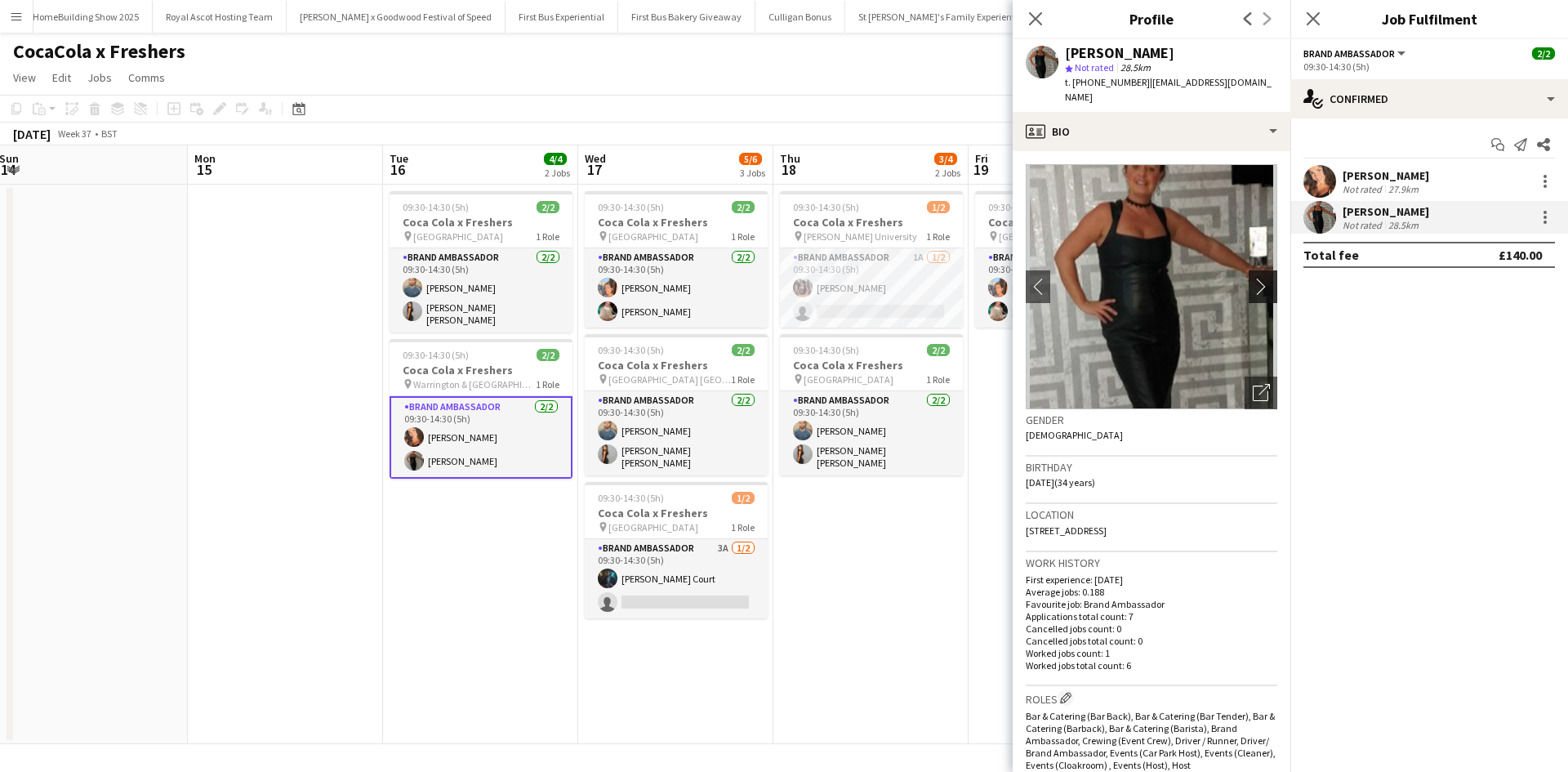
click at [1254, 270] on button "chevron-right" at bounding box center [1264, 286] width 33 height 33
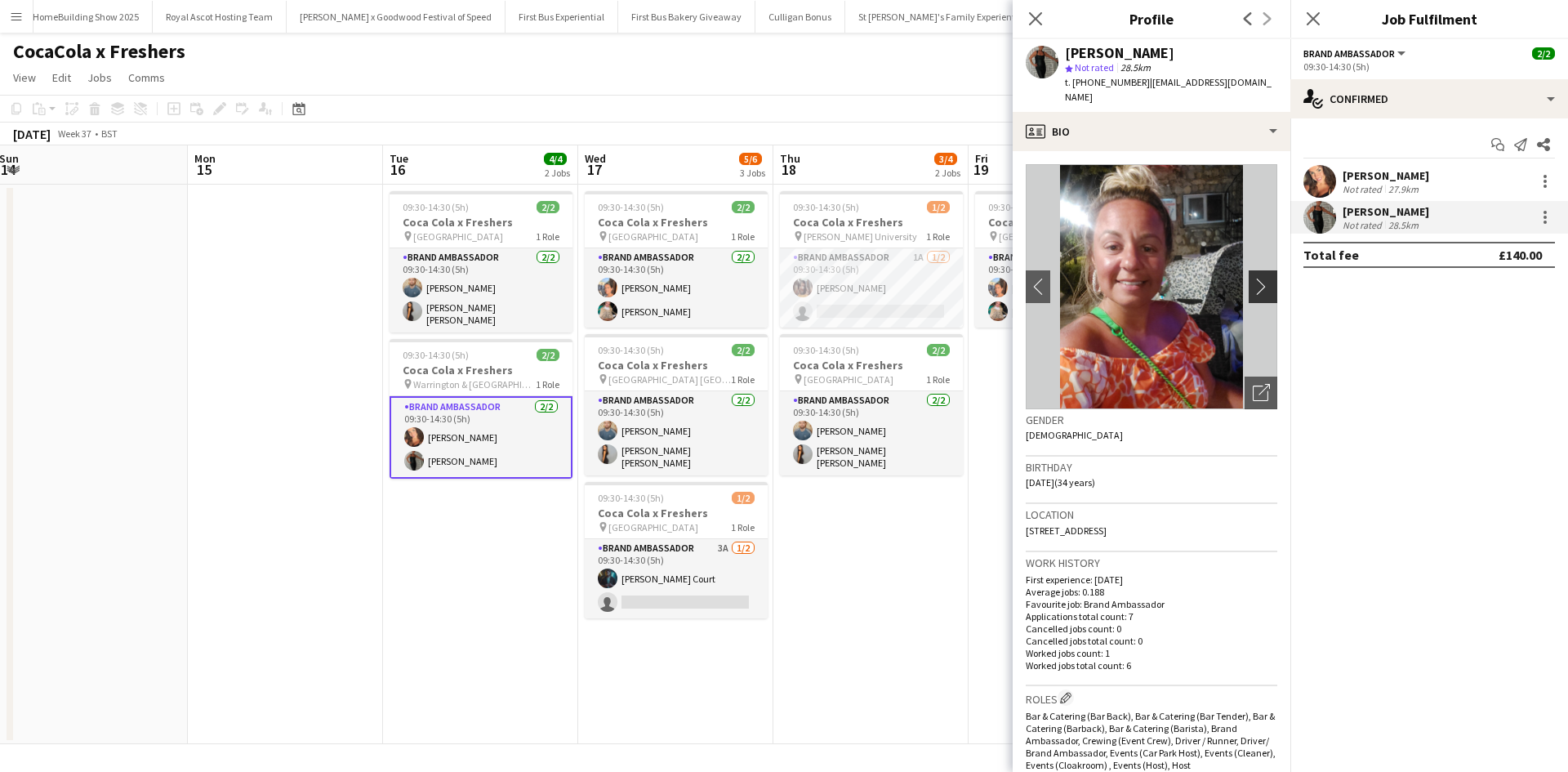
click at [1252, 278] on app-icon "chevron-right" at bounding box center [1265, 286] width 25 height 17
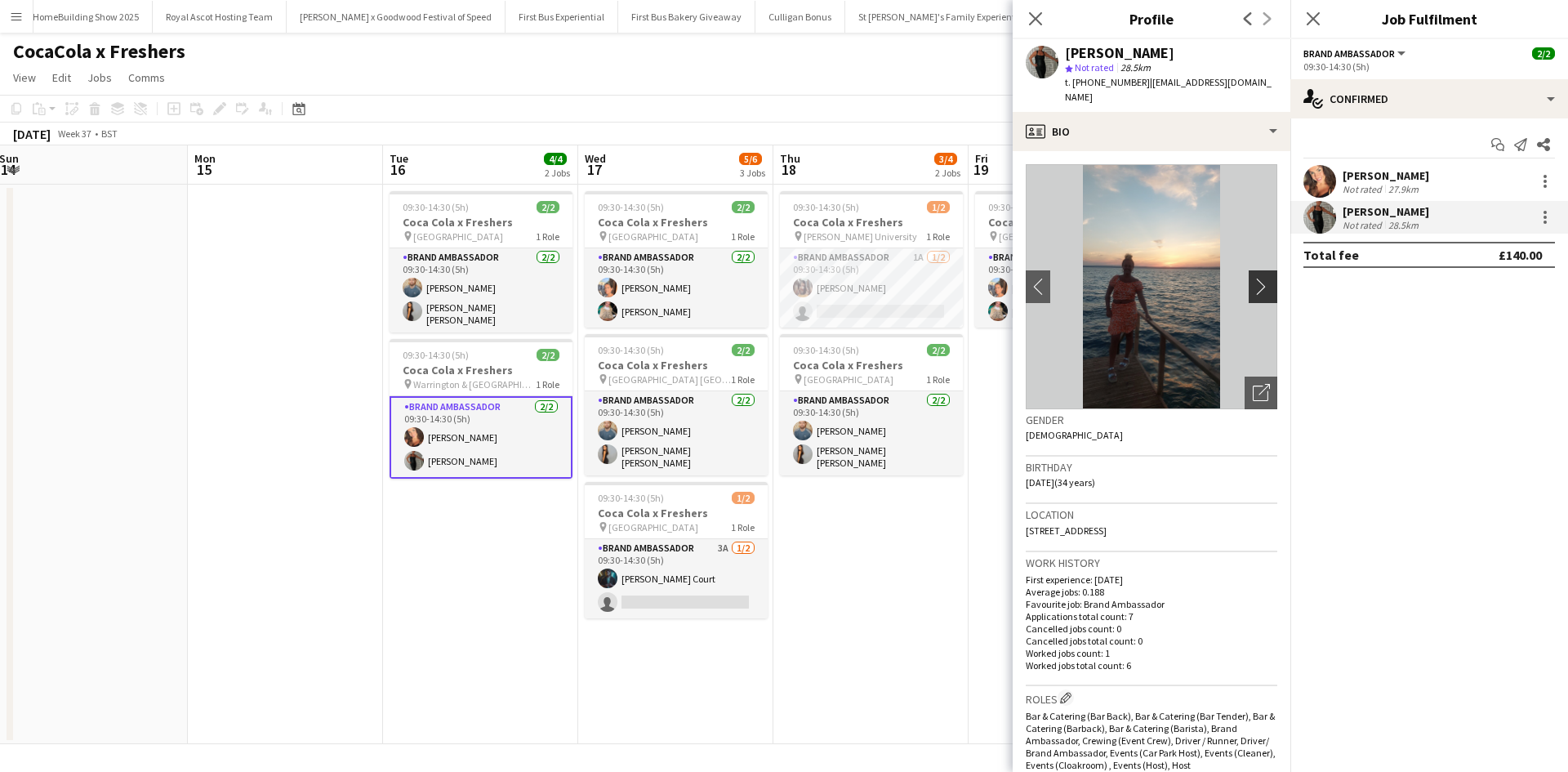
click at [1252, 278] on app-icon "chevron-right" at bounding box center [1265, 286] width 25 height 17
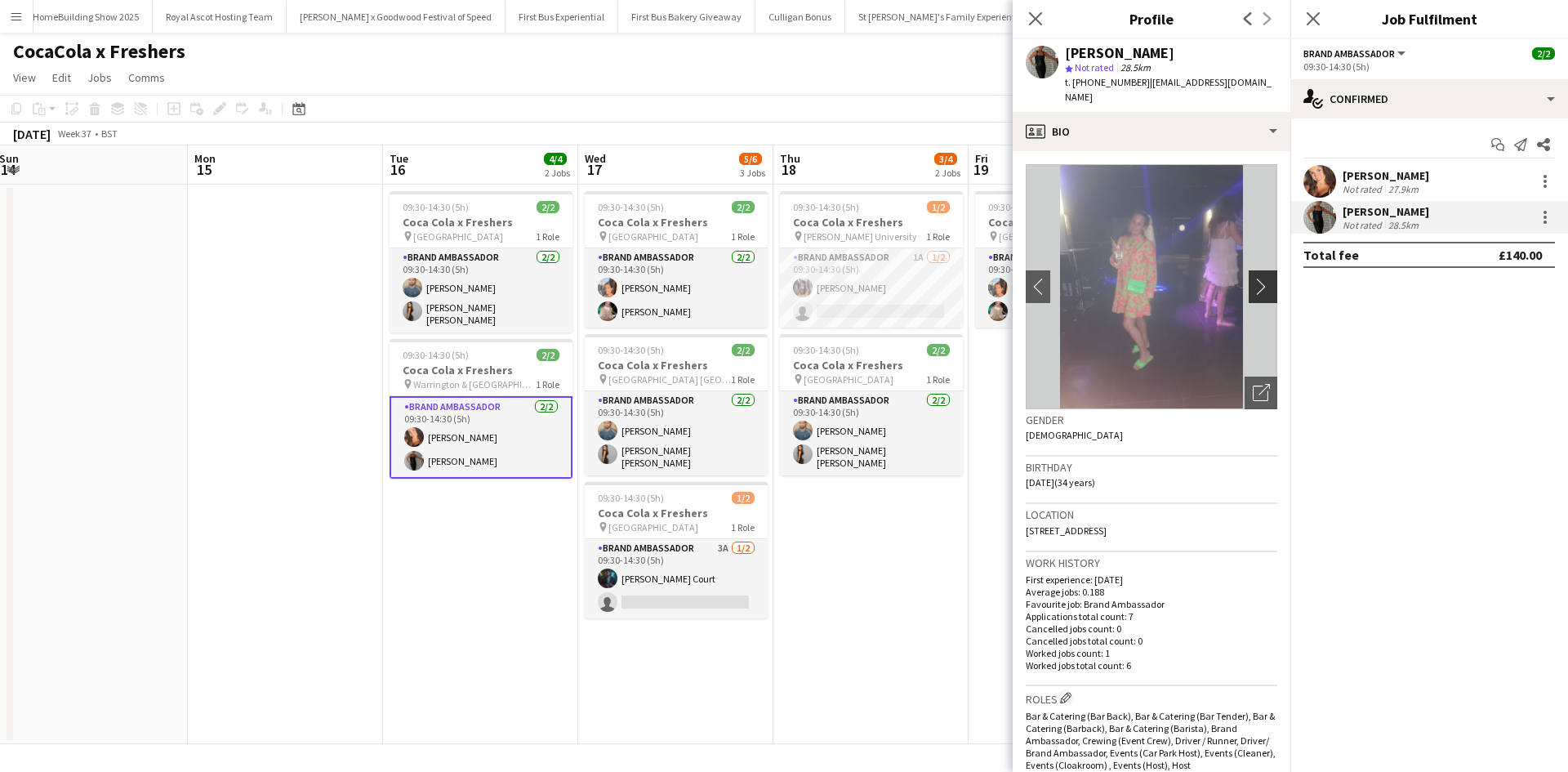
click at [1252, 278] on app-icon "chevron-right" at bounding box center [1265, 286] width 25 height 17
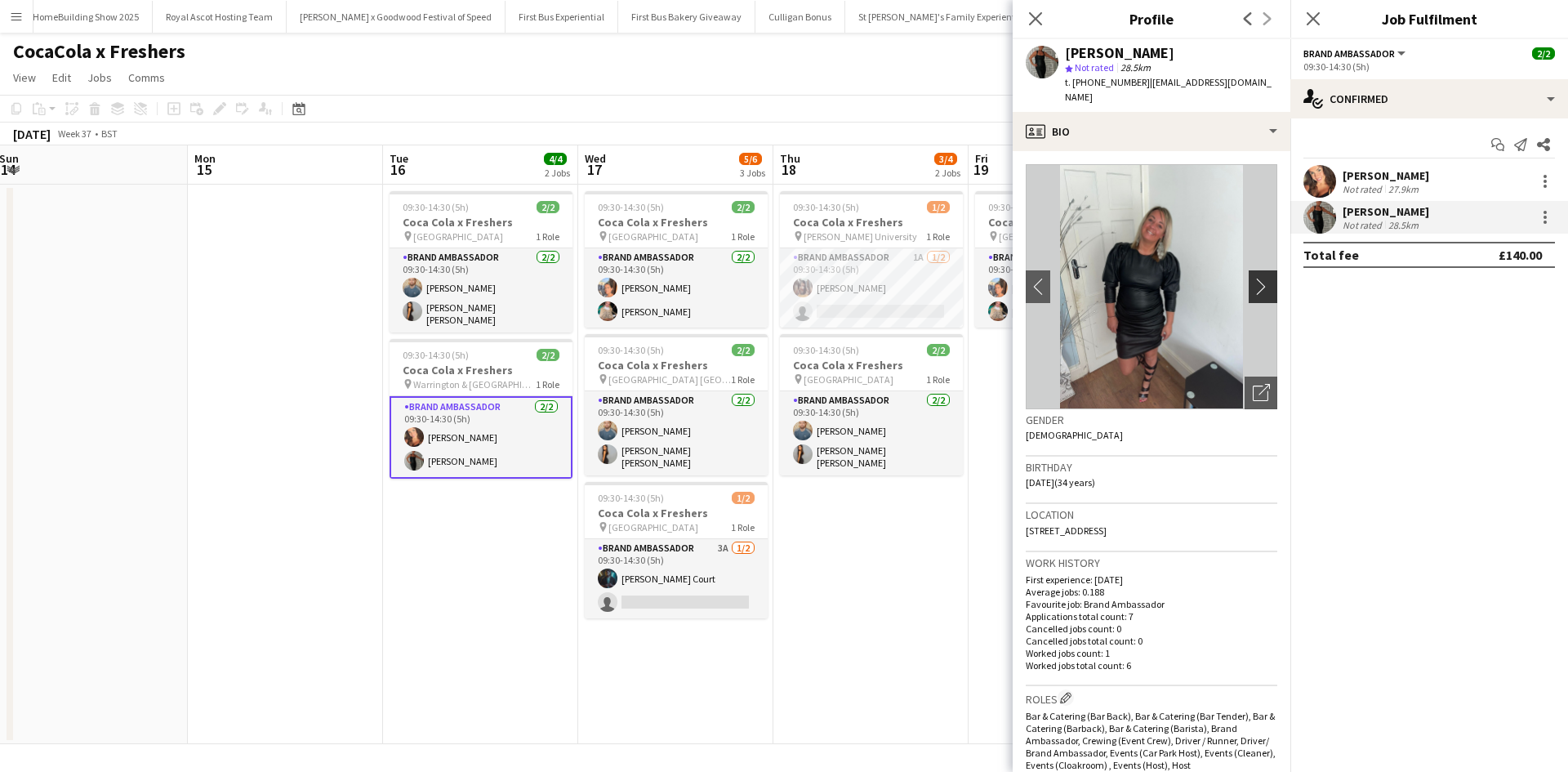
click at [1257, 278] on app-icon "chevron-right" at bounding box center [1265, 286] width 25 height 17
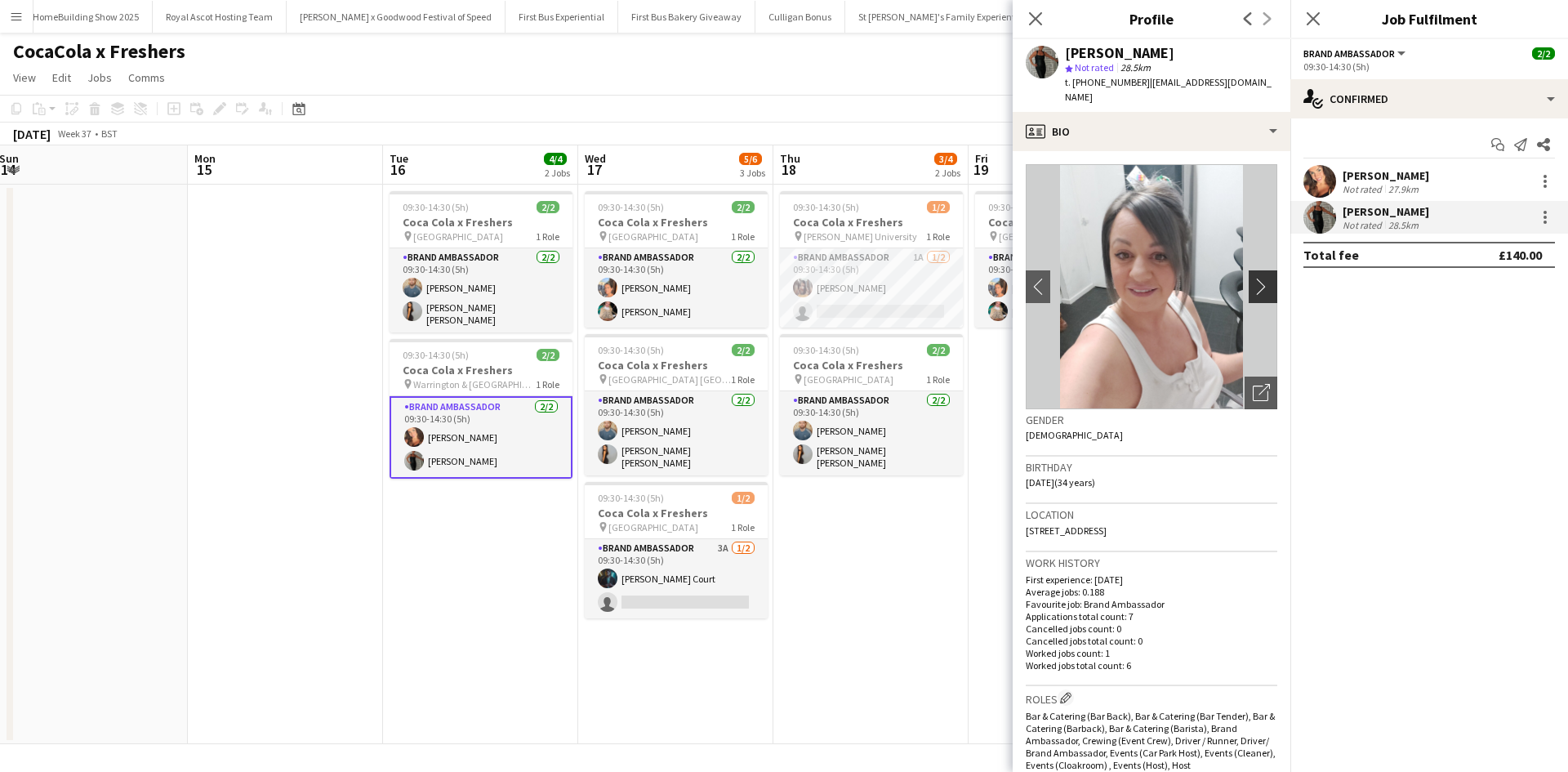
click at [1257, 278] on app-icon "chevron-right" at bounding box center [1265, 286] width 25 height 17
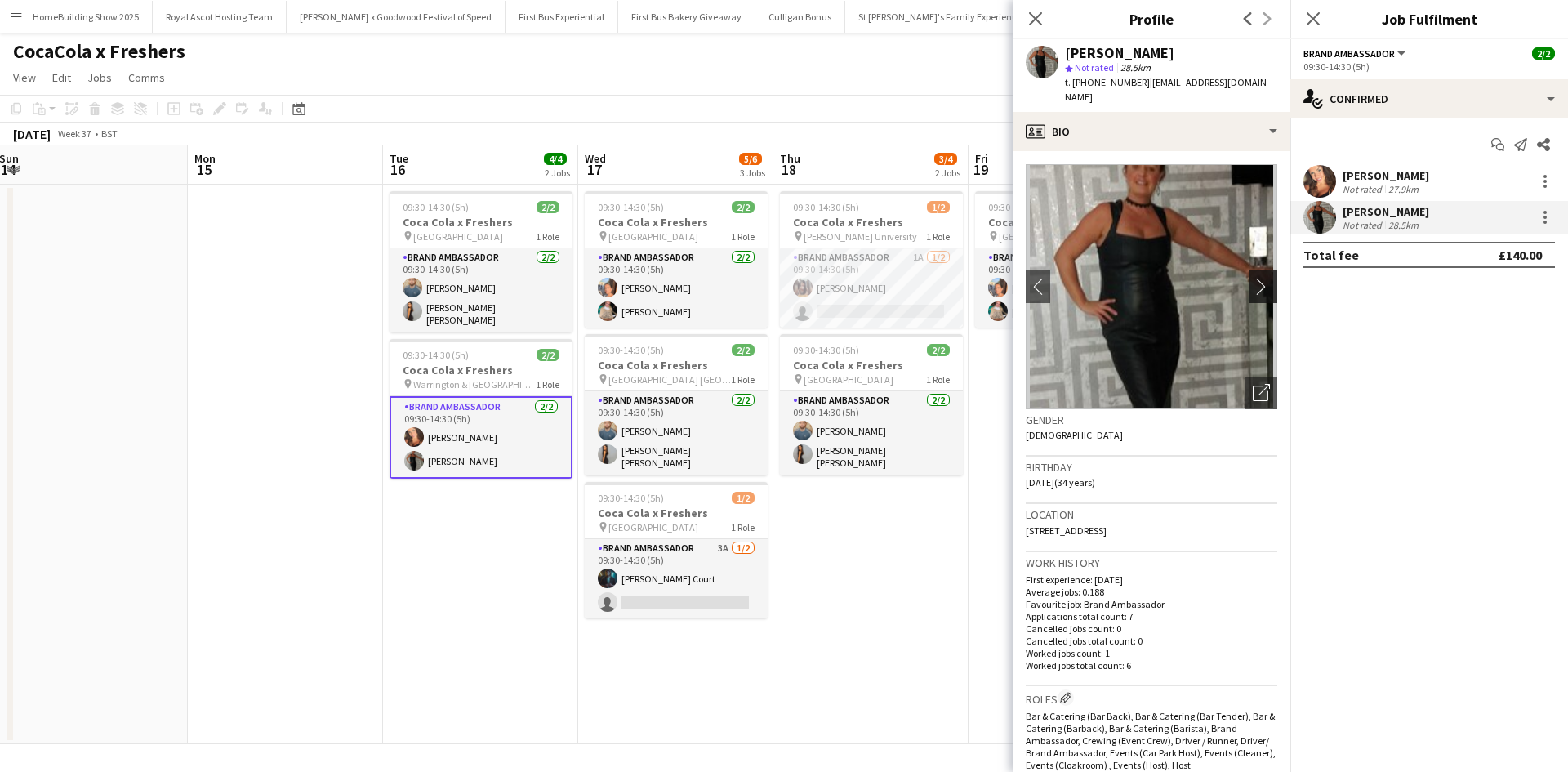
click at [1257, 278] on app-icon "chevron-right" at bounding box center [1265, 286] width 25 height 17
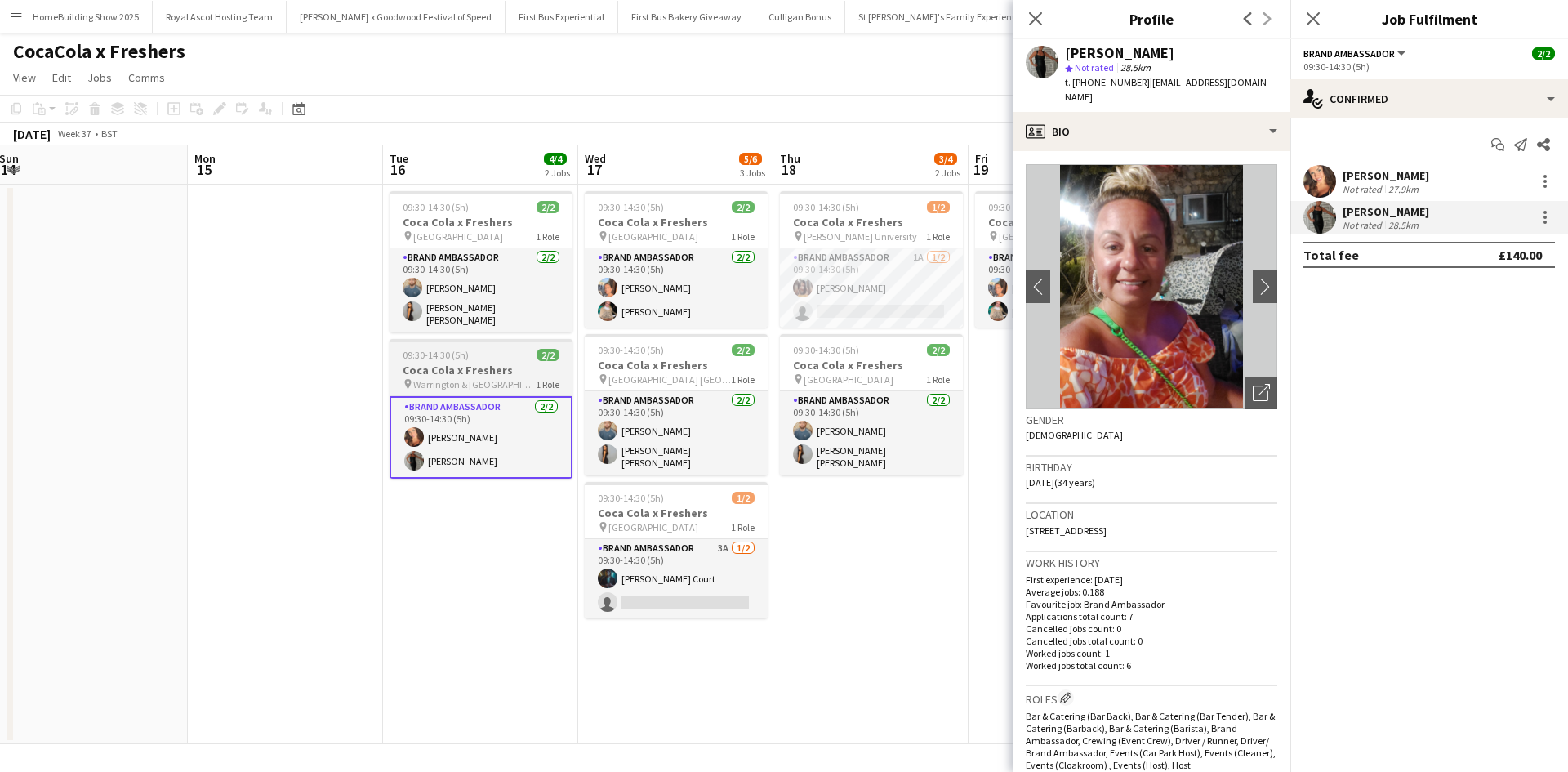
click at [472, 368] on h3 "Coca Cola x Freshers" at bounding box center [481, 369] width 183 height 14
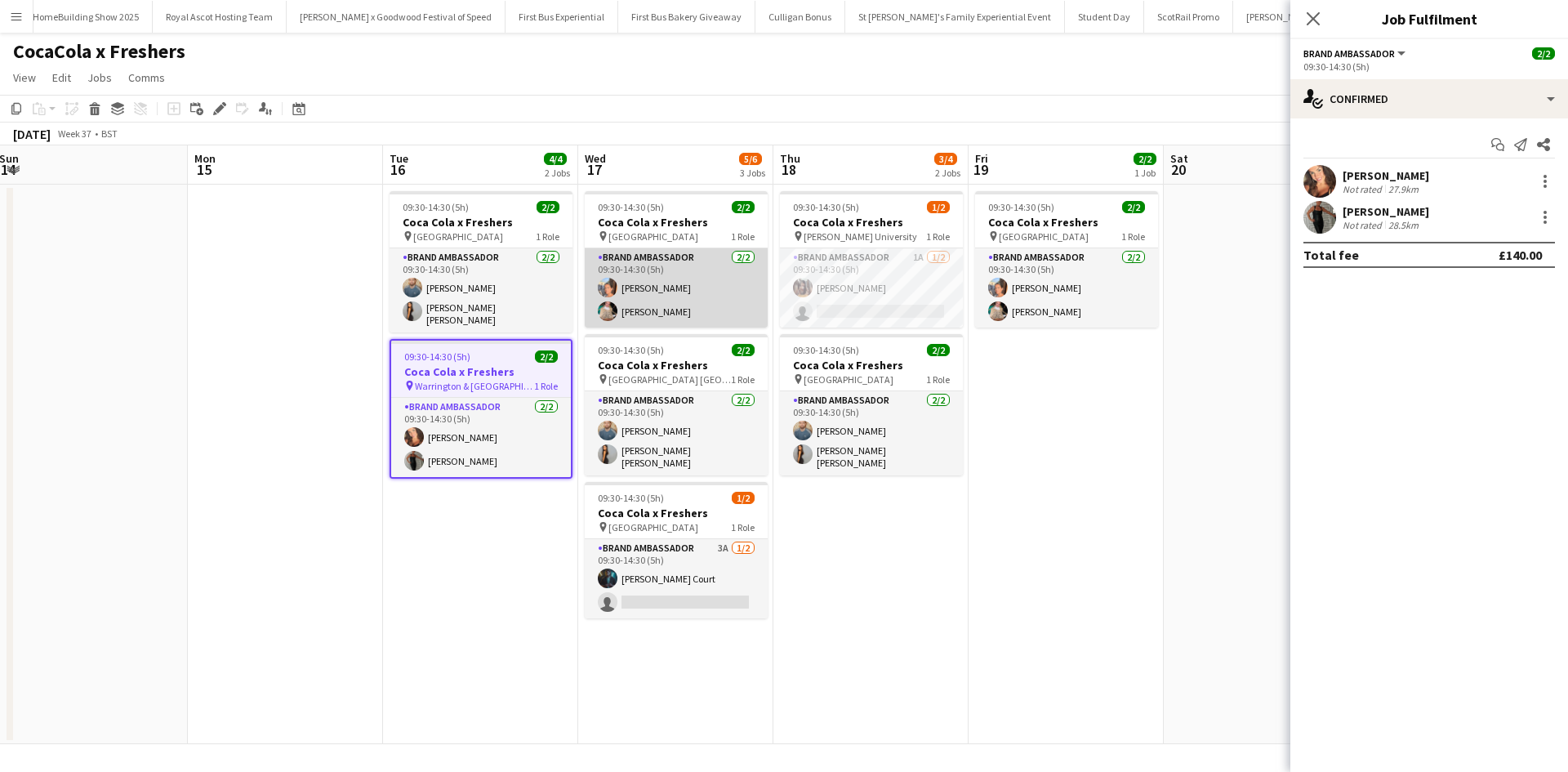
click at [728, 292] on app-card-role "Brand Ambassador 2/2 09:30-14:30 (5h) Aisha Patel Viktorija Zlatkute" at bounding box center [676, 288] width 183 height 80
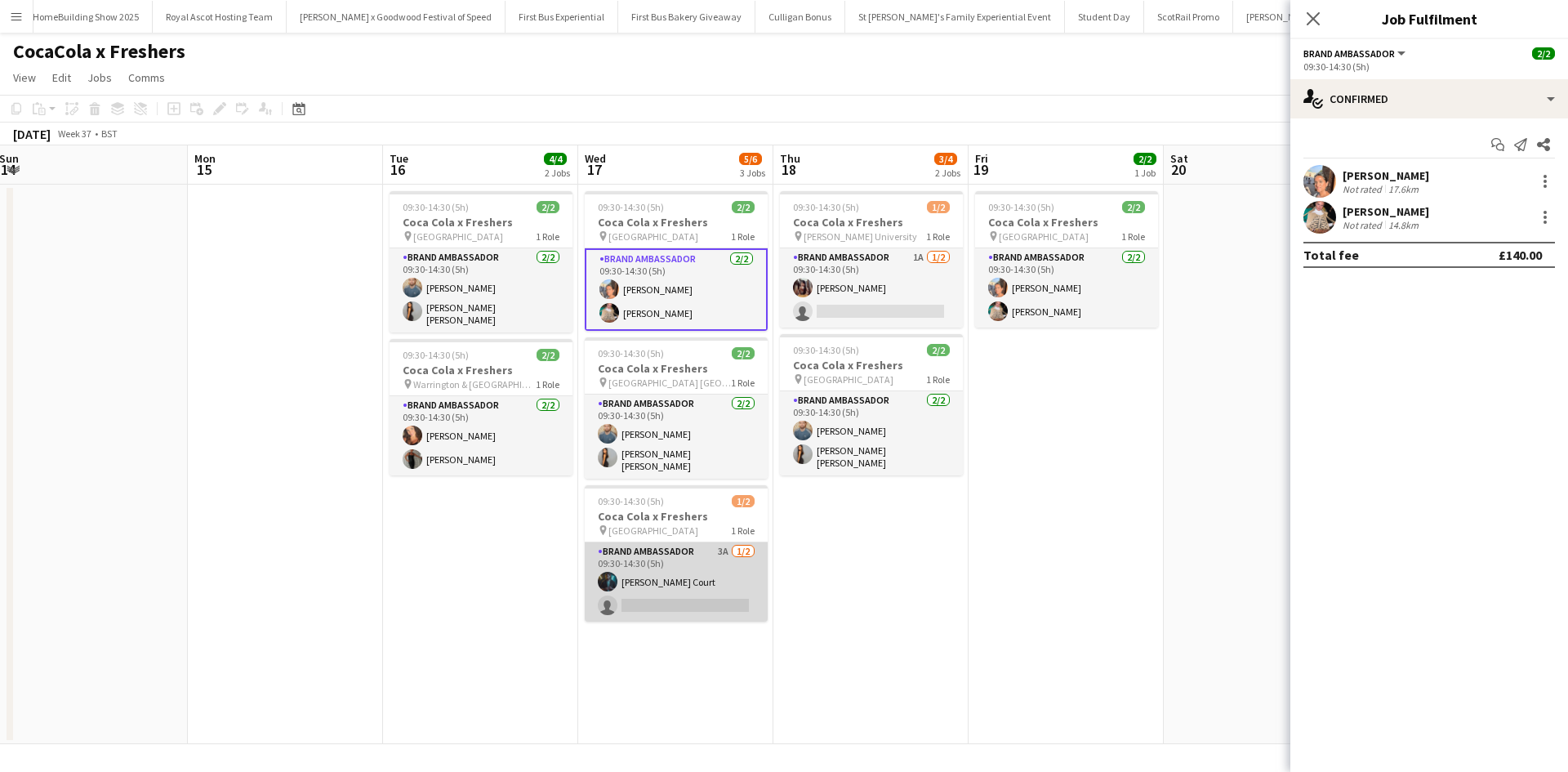
click at [642, 572] on app-card-role "Brand Ambassador 3A 1/2 09:30-14:30 (5h) Craig Court single-neutral-actions" at bounding box center [676, 582] width 183 height 80
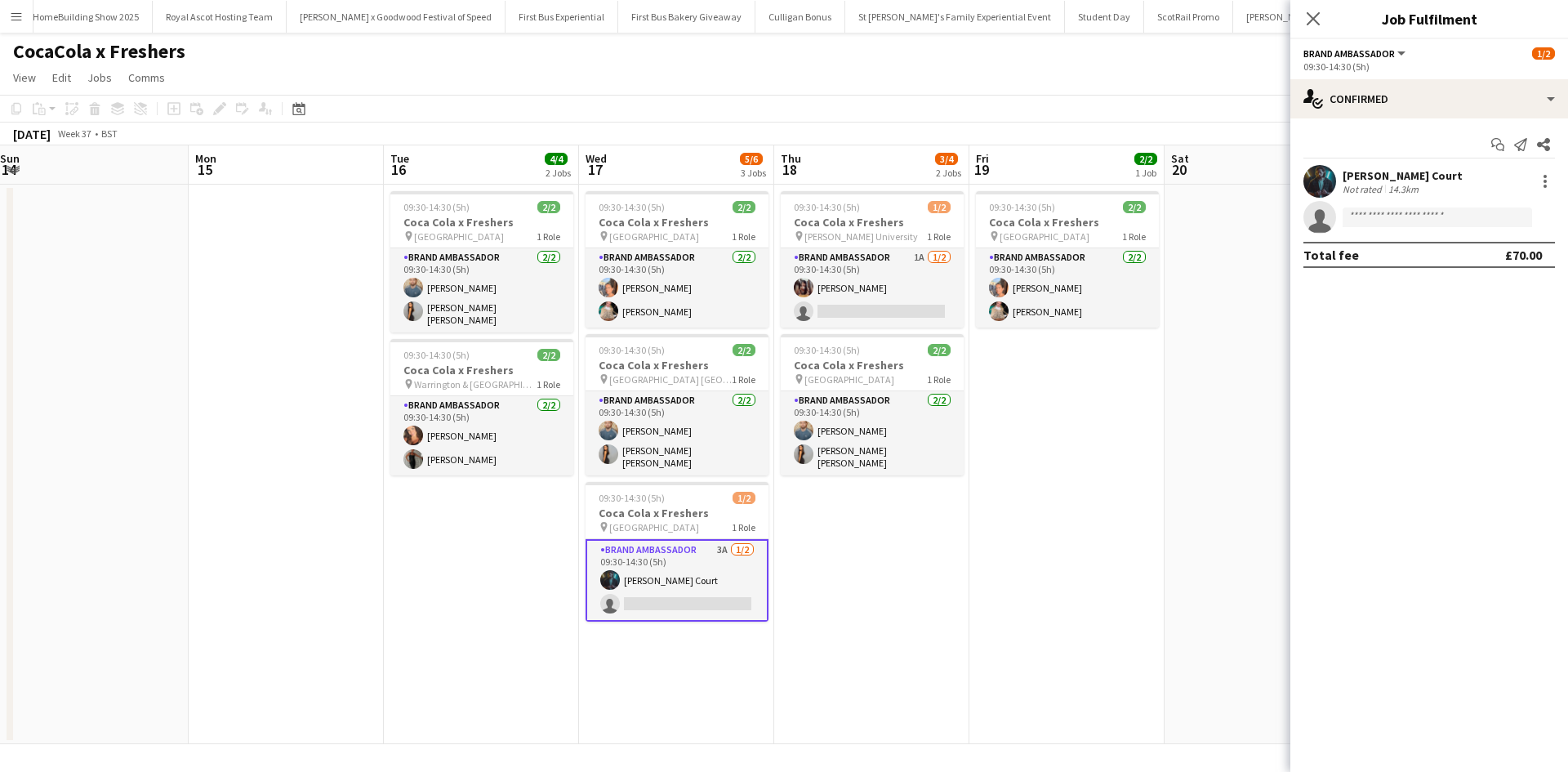
click at [1389, 175] on div "Craig Court" at bounding box center [1402, 175] width 120 height 14
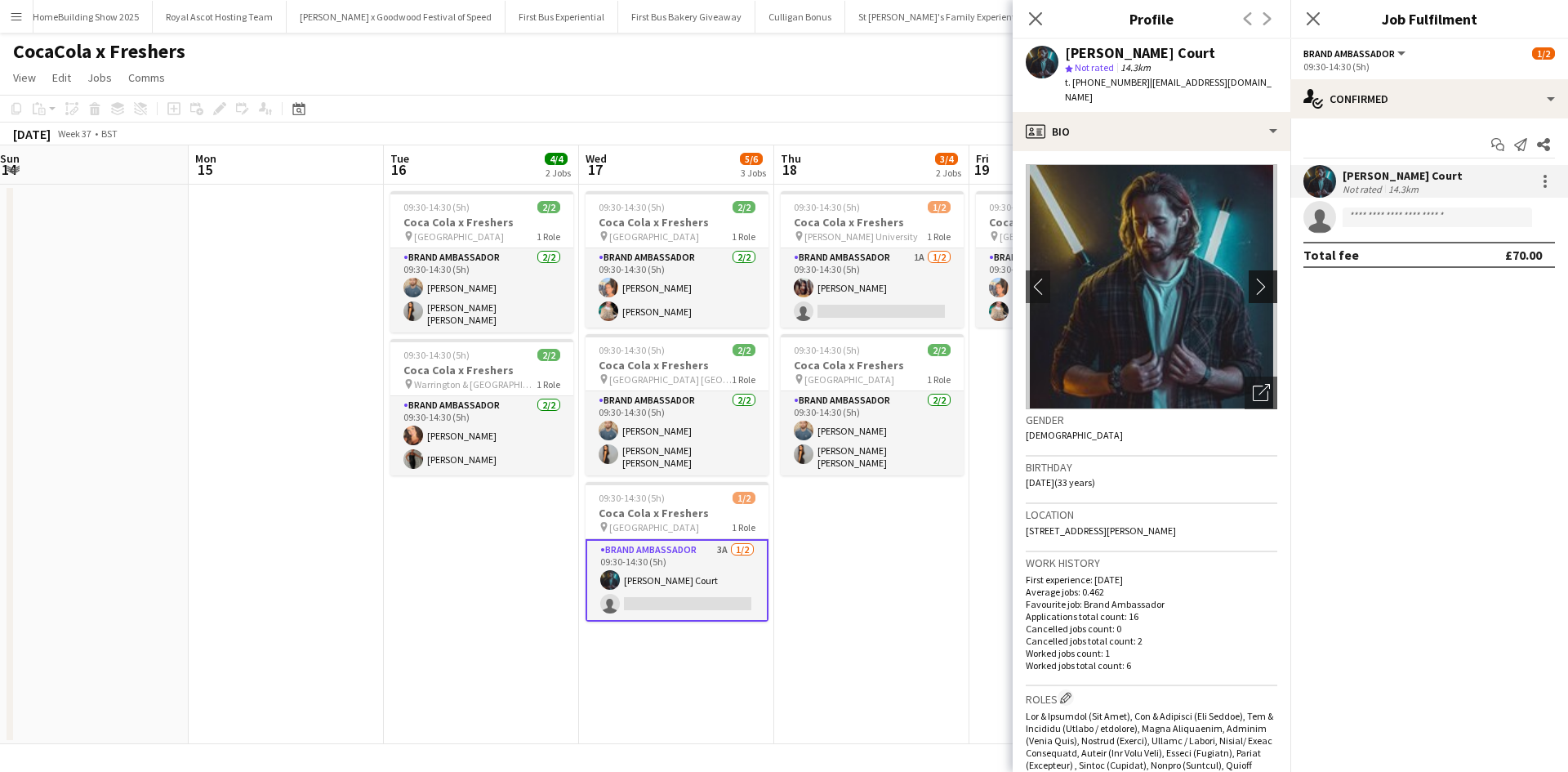
click at [1261, 278] on app-icon "chevron-right" at bounding box center [1265, 286] width 25 height 17
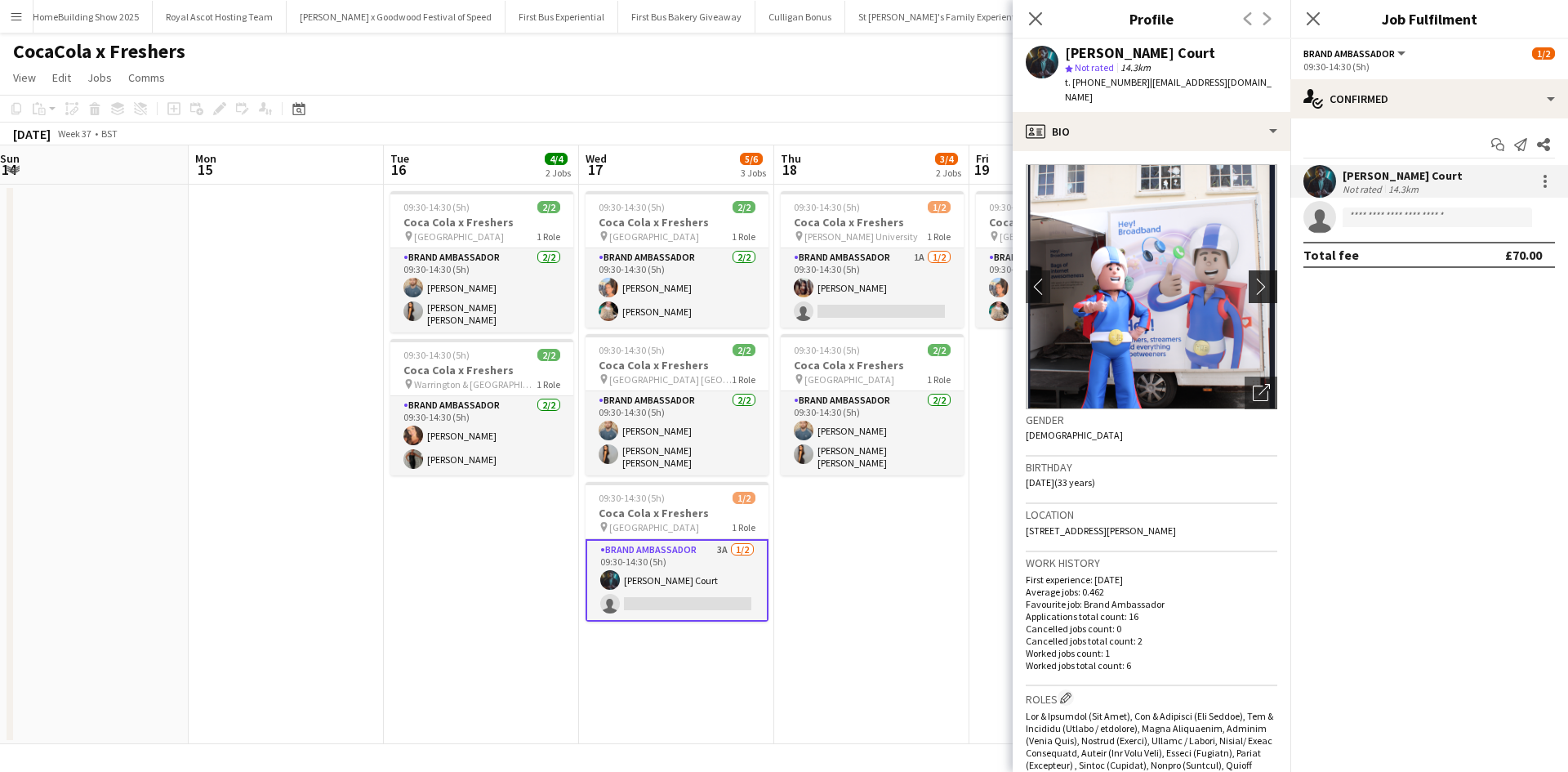
click at [1261, 278] on app-icon "chevron-right" at bounding box center [1265, 286] width 25 height 17
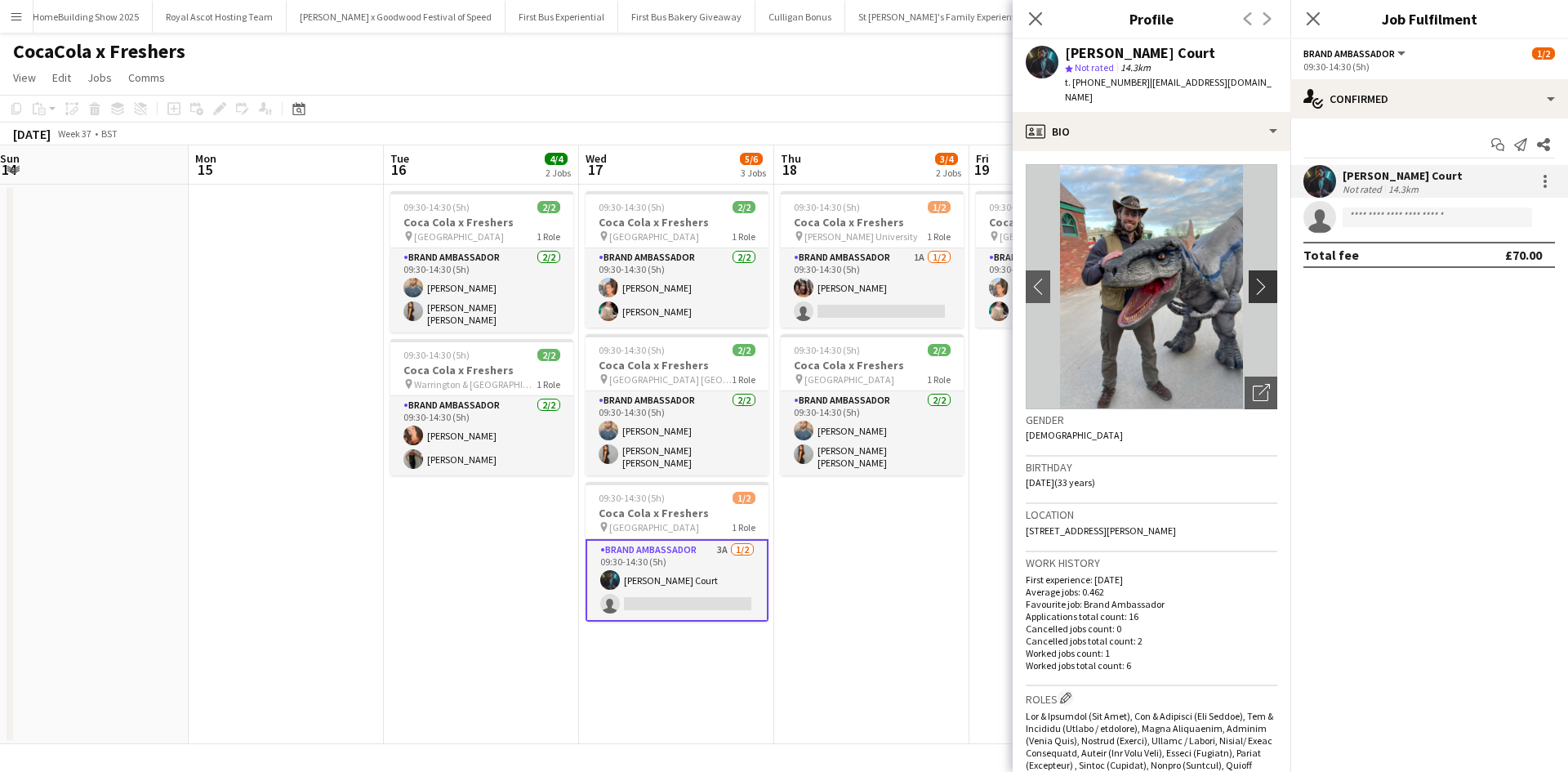
click at [1261, 278] on app-icon "chevron-right" at bounding box center [1265, 286] width 25 height 17
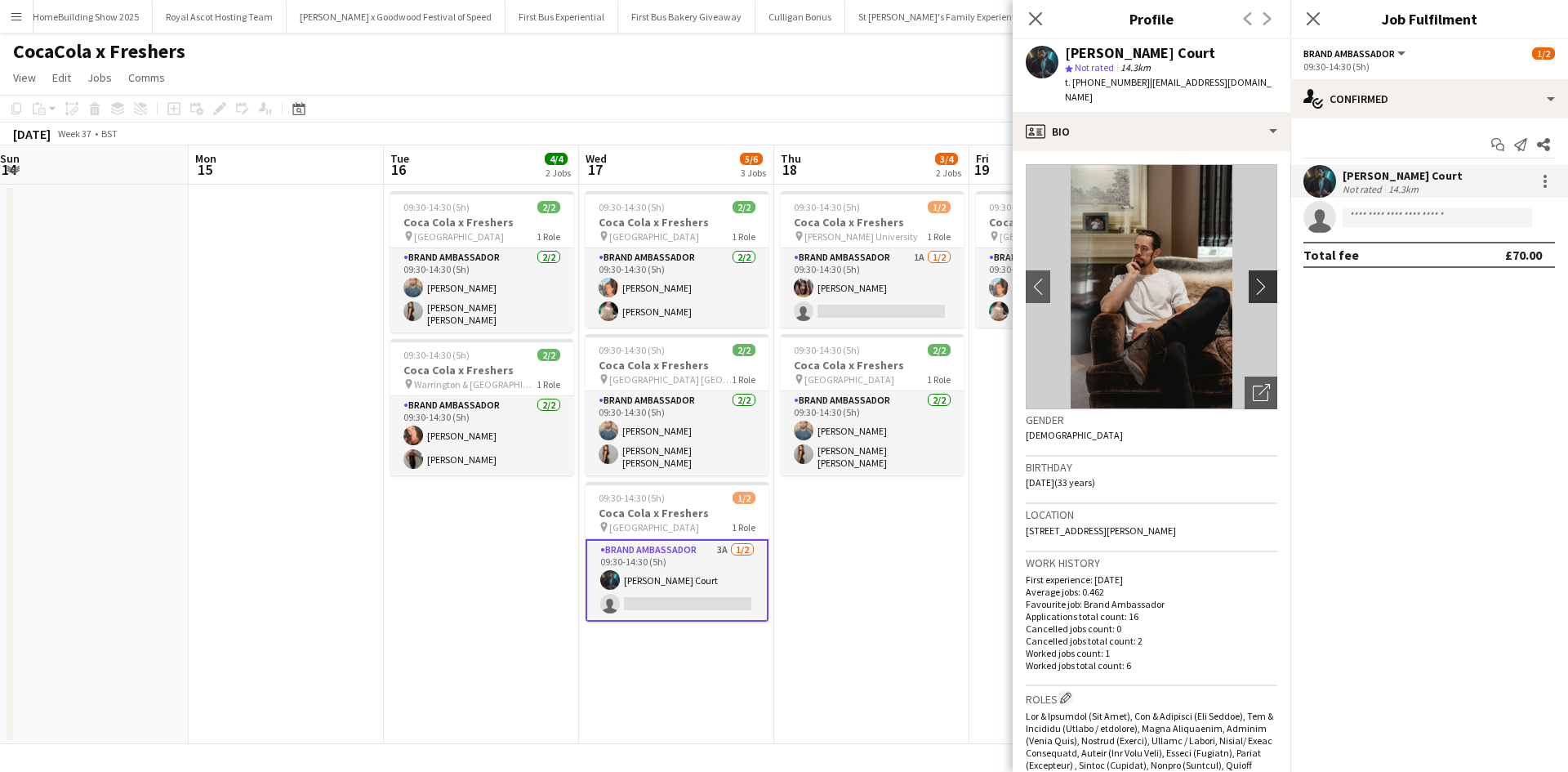
click at [1261, 278] on app-icon "chevron-right" at bounding box center [1265, 286] width 25 height 17
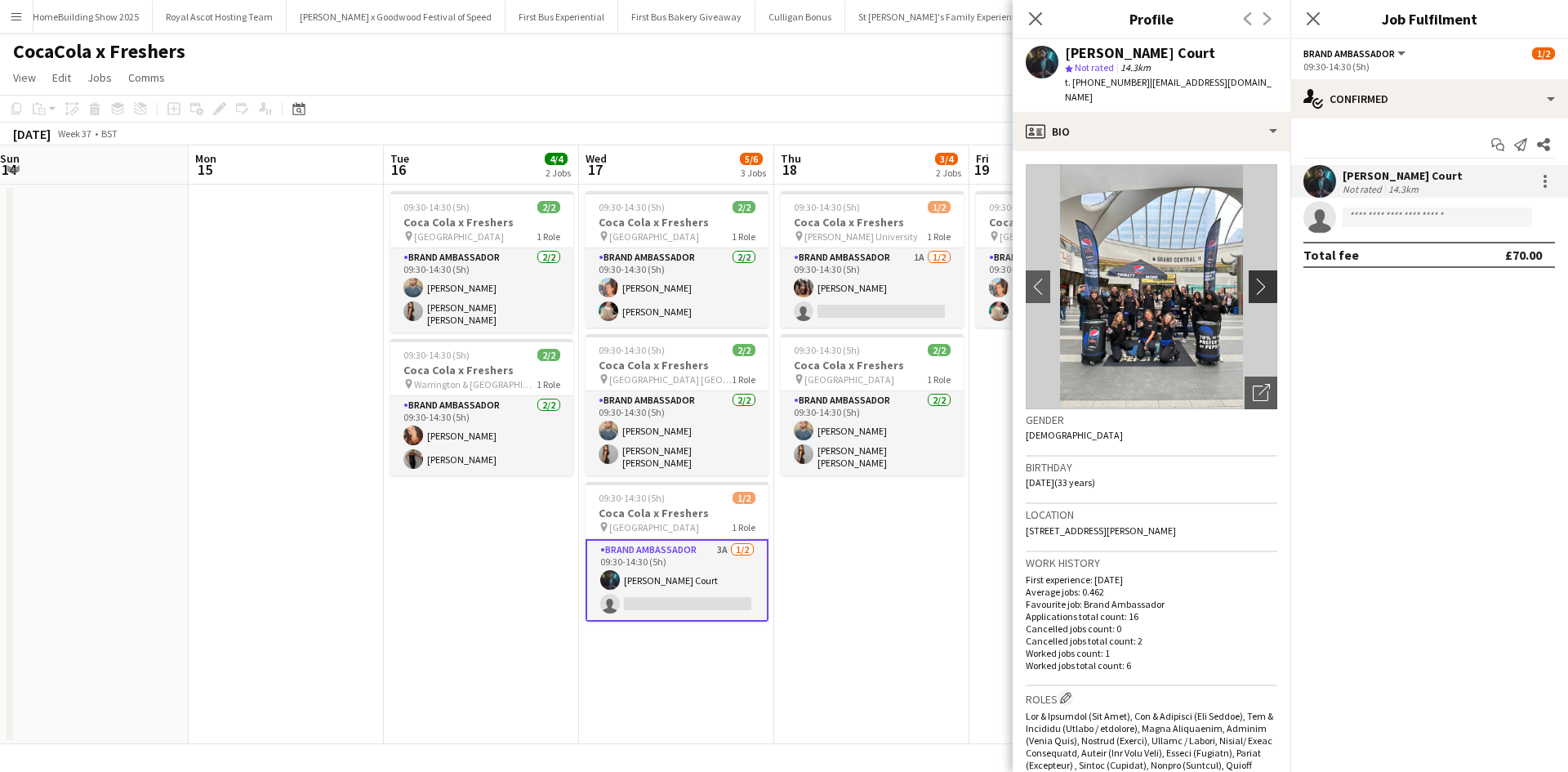
click at [1261, 278] on app-icon "chevron-right" at bounding box center [1265, 286] width 25 height 17
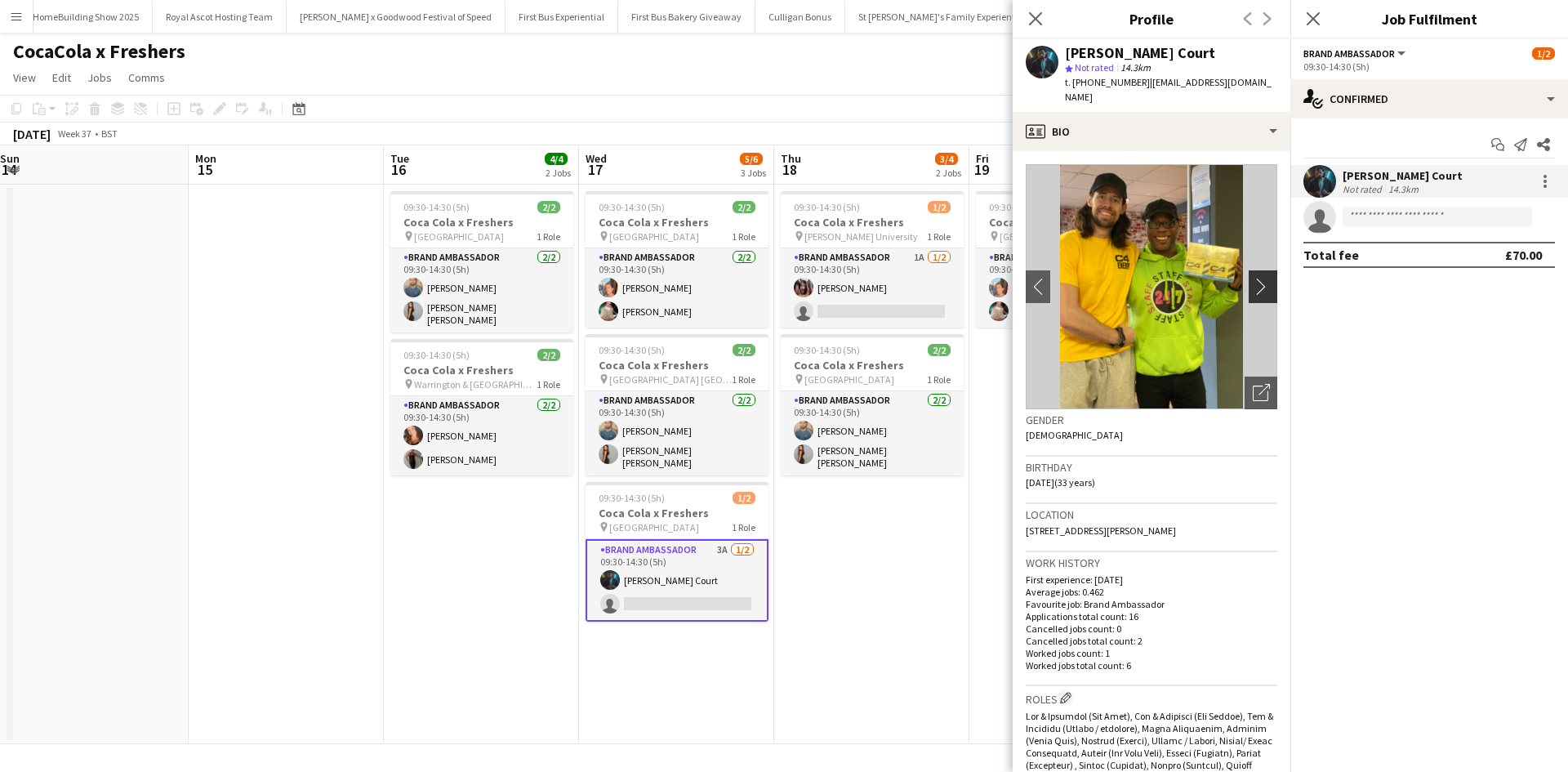
click at [1261, 278] on app-icon "chevron-right" at bounding box center [1265, 286] width 25 height 17
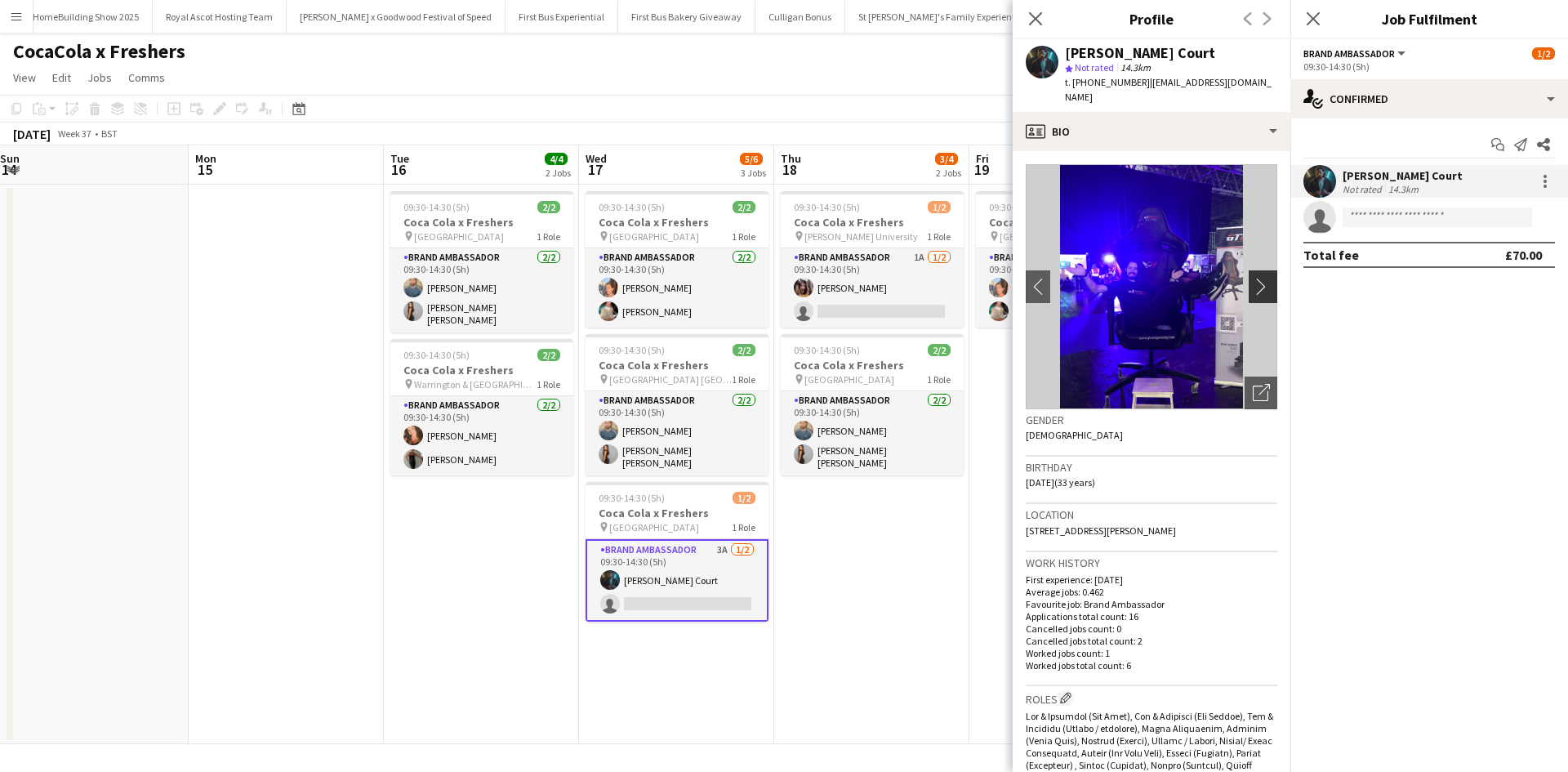
click at [1261, 278] on app-icon "chevron-right" at bounding box center [1265, 286] width 25 height 17
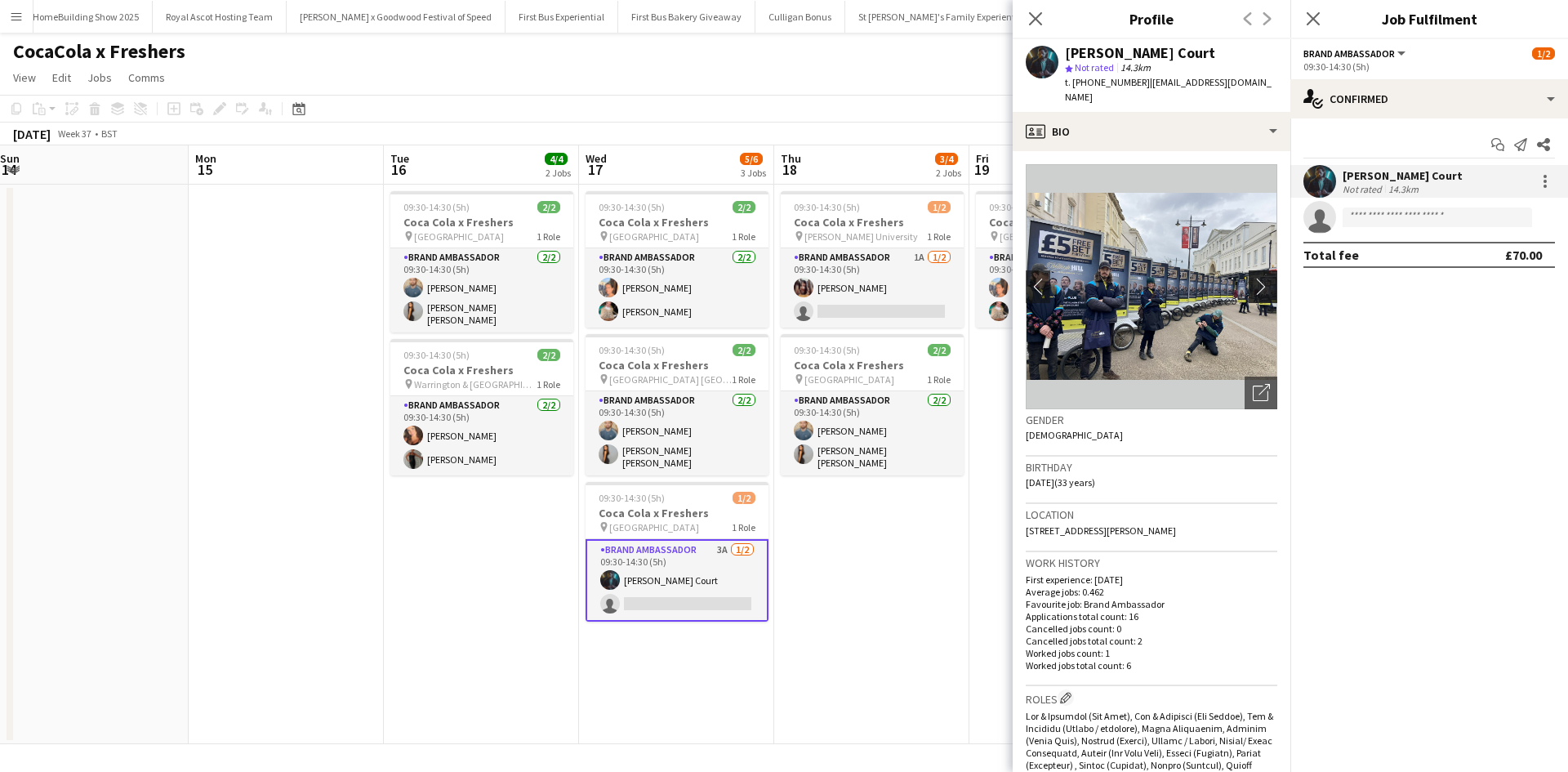
click at [1261, 278] on app-icon "chevron-right" at bounding box center [1265, 286] width 25 height 17
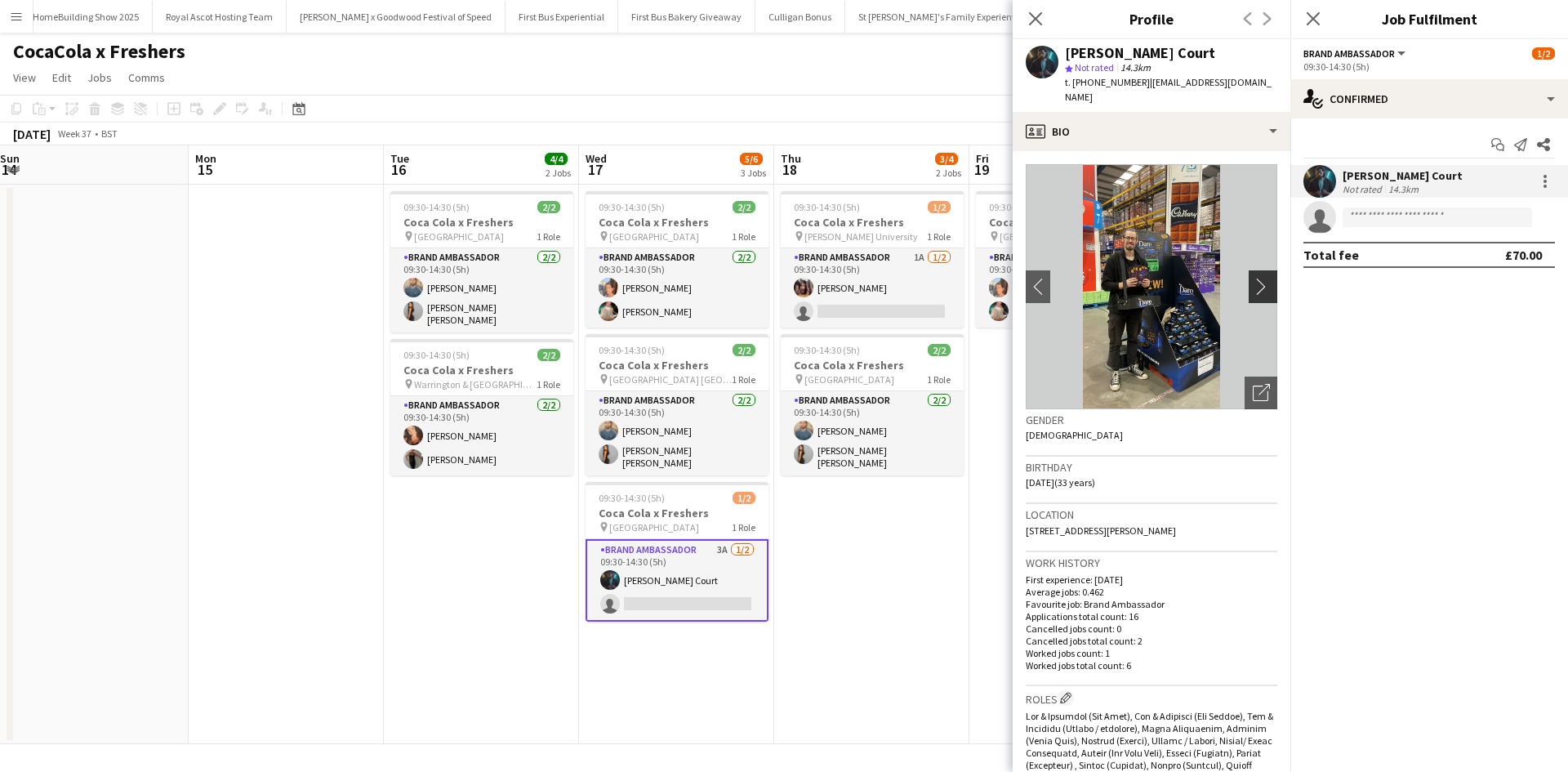
click at [1261, 278] on app-icon "chevron-right" at bounding box center [1265, 286] width 25 height 17
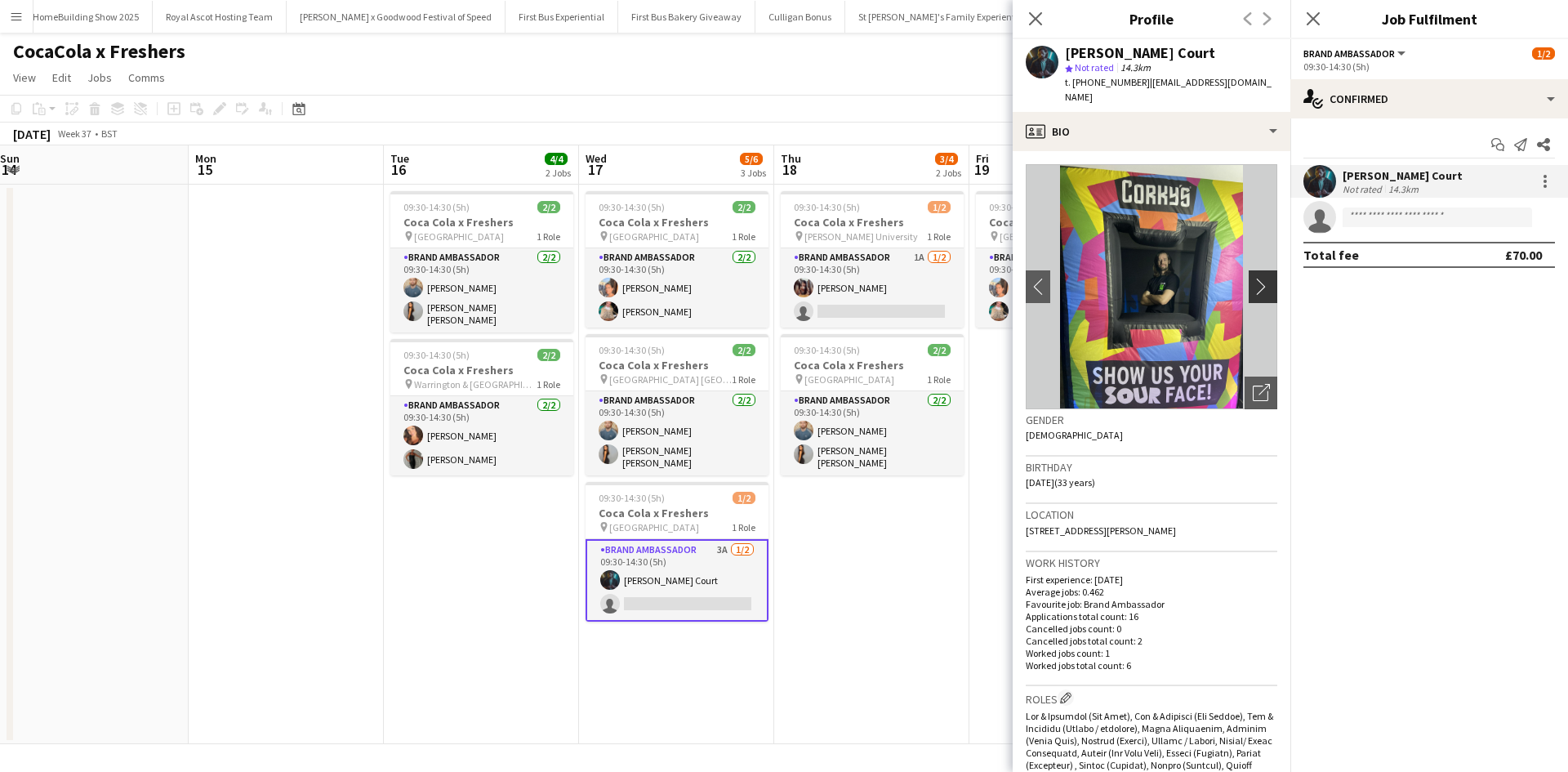
click at [1261, 278] on app-icon "chevron-right" at bounding box center [1265, 286] width 25 height 17
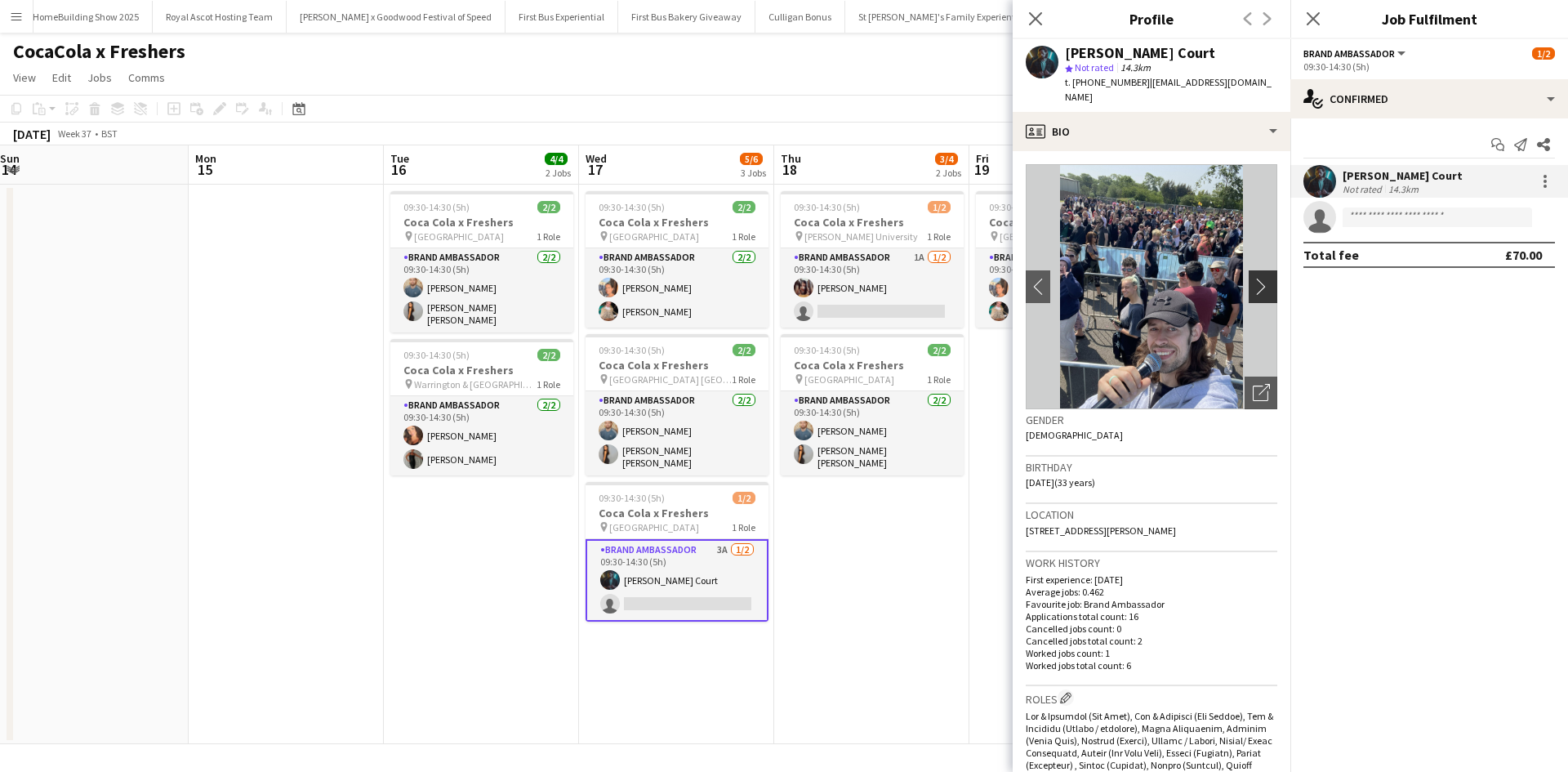
click at [1261, 278] on app-icon "chevron-right" at bounding box center [1265, 286] width 25 height 17
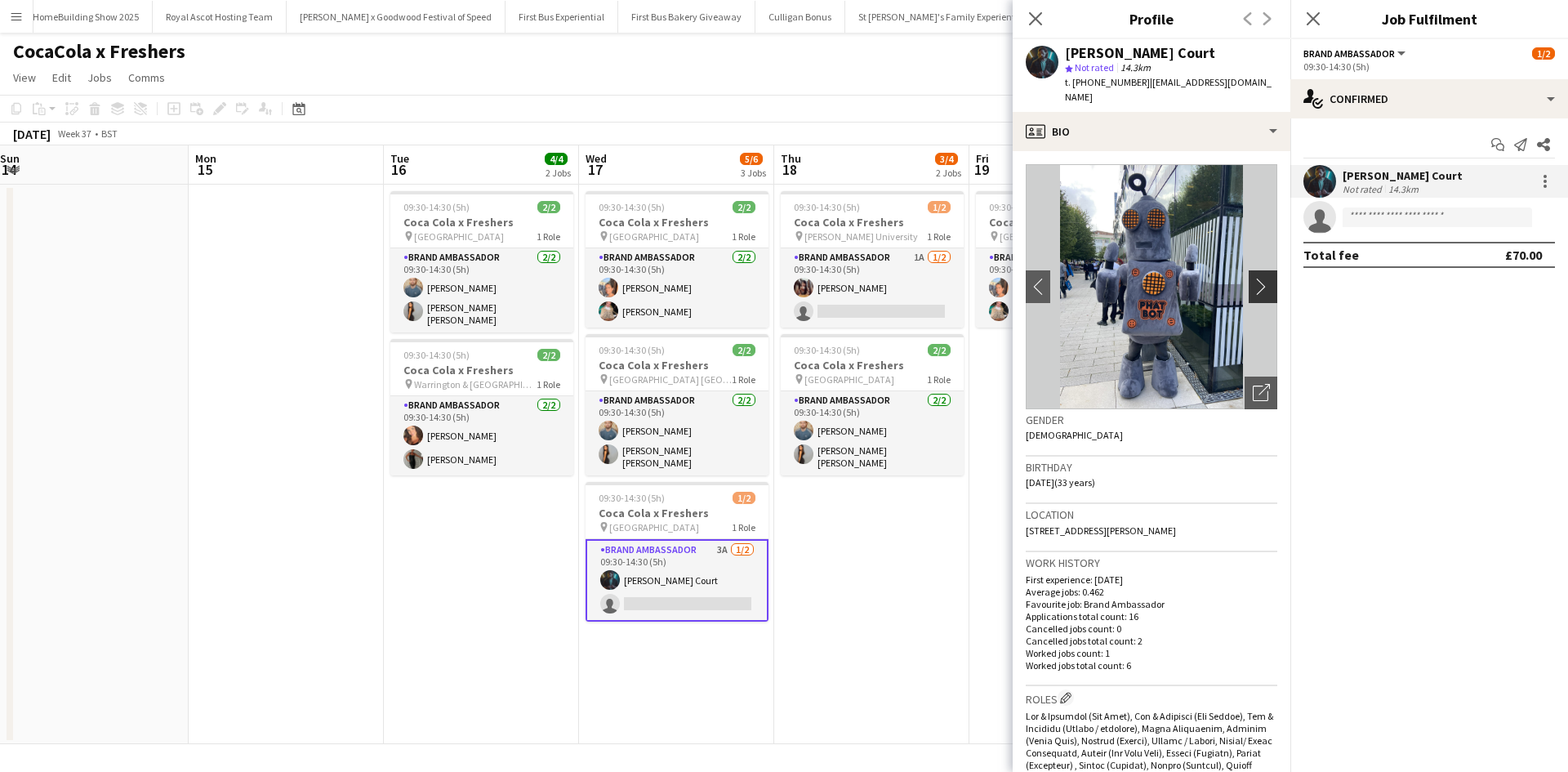
click at [1261, 278] on app-icon "chevron-right" at bounding box center [1265, 286] width 25 height 17
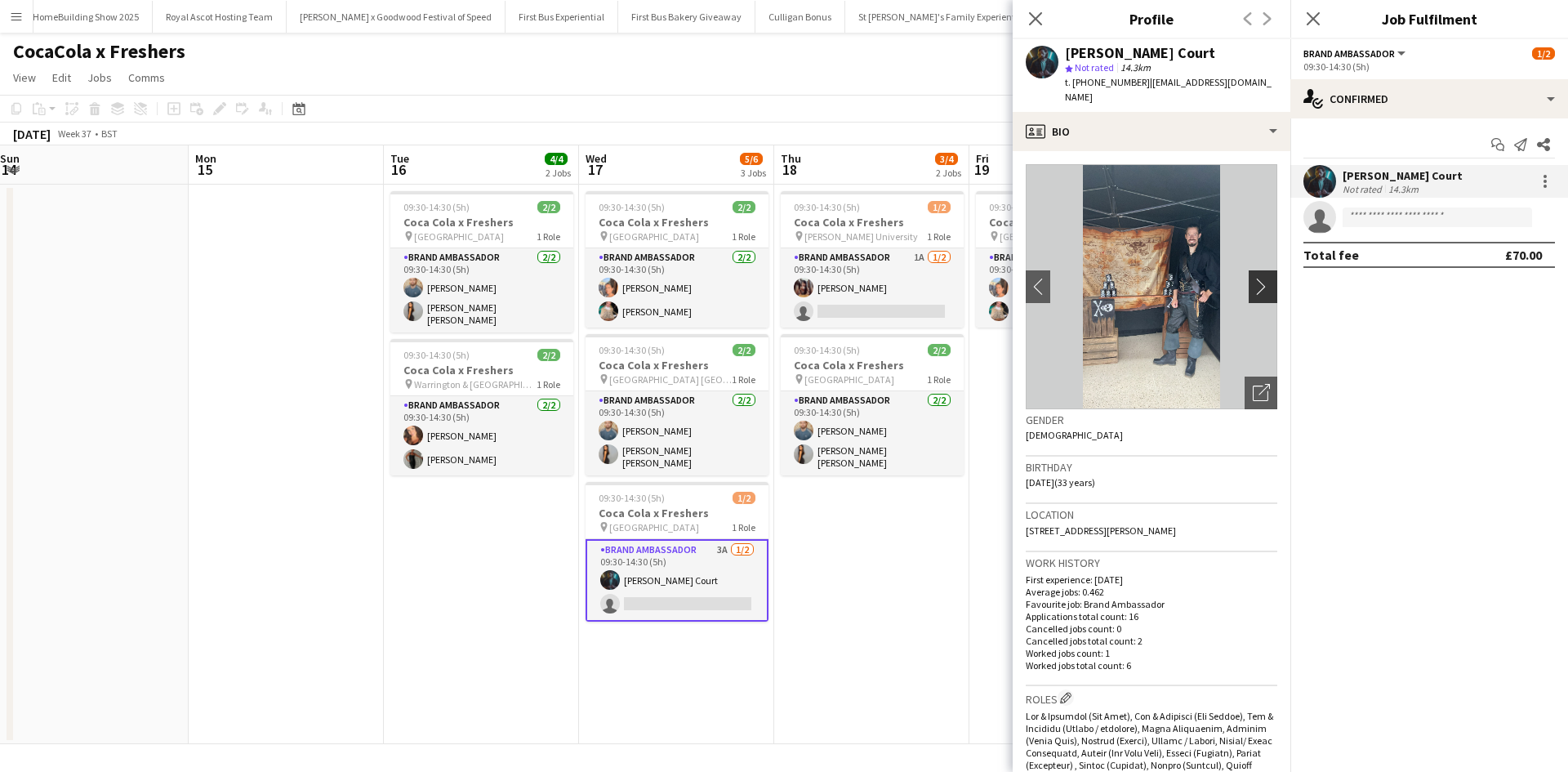
click at [1261, 278] on app-icon "chevron-right" at bounding box center [1265, 286] width 25 height 17
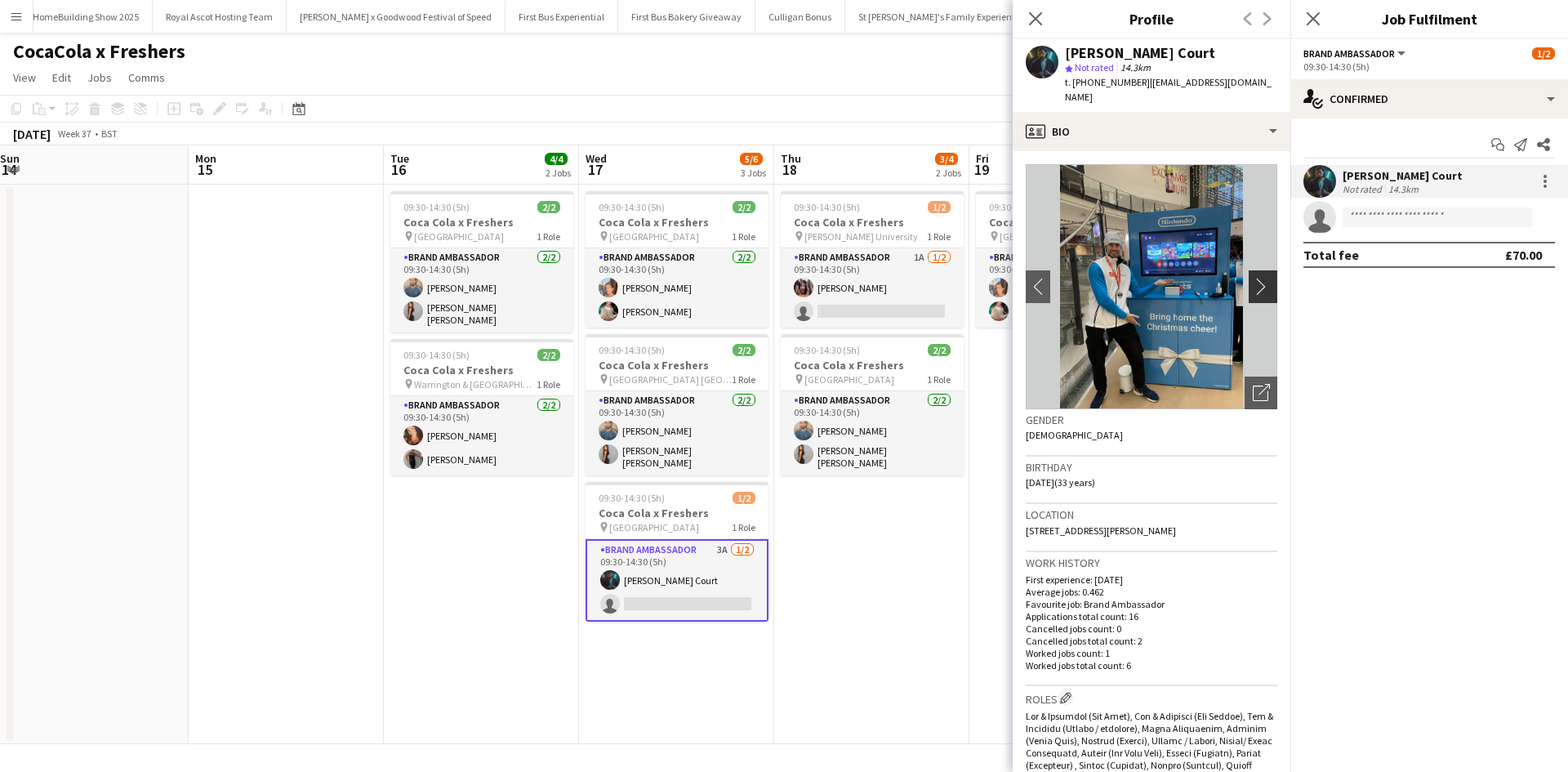
click at [1261, 278] on app-icon "chevron-right" at bounding box center [1265, 286] width 25 height 17
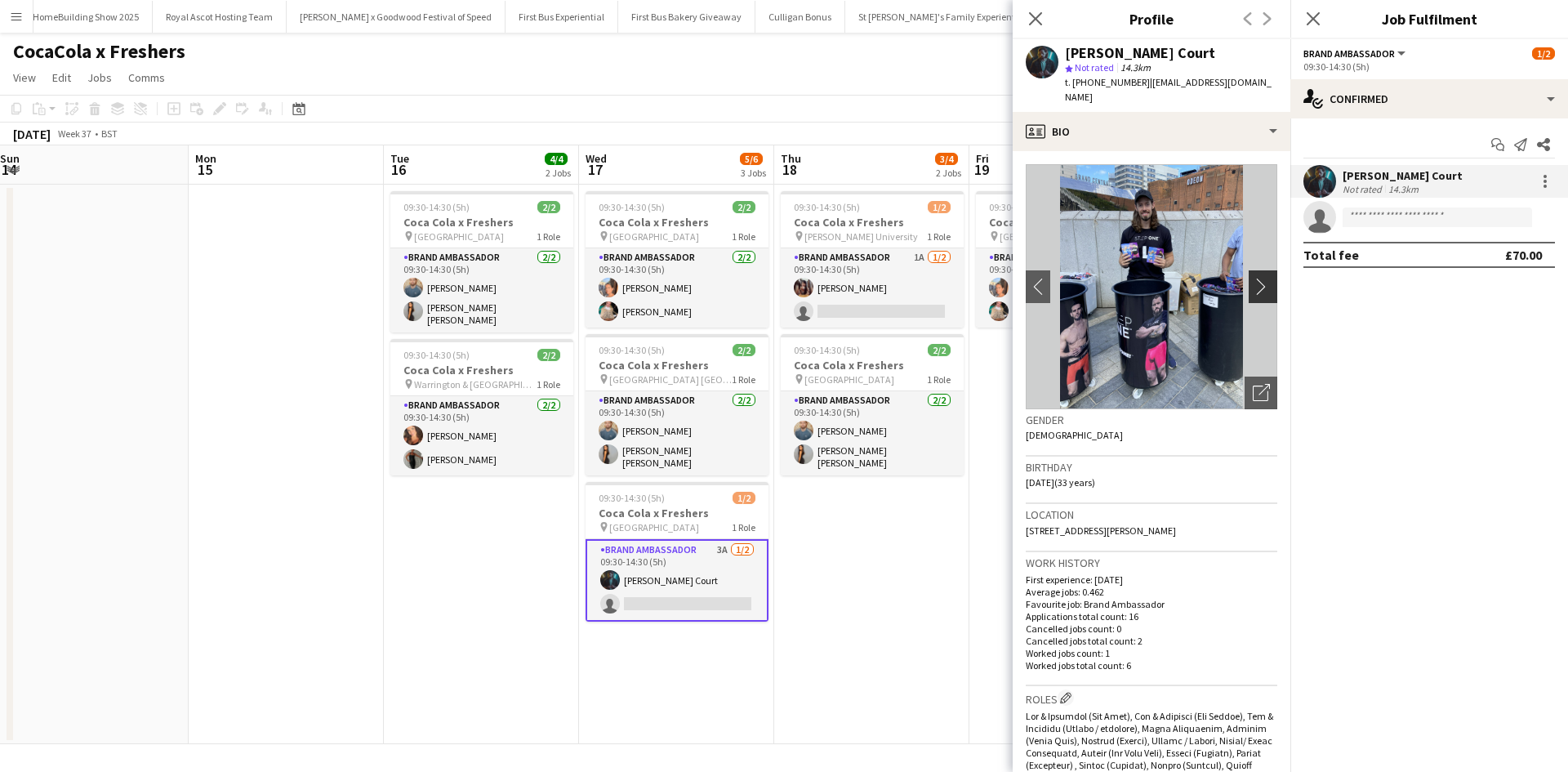
click at [1261, 278] on app-icon "chevron-right" at bounding box center [1265, 286] width 25 height 17
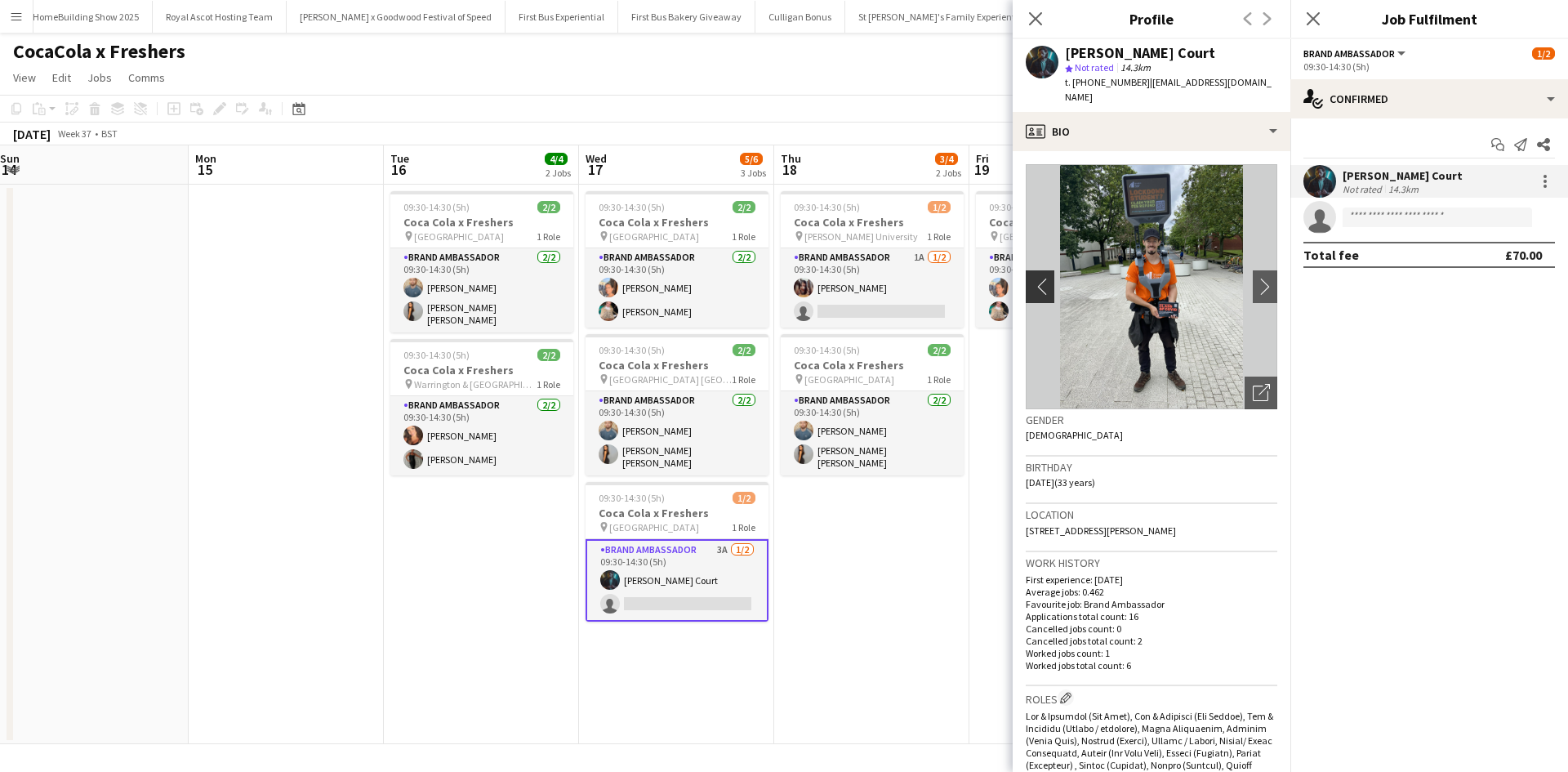
click at [1032, 278] on app-icon "chevron-left" at bounding box center [1038, 286] width 25 height 17
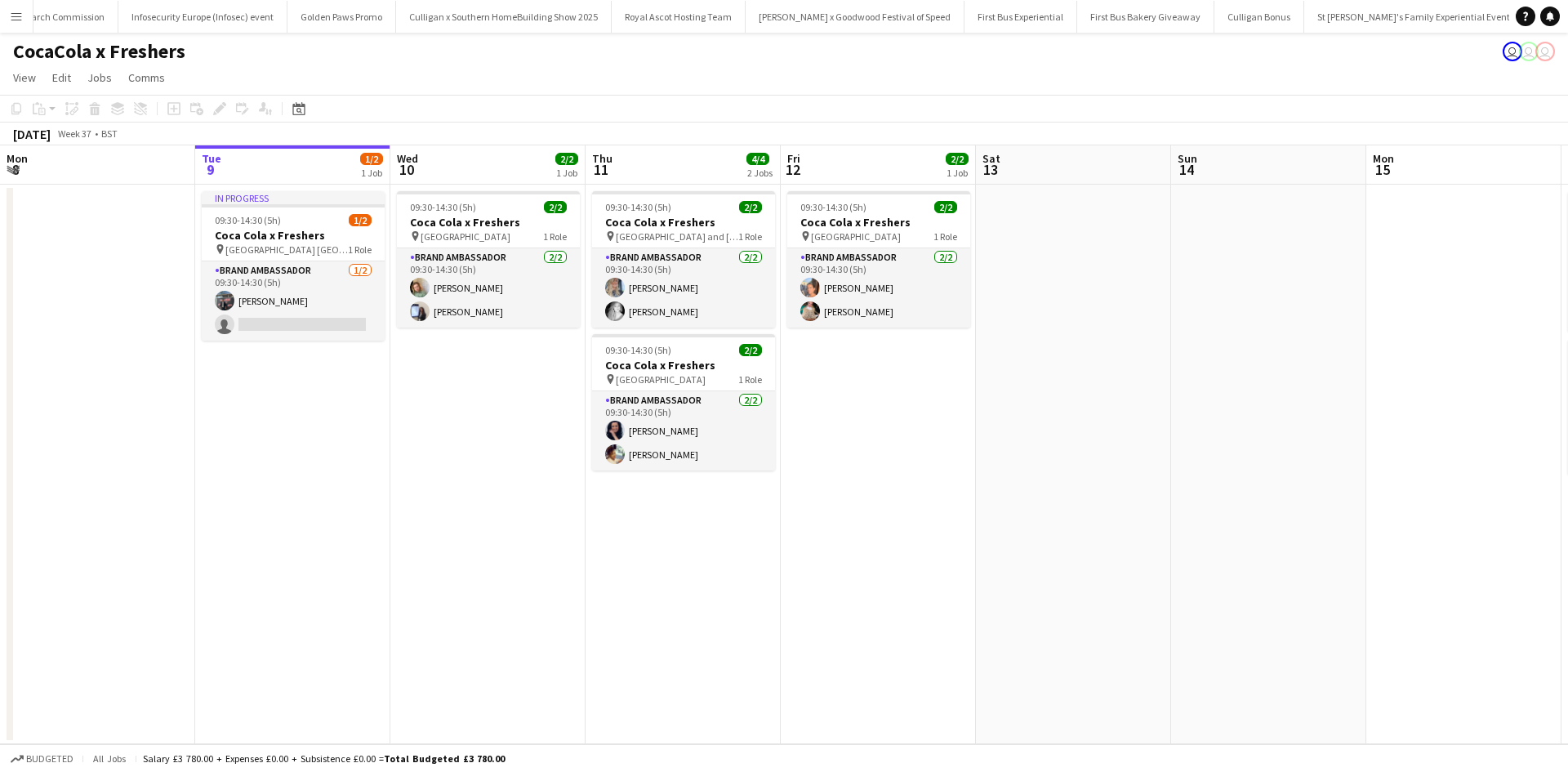
scroll to position [0, 16337]
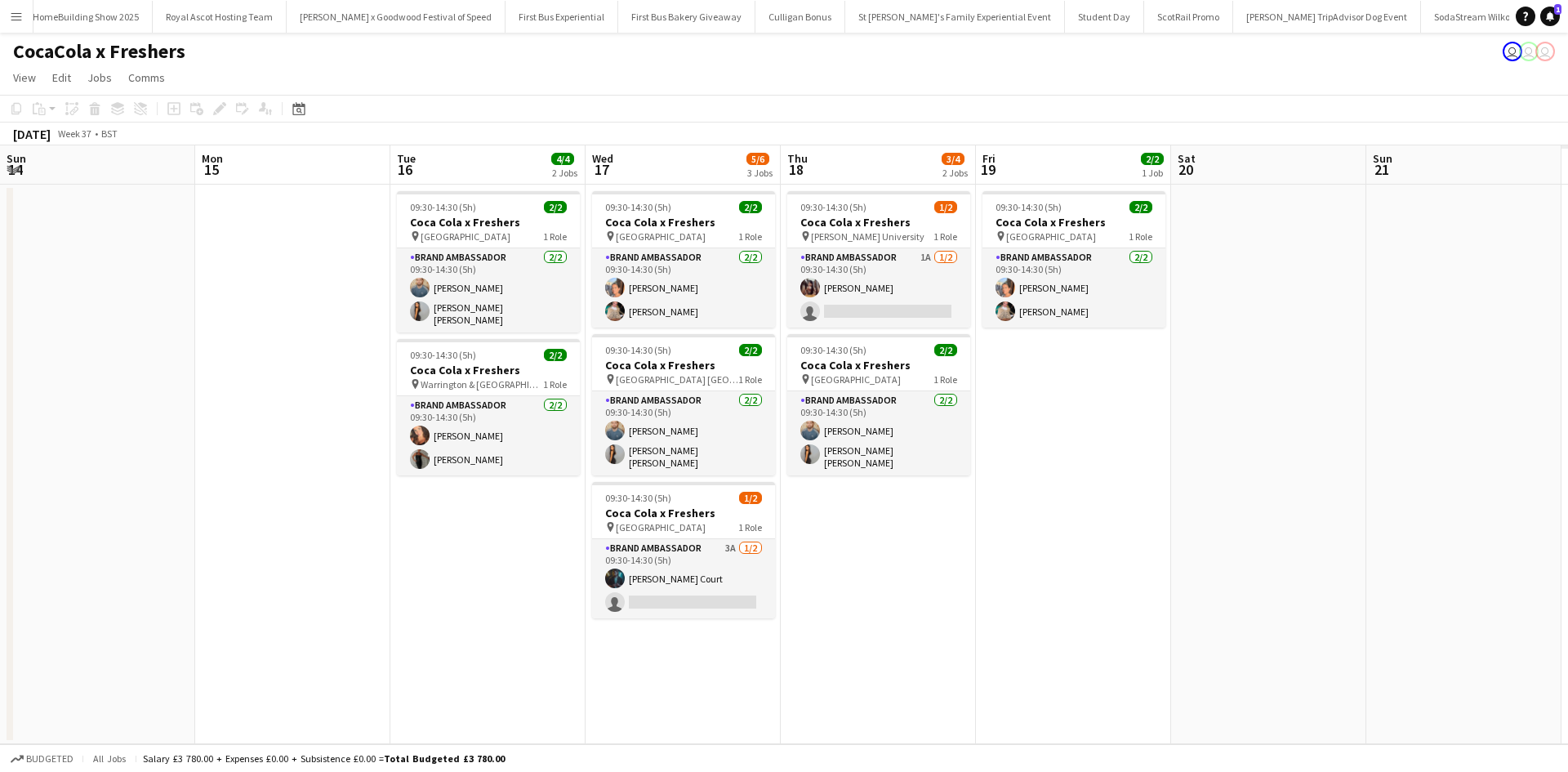
drag, startPoint x: 1084, startPoint y: 506, endPoint x: 206, endPoint y: 525, distance: 878.2
click at [208, 526] on app-calendar-viewport "Wed 10 2/2 1 Job Thu 11 4/4 2 Jobs Fri 12 2/2 1 Job Sat 13 Sun 14 Mon 15 Tue 16…" at bounding box center [784, 444] width 1568 height 598
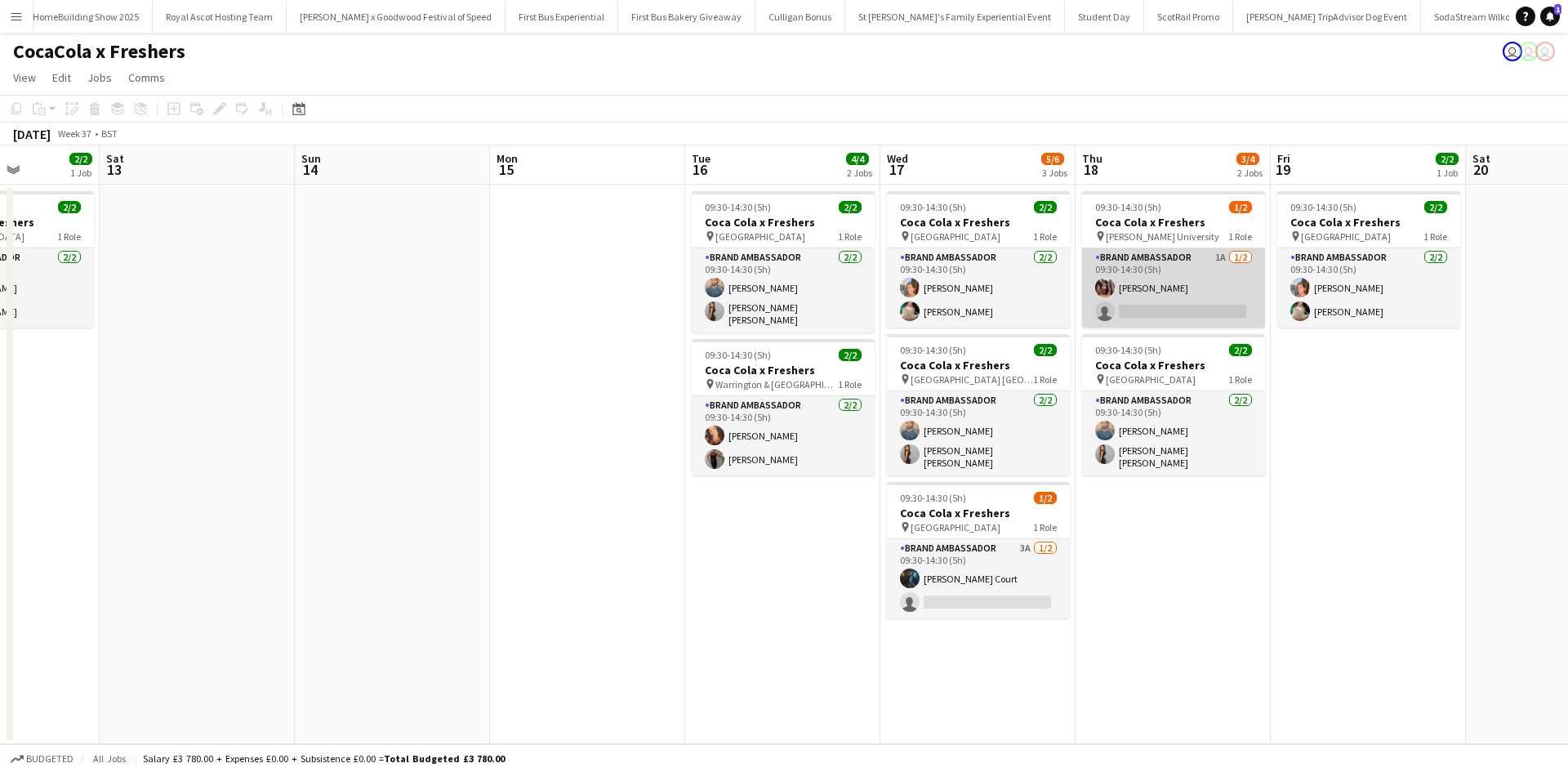
click at [1208, 290] on app-card-role "Brand Ambassador 1A [DATE] 09:30-14:30 (5h) [PERSON_NAME] single-neutral-actions" at bounding box center [1173, 288] width 183 height 80
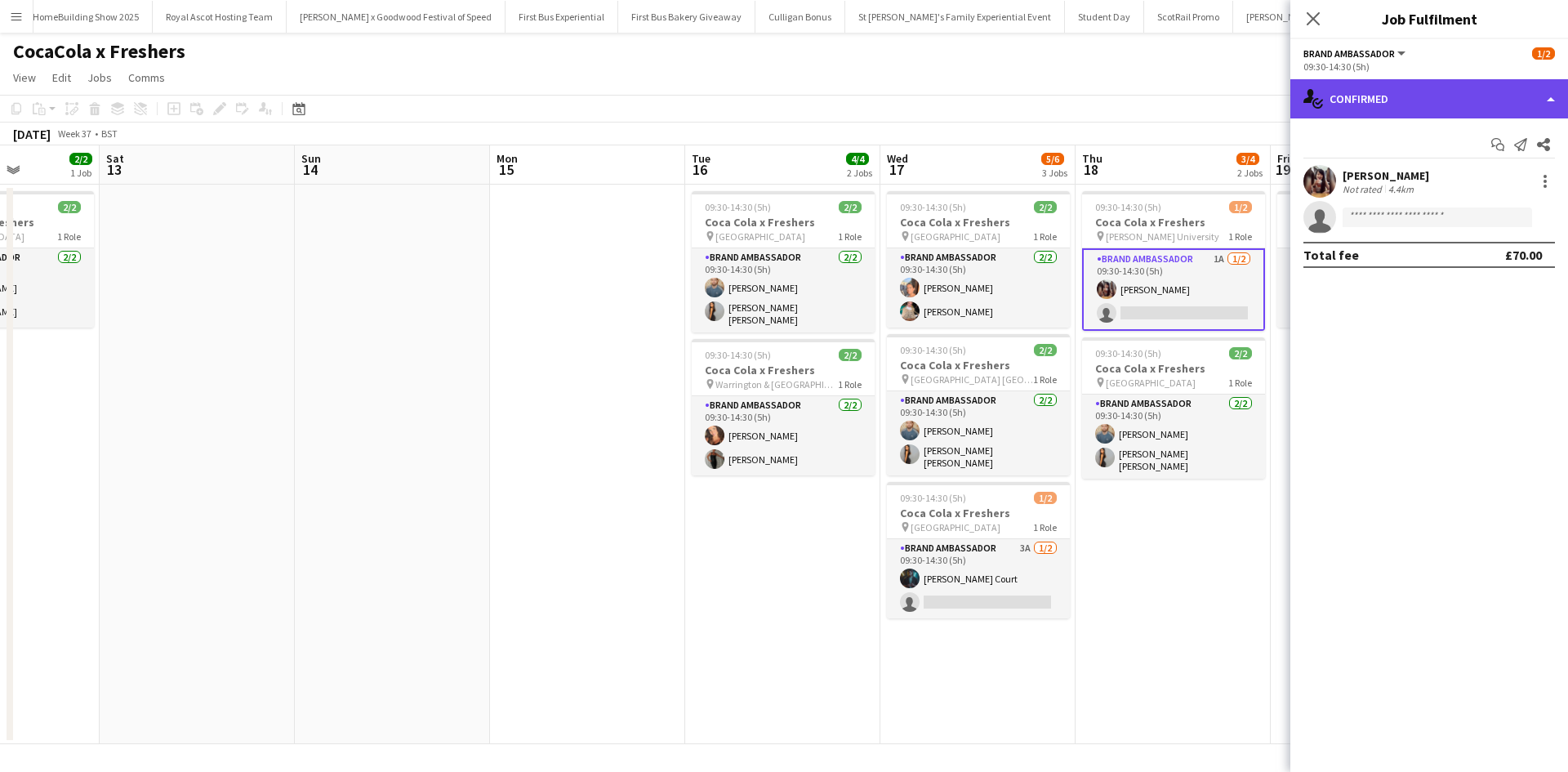
click at [1452, 103] on div "single-neutral-actions-check-2 Confirmed" at bounding box center [1429, 99] width 278 height 39
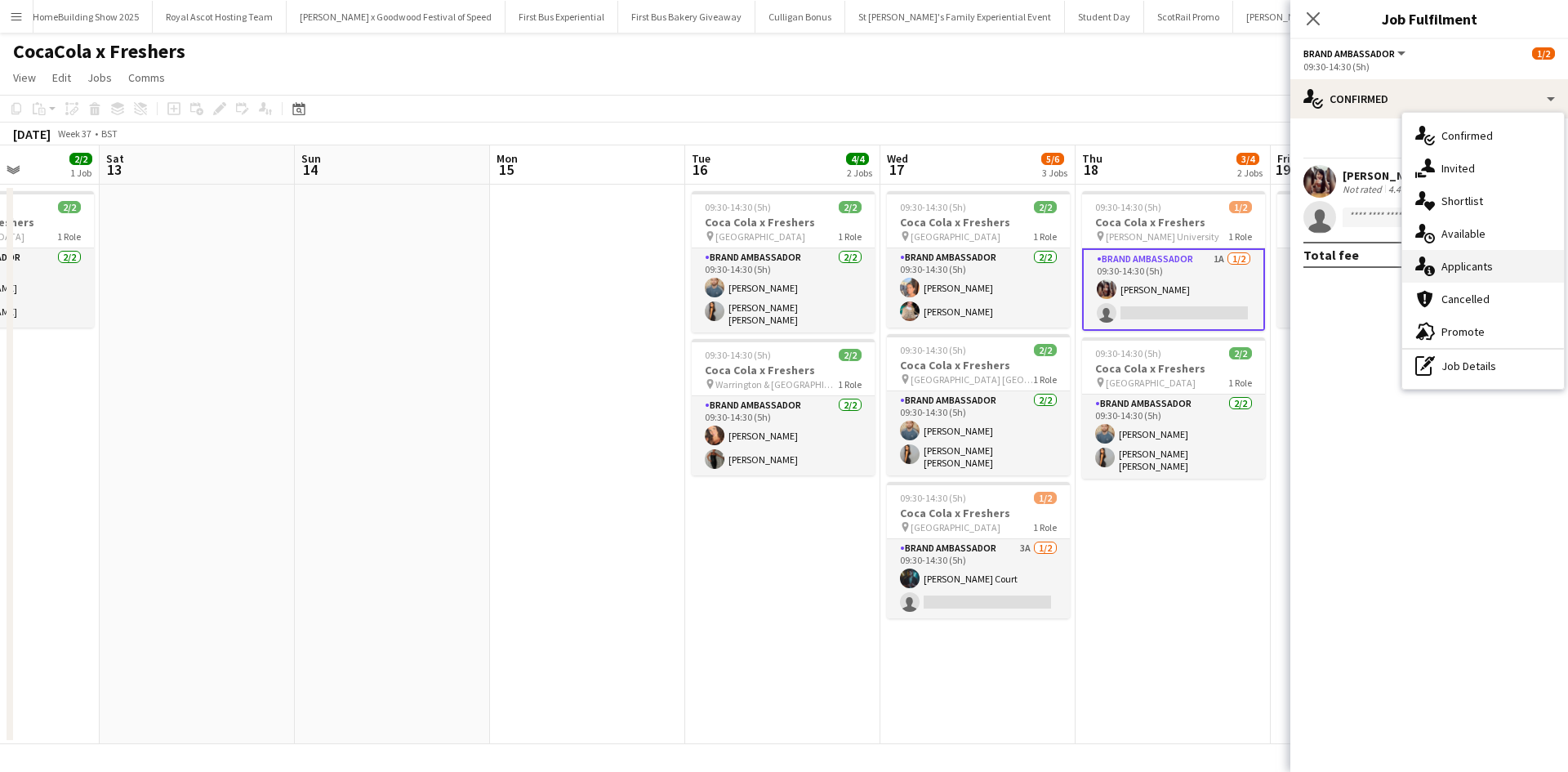
click at [1483, 266] on span "Applicants" at bounding box center [1466, 266] width 52 height 14
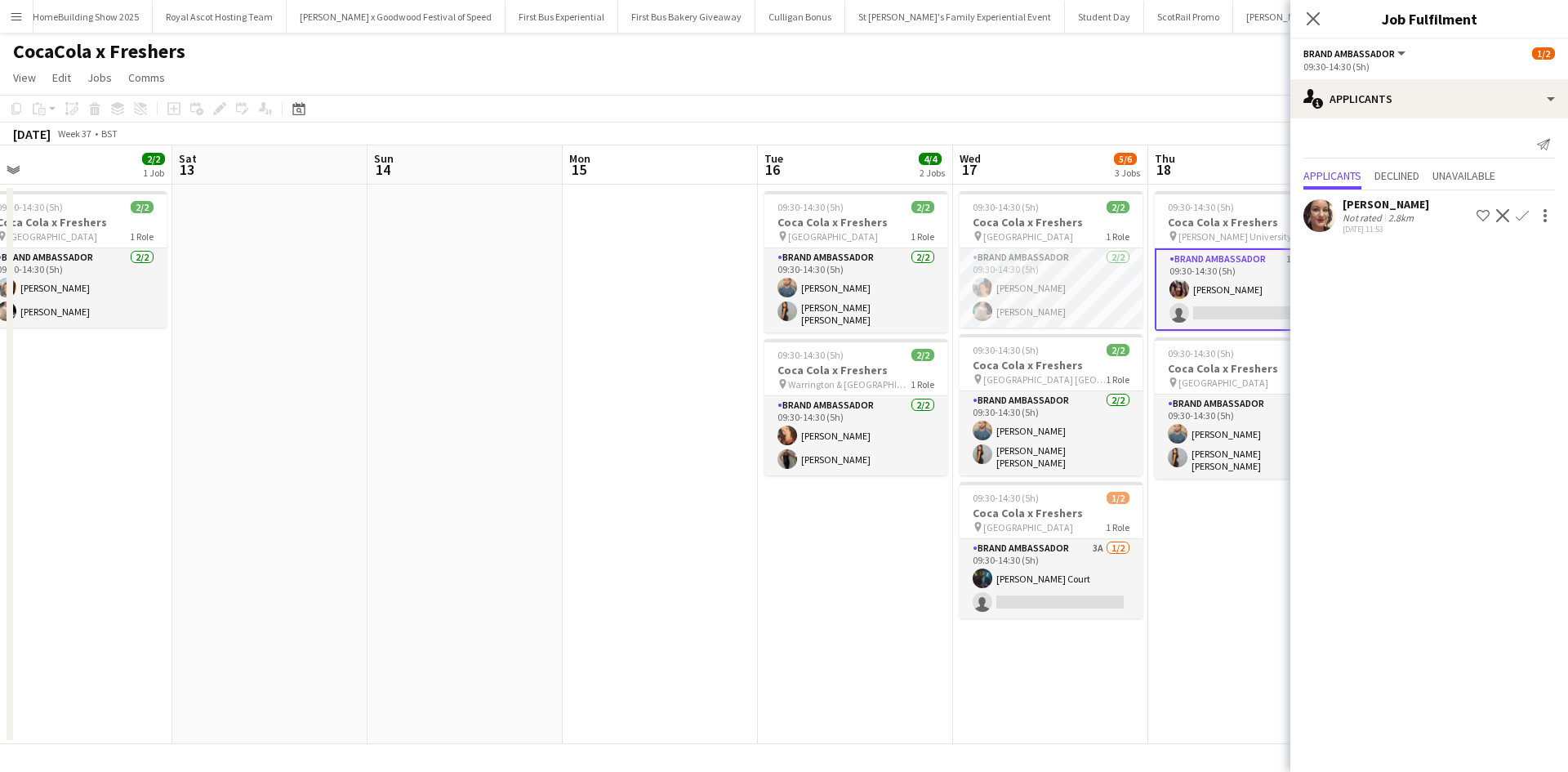
scroll to position [0, 641]
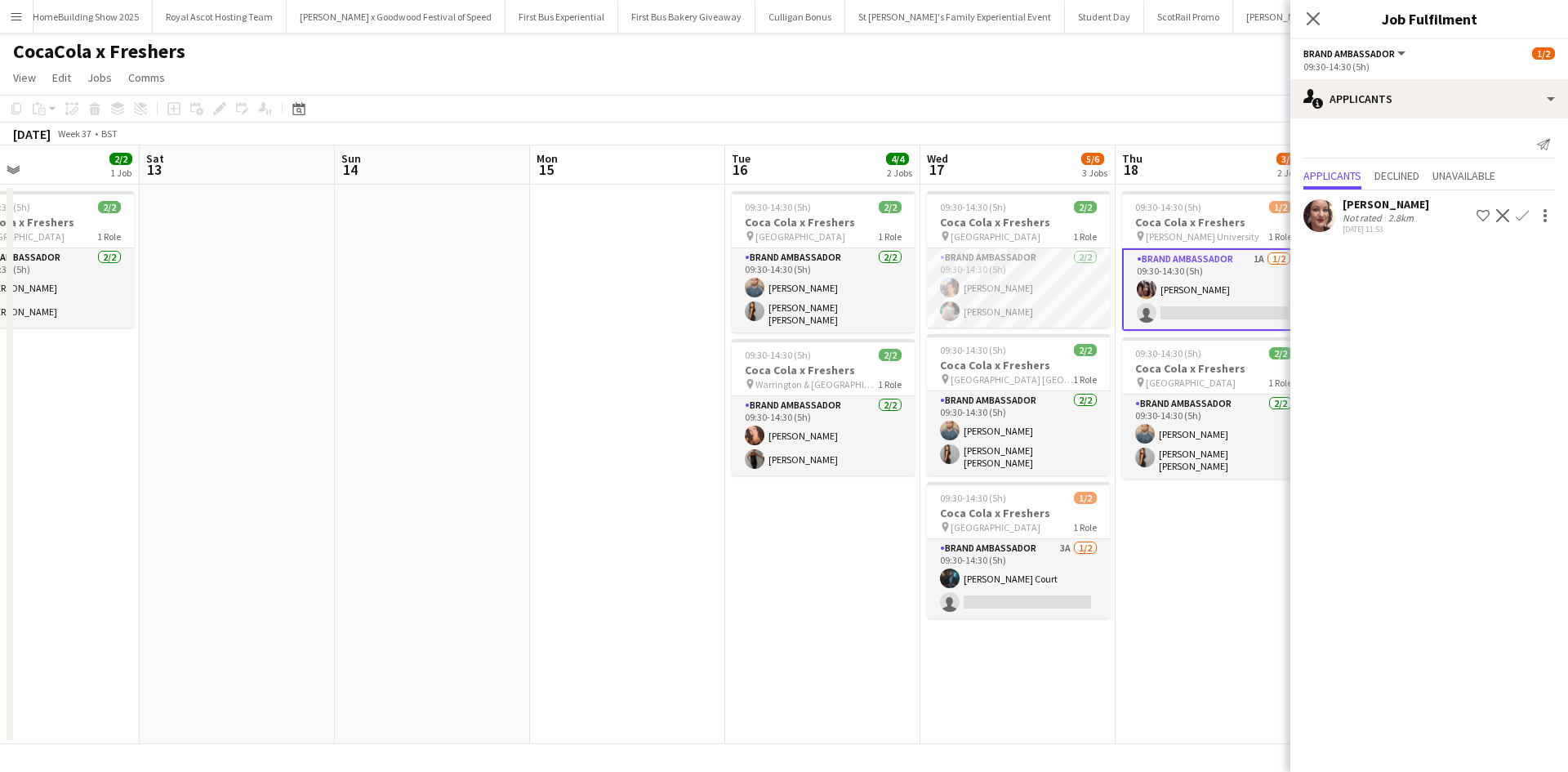
drag, startPoint x: 368, startPoint y: 499, endPoint x: 407, endPoint y: 496, distance: 39.1
click at [407, 496] on app-calendar-viewport "Tue 9 1/2 1 Job Wed 10 2/2 1 Job Thu 11 4/4 2 Jobs Fri 12 2/2 1 Job Sat 13 Sun …" at bounding box center [784, 444] width 1568 height 598
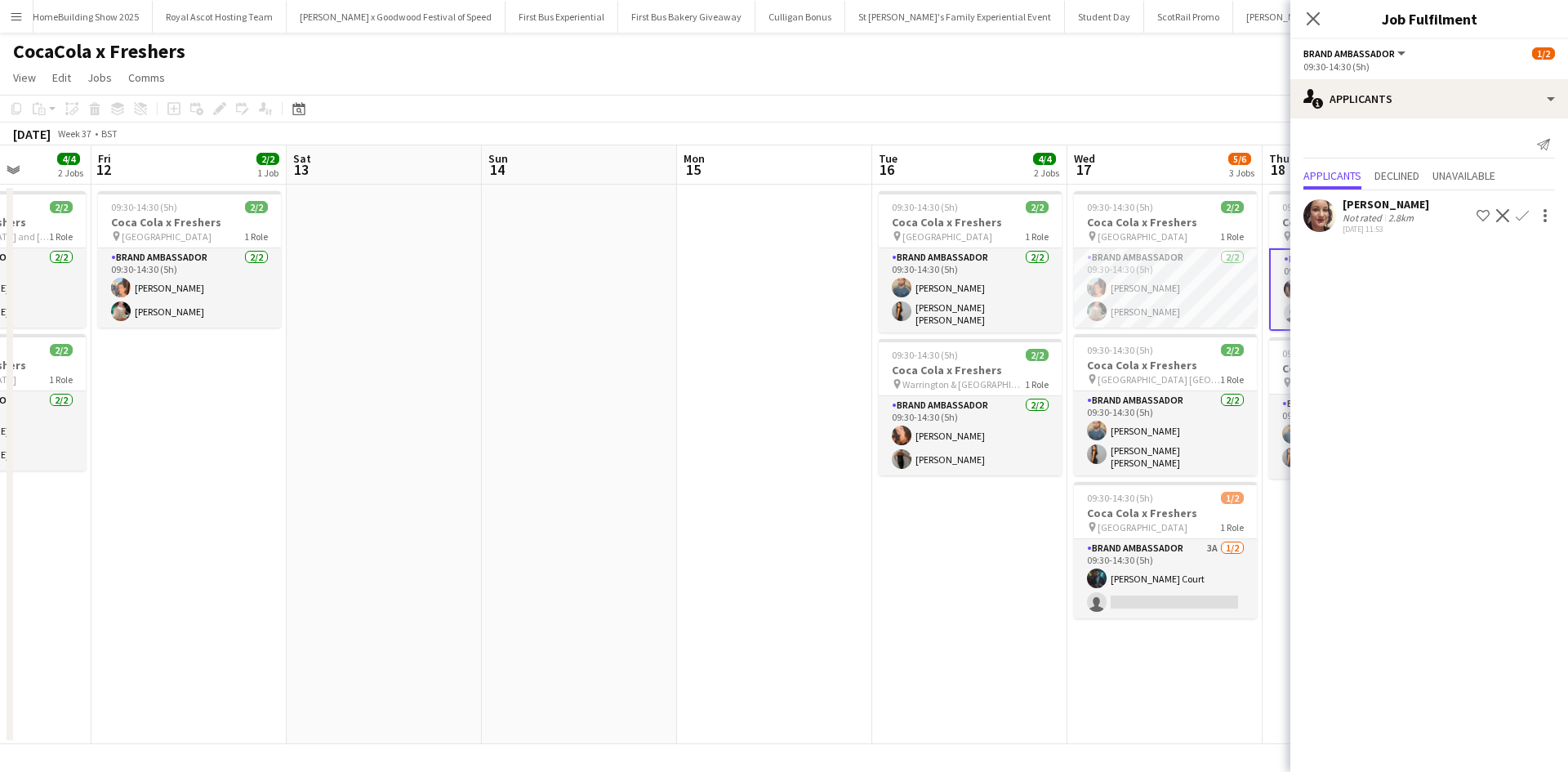
scroll to position [0, 512]
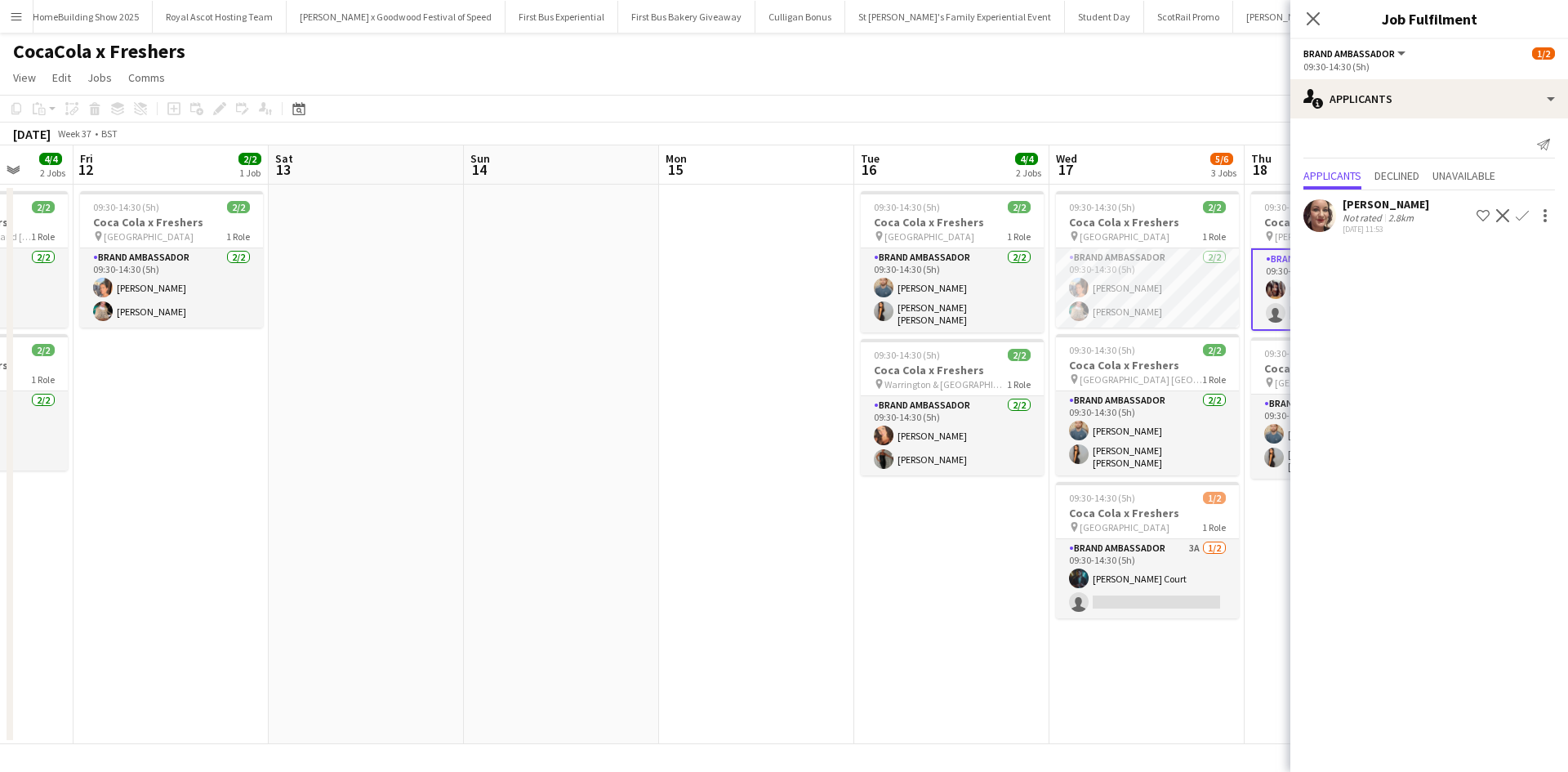
drag, startPoint x: 810, startPoint y: 559, endPoint x: 548, endPoint y: 543, distance: 262.5
click at [548, 543] on app-calendar-viewport "Tue 9 1/2 1 Job Wed 10 2/2 1 Job Thu 11 4/4 2 Jobs Fri 12 2/2 1 Job Sat 13 Sun …" at bounding box center [784, 444] width 1568 height 598
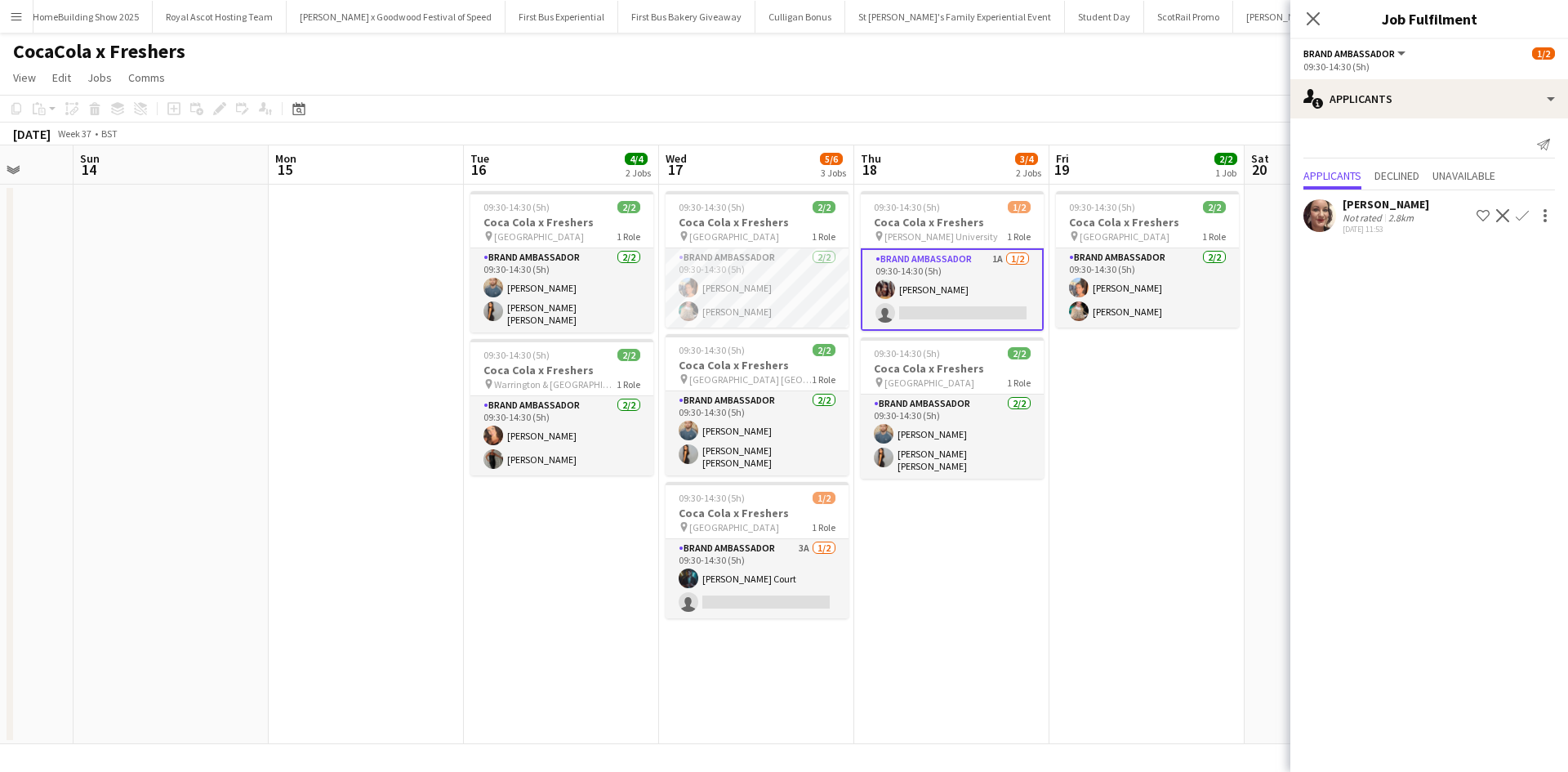
click at [1175, 464] on app-date-cell "09:30-14:30 (5h) 2/2 Coca Cola x Freshers pin Greenwich University 1 Role Brand…" at bounding box center [1147, 464] width 195 height 560
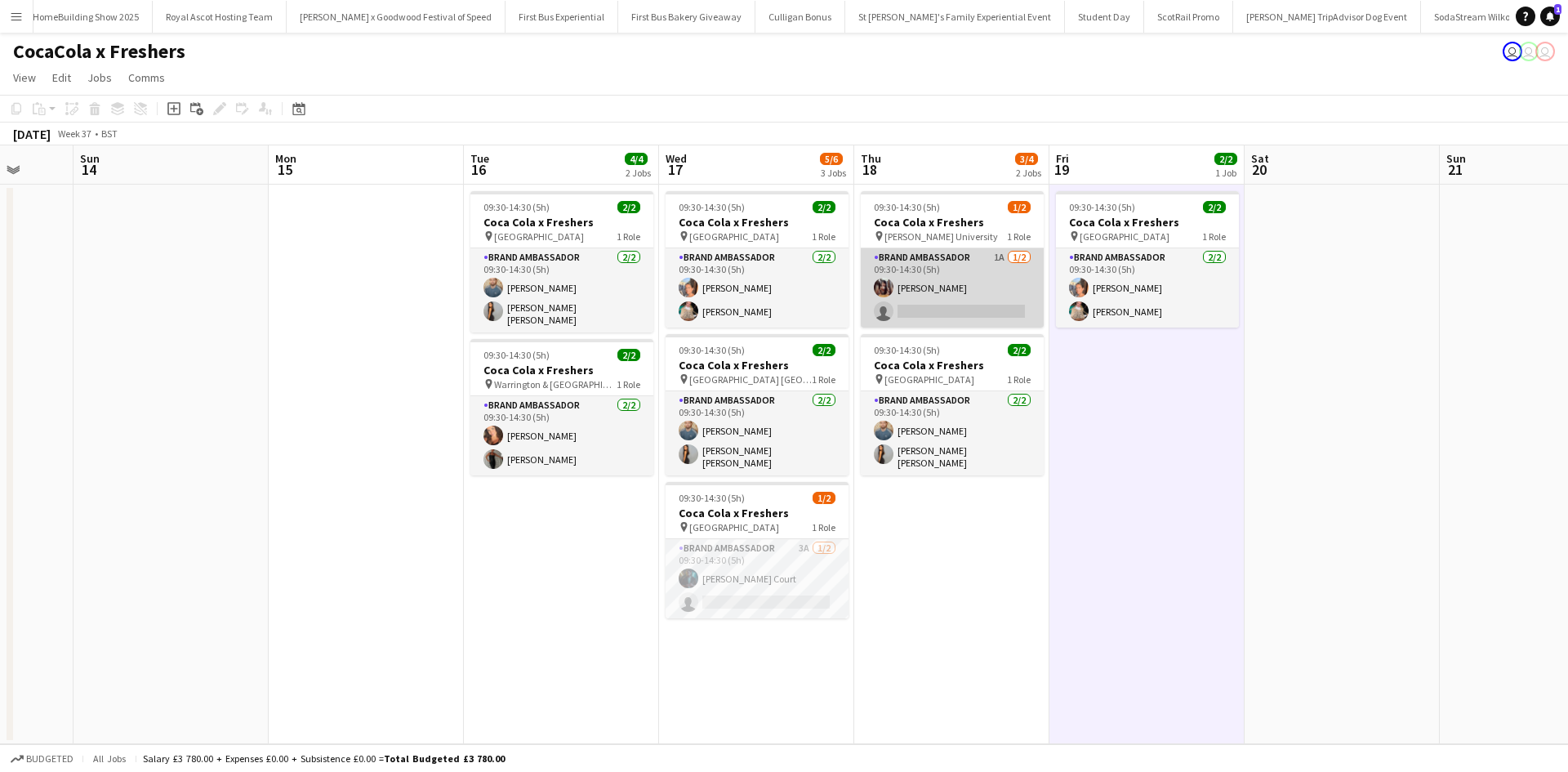
click at [933, 290] on app-card-role "Brand Ambassador 1A [DATE] 09:30-14:30 (5h) [PERSON_NAME] single-neutral-actions" at bounding box center [952, 288] width 183 height 80
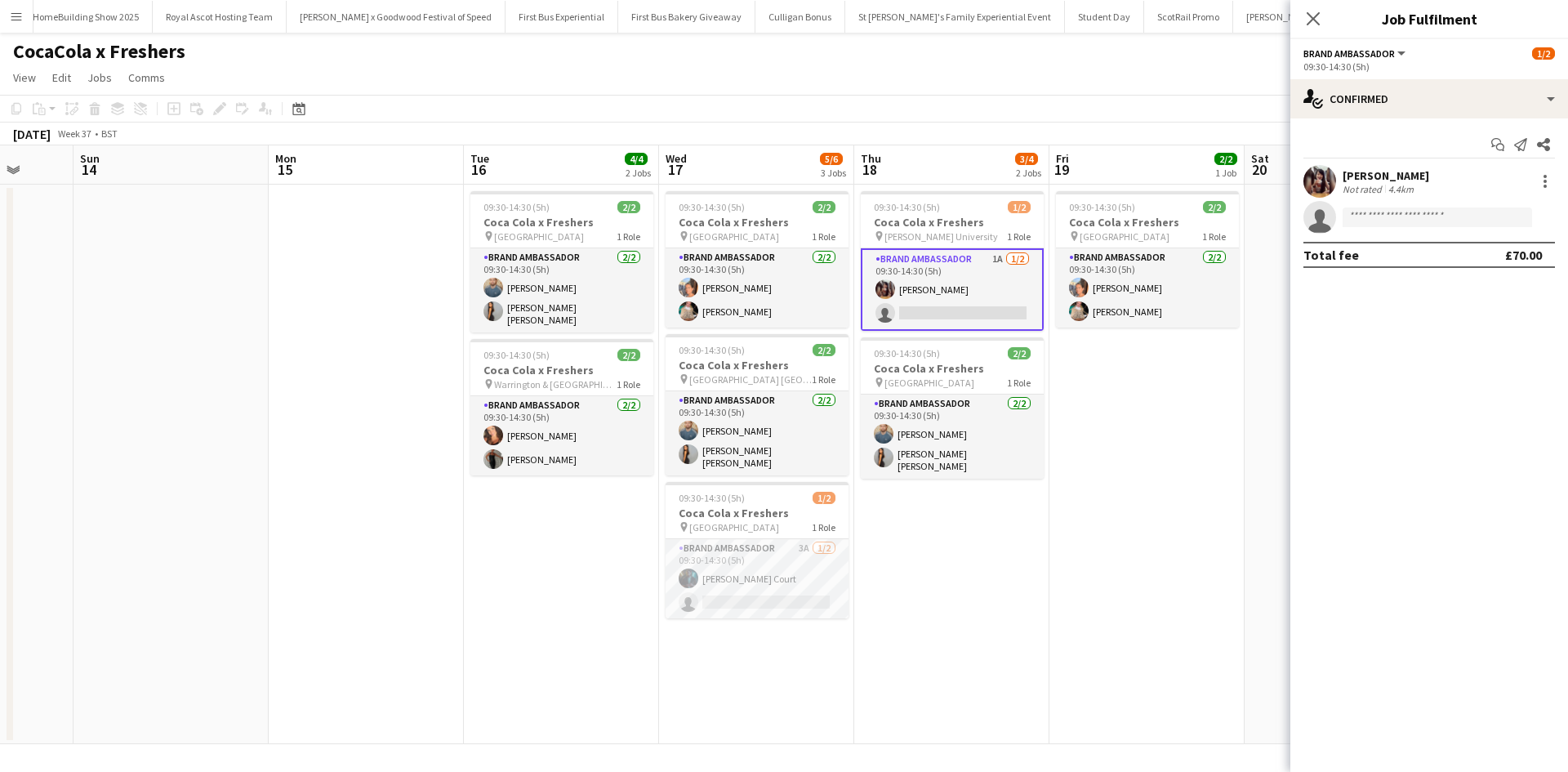
click at [1355, 174] on div "[PERSON_NAME]" at bounding box center [1385, 175] width 86 height 14
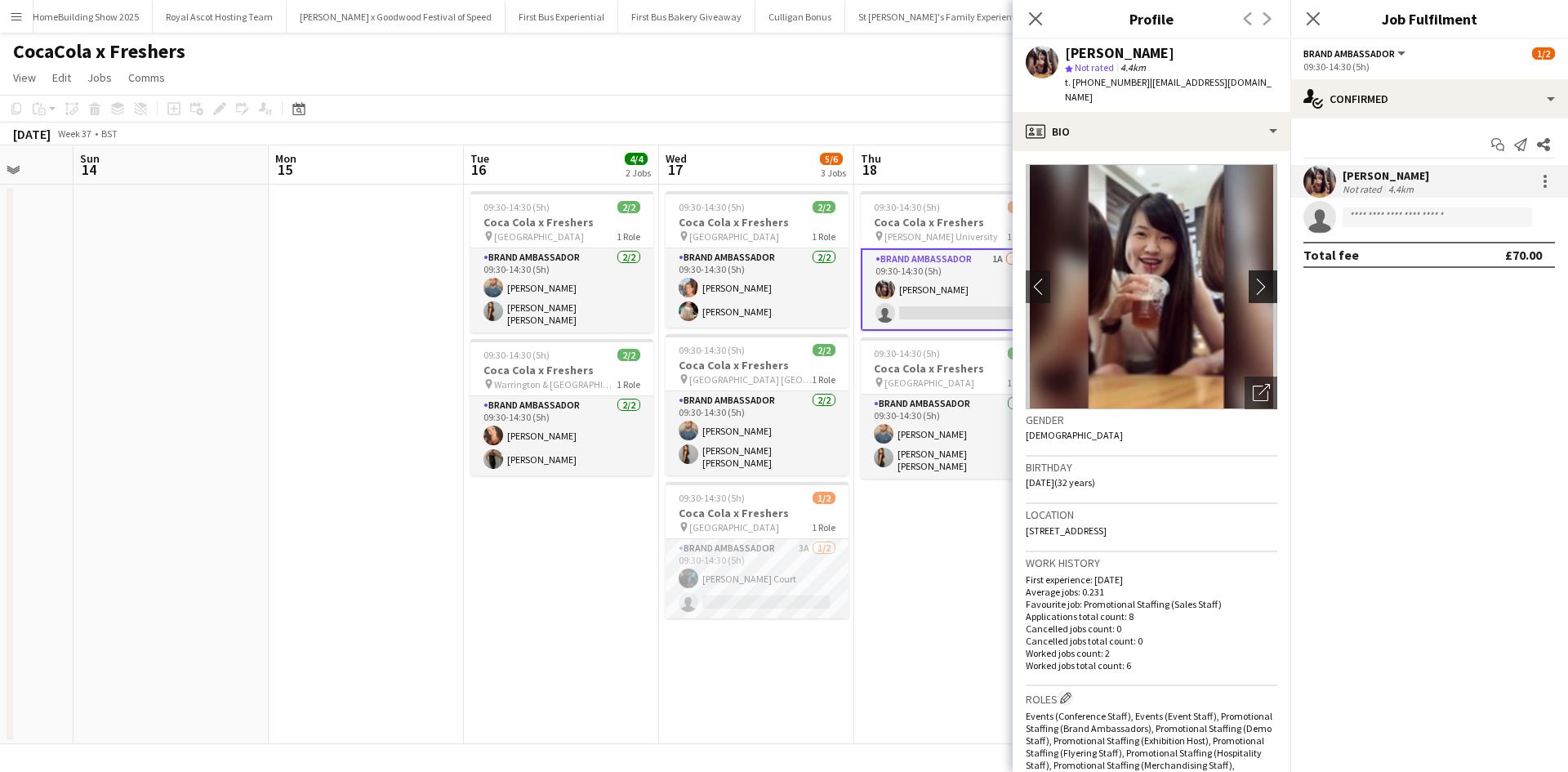
click at [1252, 278] on app-icon "chevron-right" at bounding box center [1265, 286] width 25 height 17
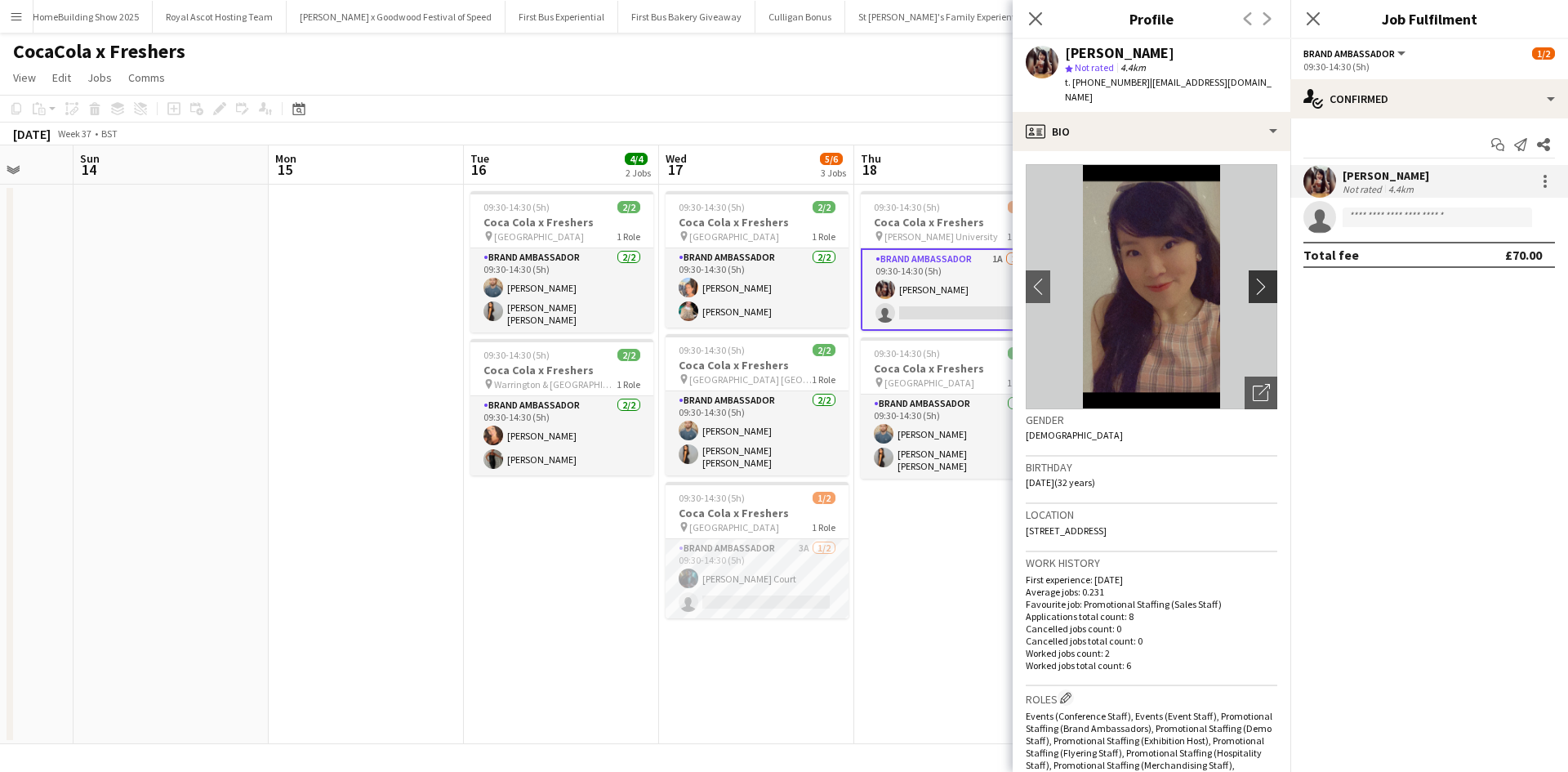
click at [1252, 278] on app-icon "chevron-right" at bounding box center [1265, 286] width 25 height 17
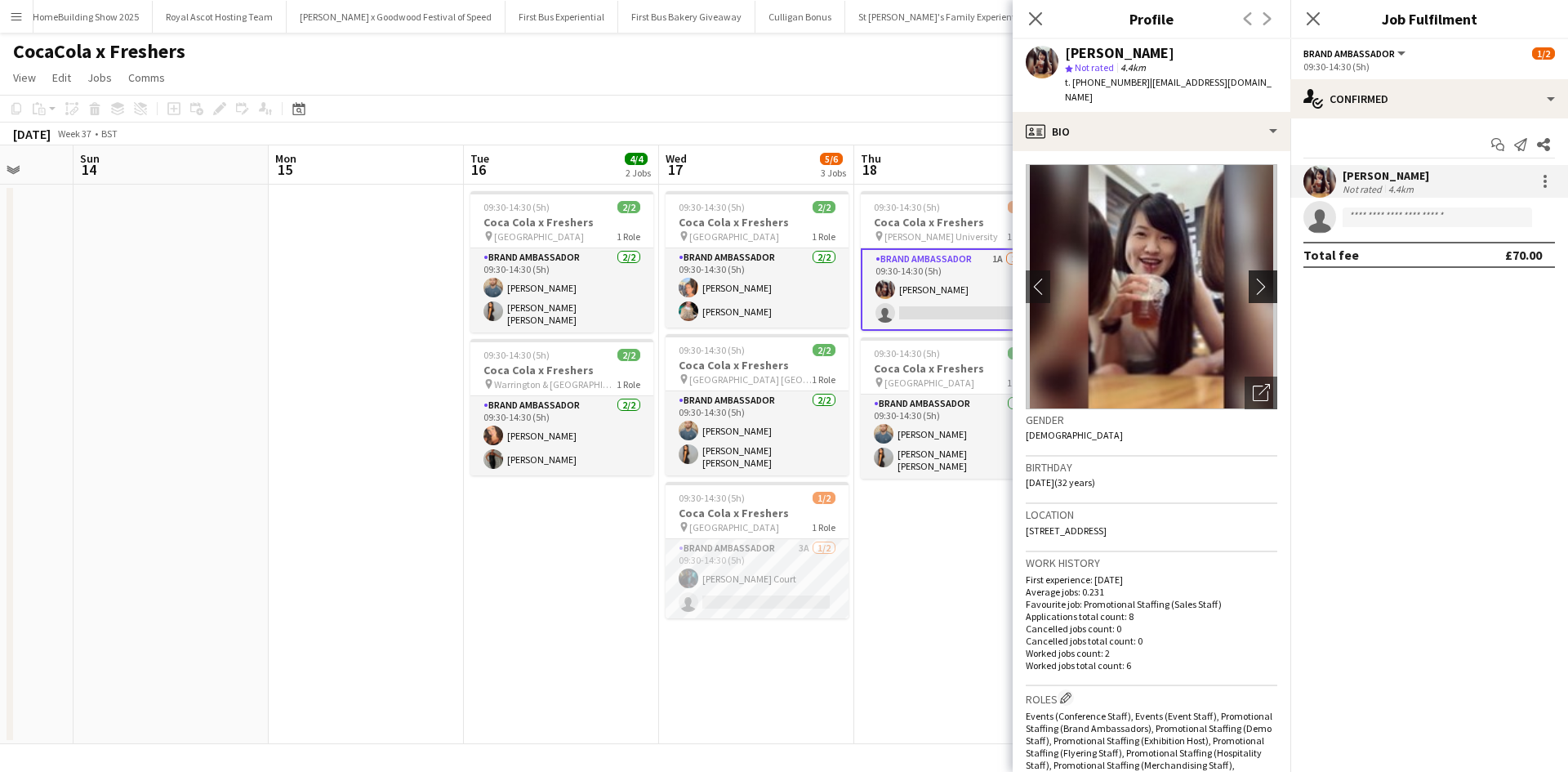
click at [1252, 278] on app-icon "chevron-right" at bounding box center [1265, 286] width 25 height 17
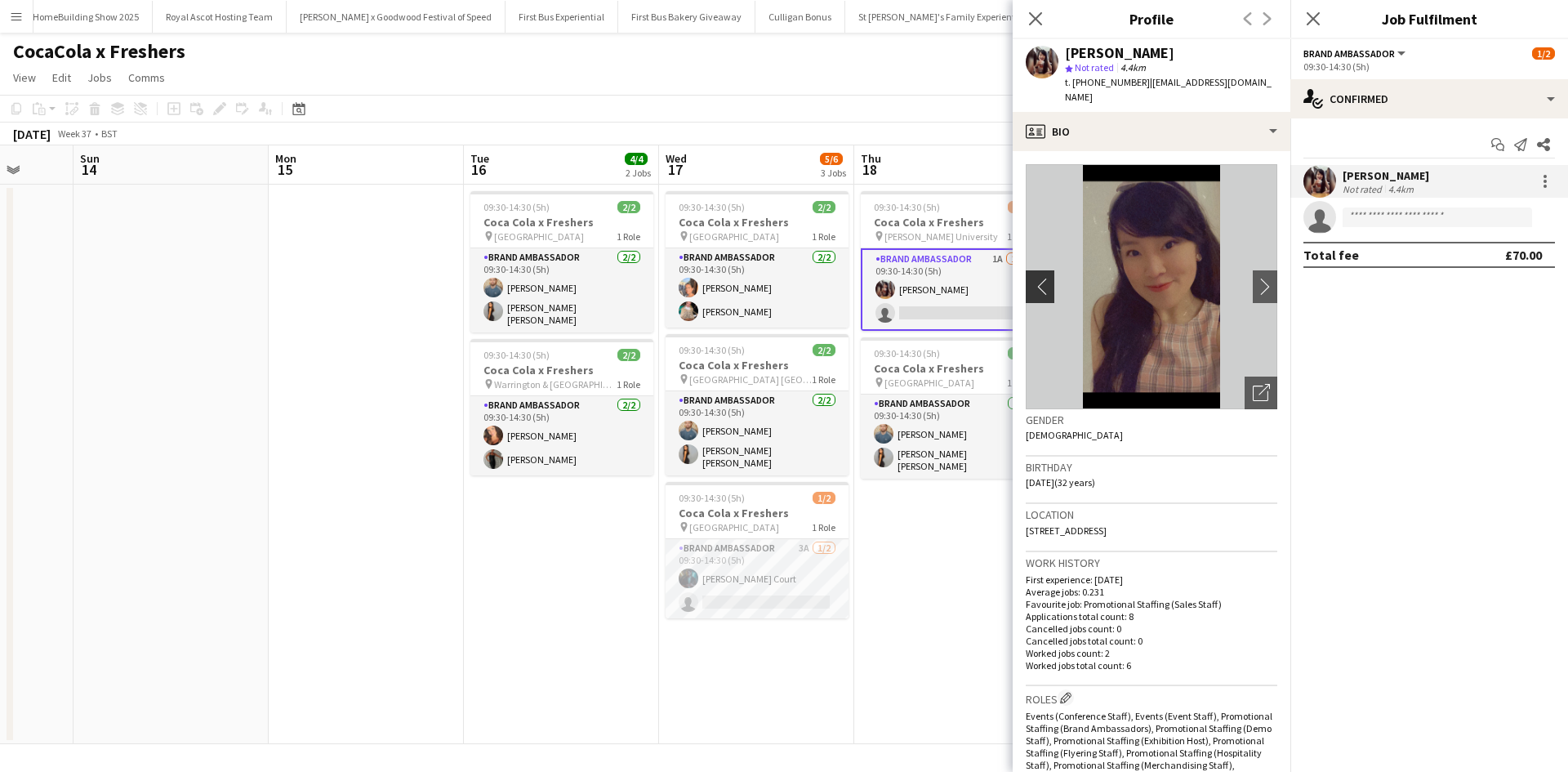
click at [1047, 278] on app-icon "chevron-left" at bounding box center [1038, 286] width 25 height 17
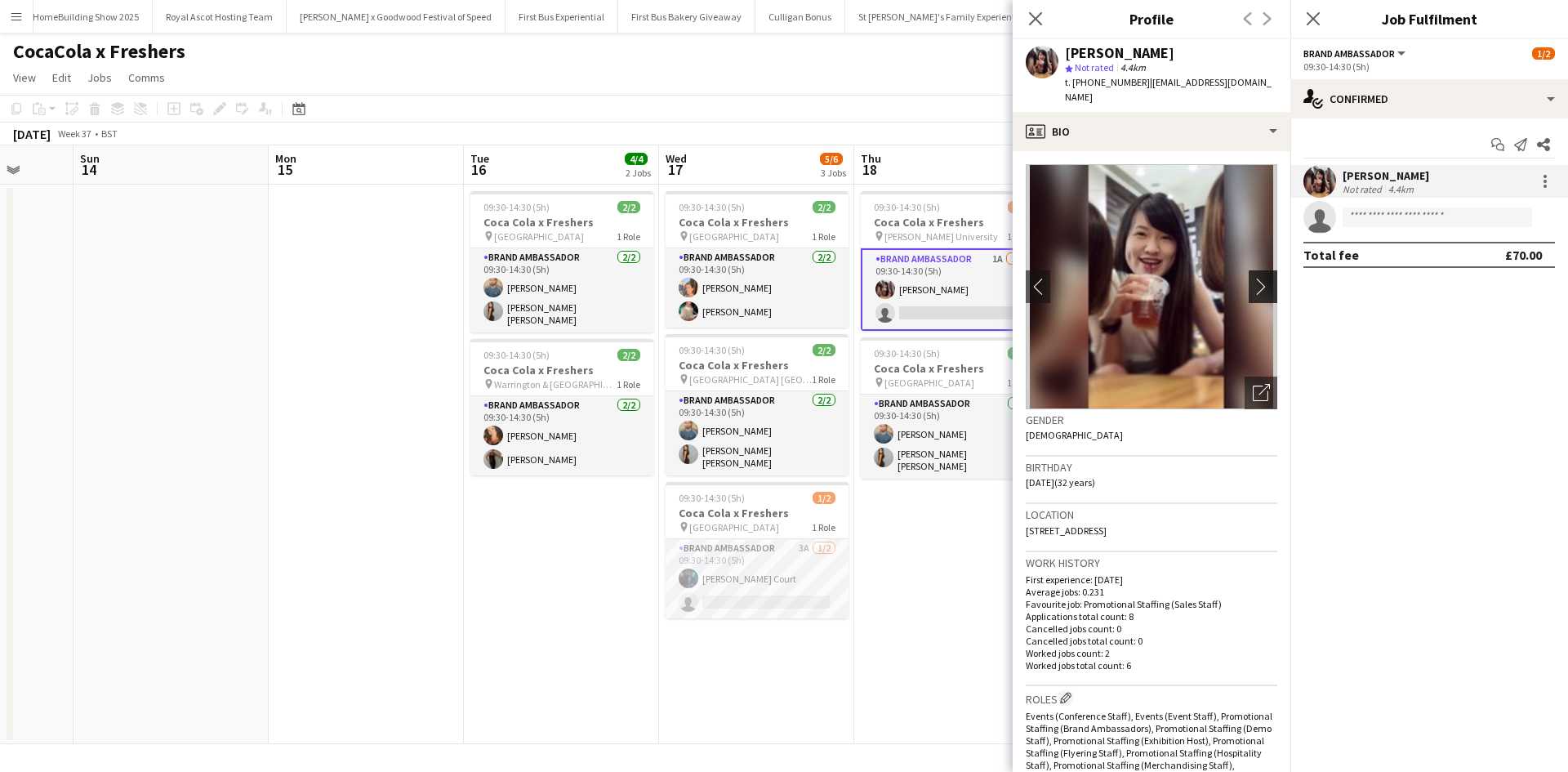
click at [1252, 278] on app-icon "chevron-right" at bounding box center [1265, 286] width 25 height 17
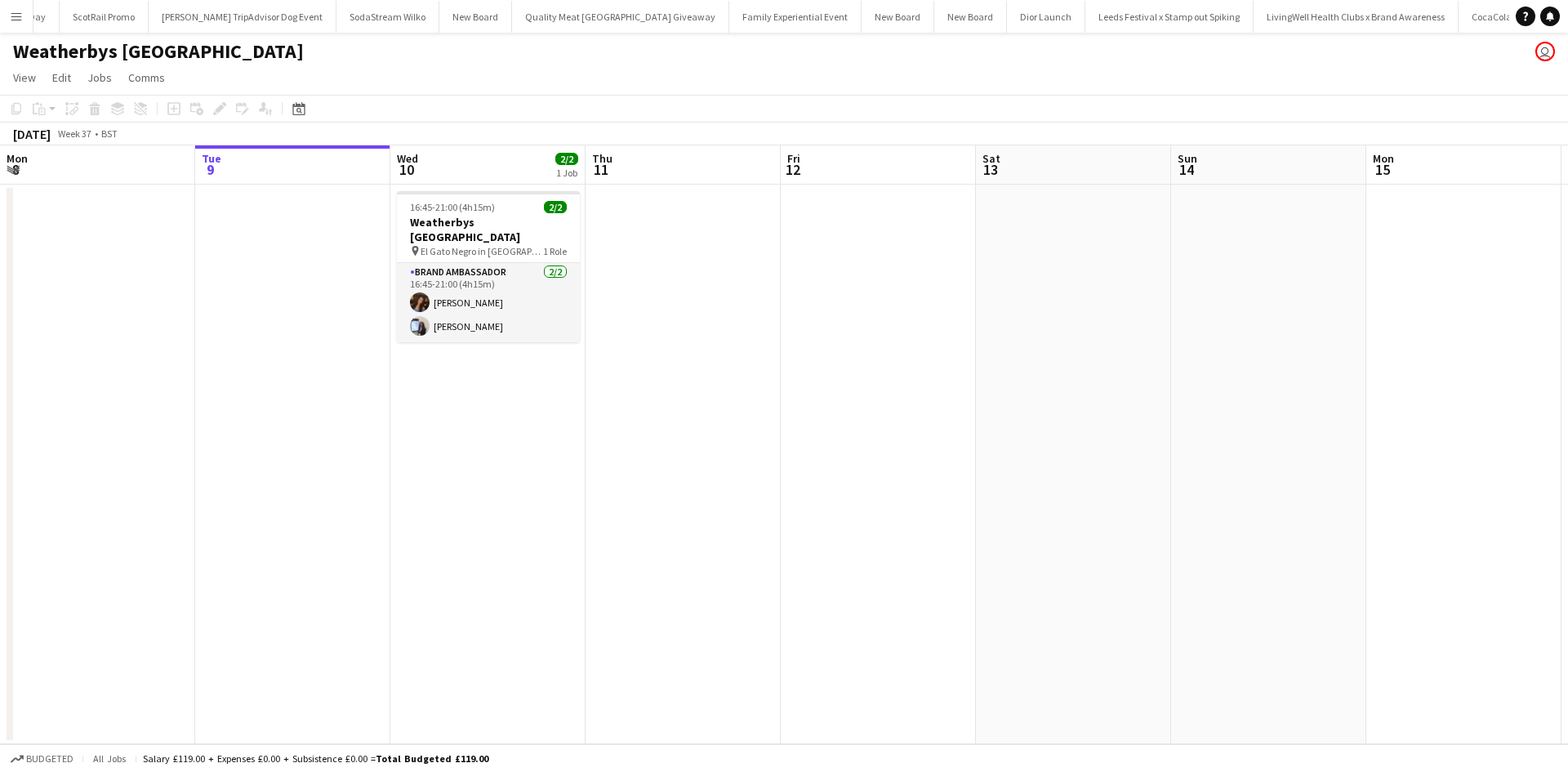
scroll to position [0, 17440]
